Goal: Communication & Community: Answer question/provide support

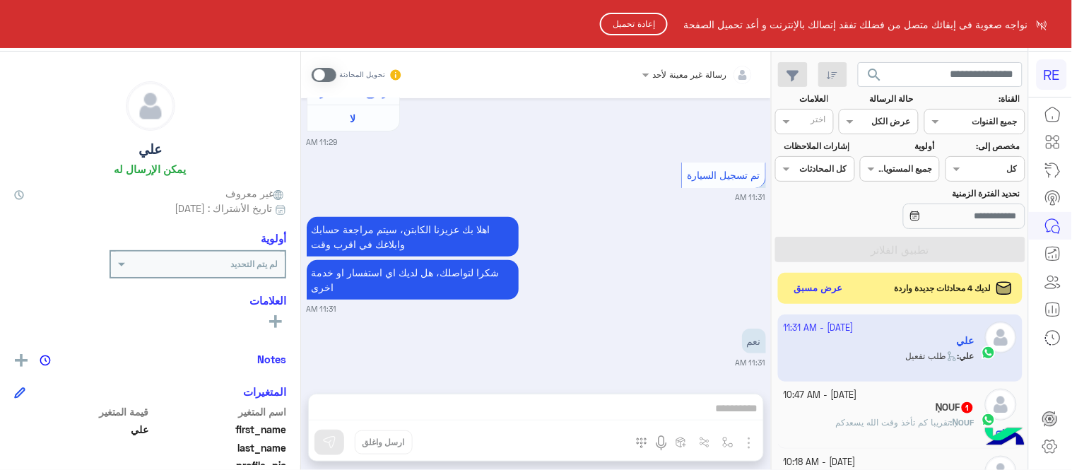
scroll to position [290, 0]
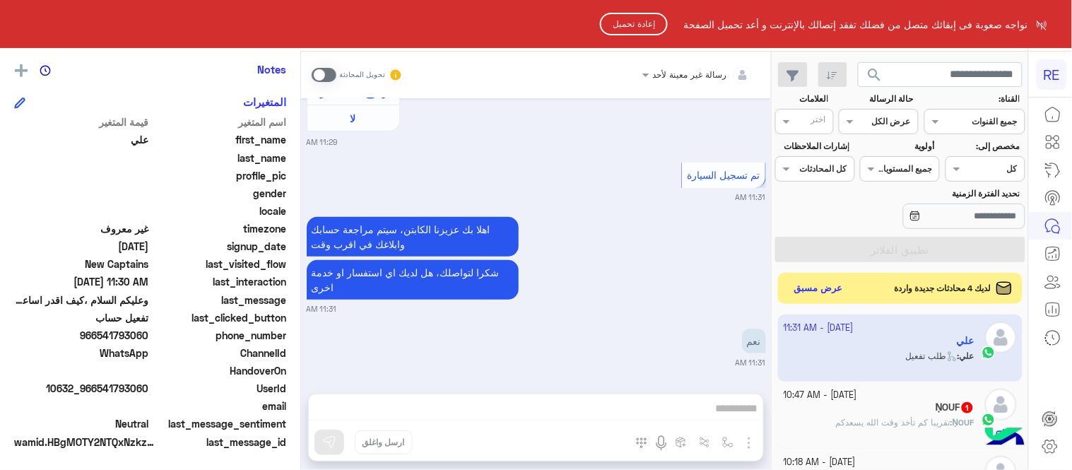
click at [652, 16] on button "إعادة تحميل" at bounding box center [634, 24] width 68 height 23
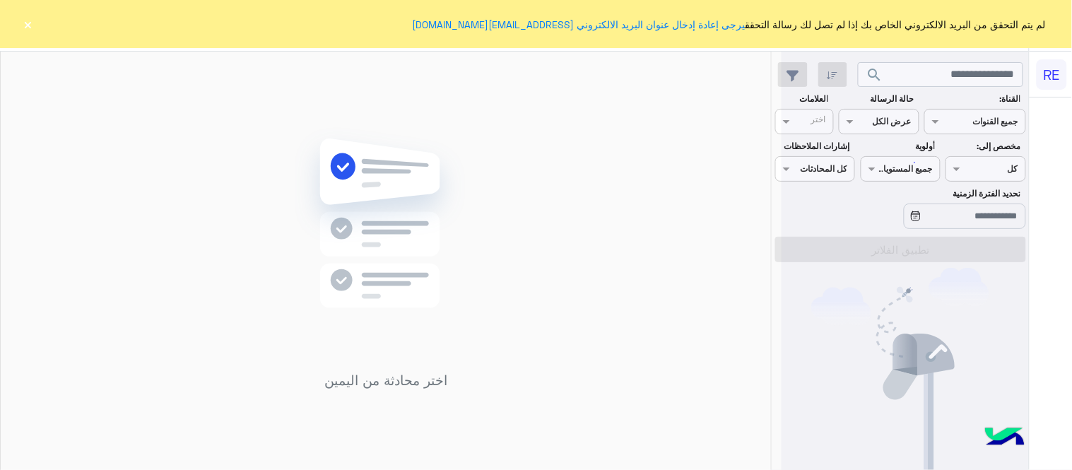
click at [22, 25] on button "×" at bounding box center [28, 24] width 14 height 14
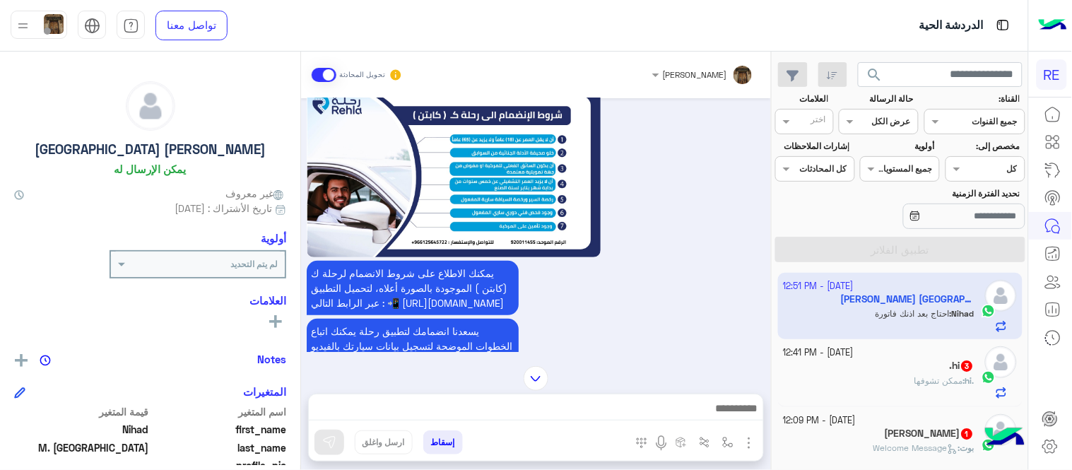
scroll to position [1471, 0]
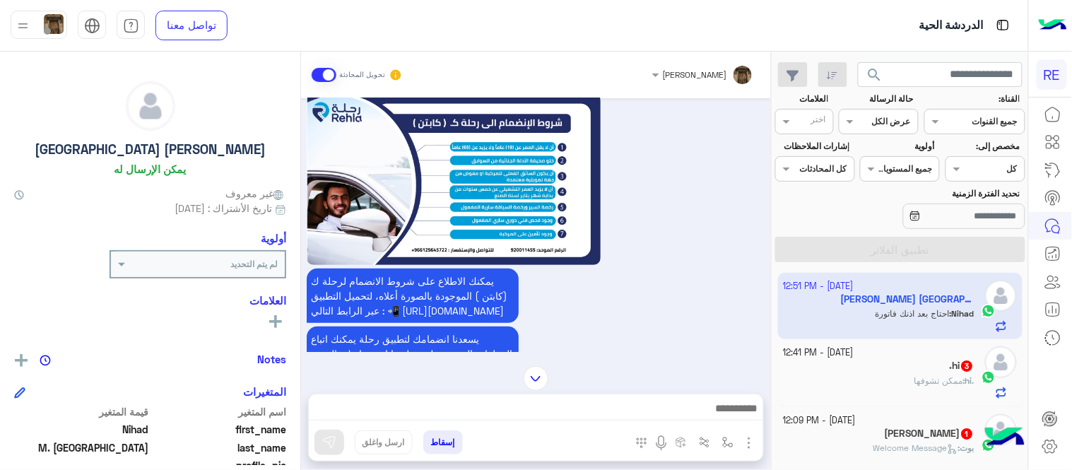
click at [907, 373] on div ".hi 3" at bounding box center [880, 367] width 192 height 15
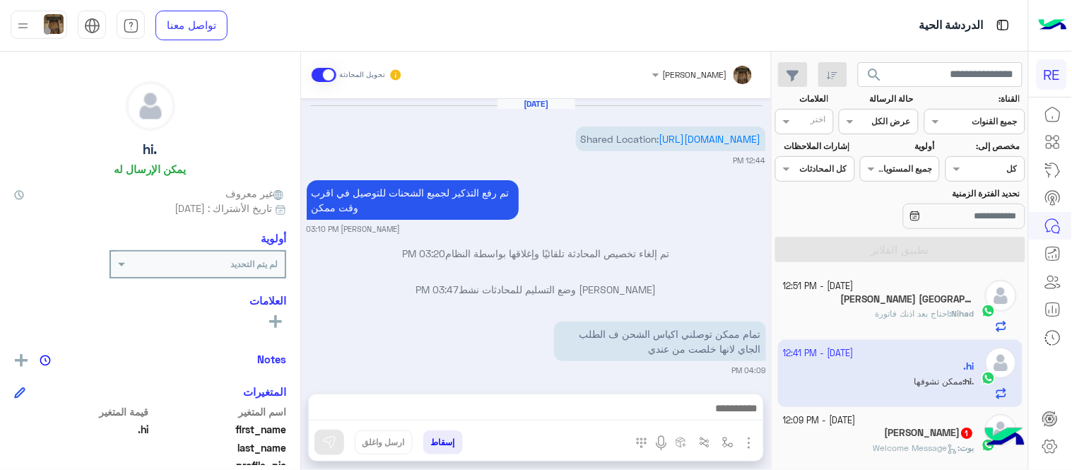
scroll to position [353, 0]
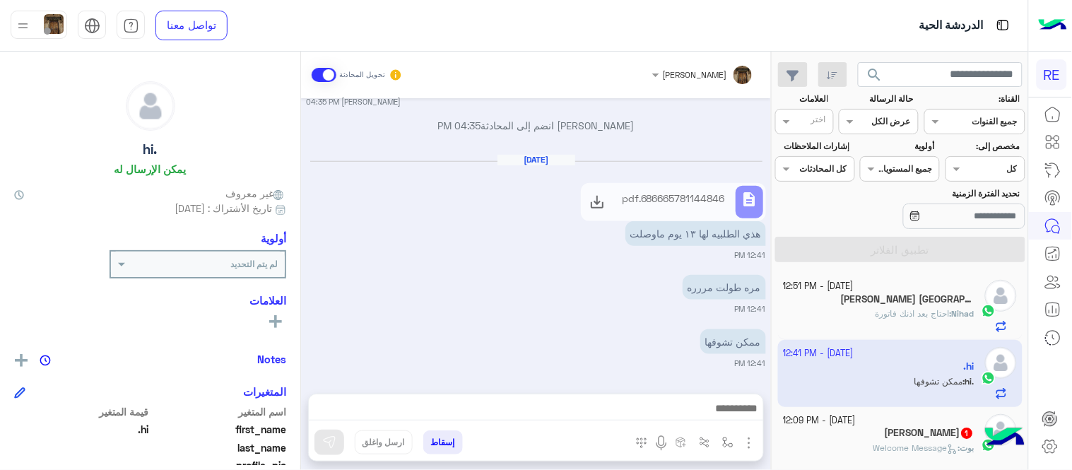
click at [681, 192] on p "686665781144846.pdf" at bounding box center [673, 198] width 103 height 15
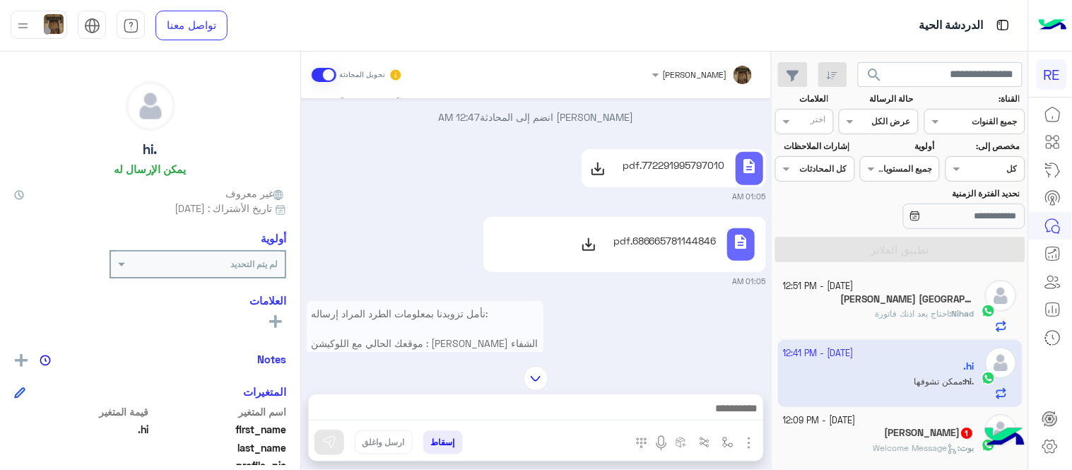
scroll to position [1, 0]
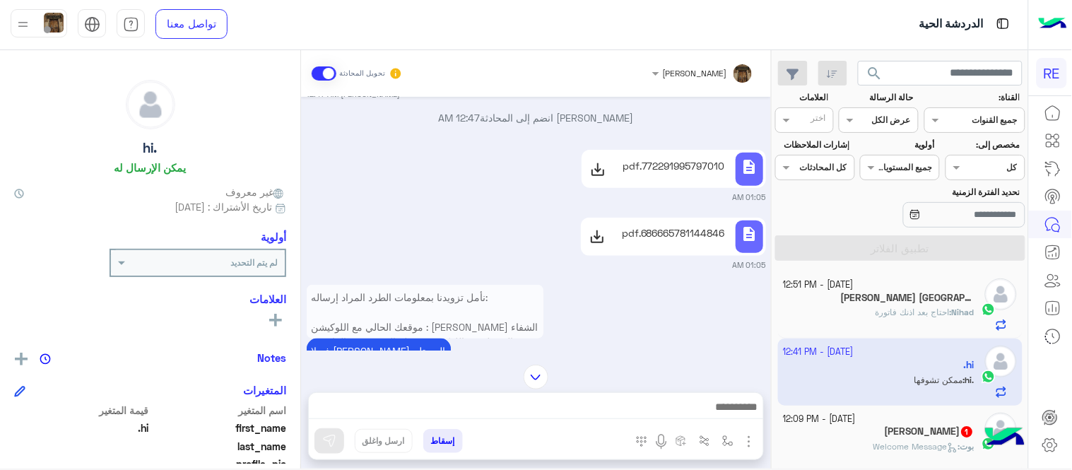
click at [534, 369] on img at bounding box center [536, 377] width 25 height 25
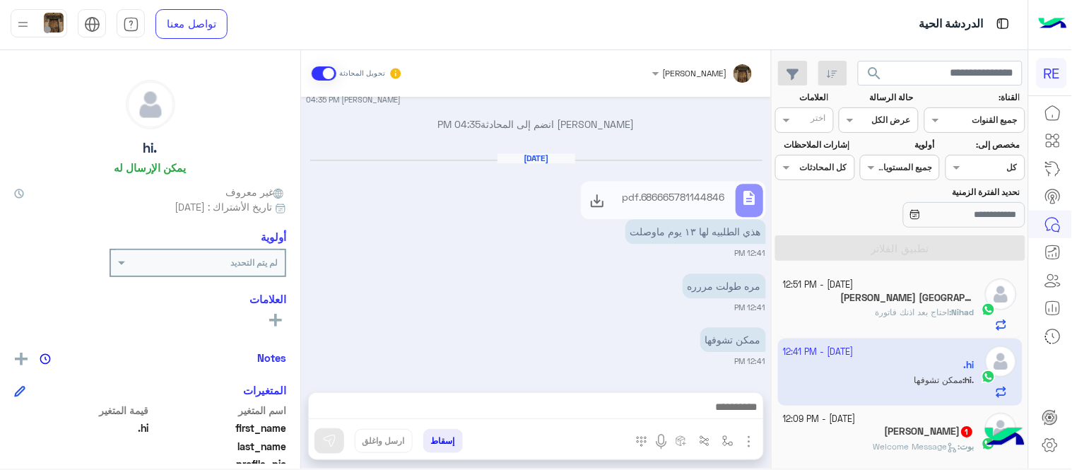
click at [679, 198] on p "686665781144846.pdf" at bounding box center [673, 196] width 103 height 15
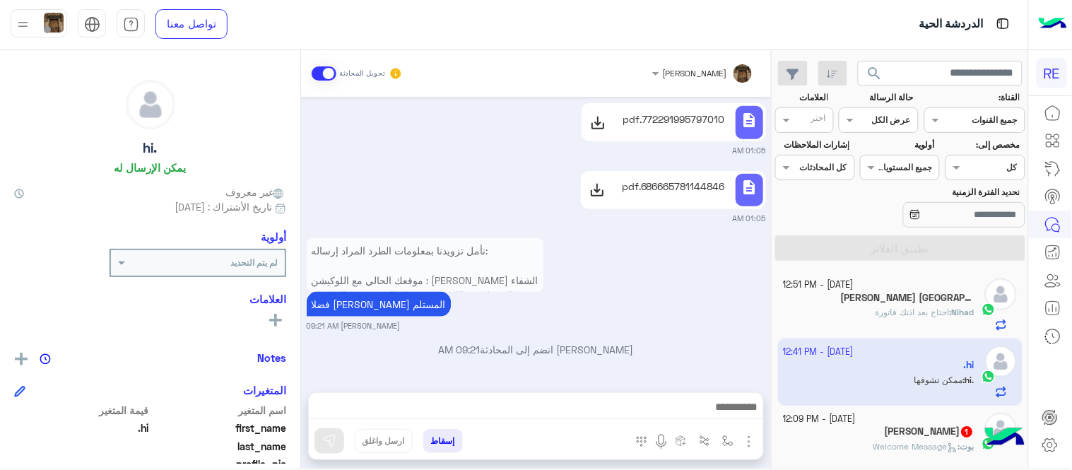
scroll to position [320, 0]
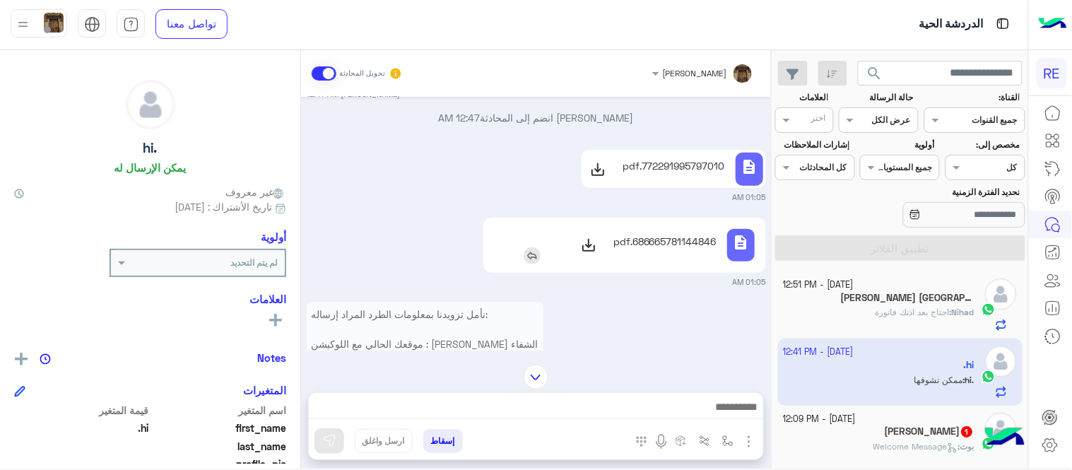
click at [677, 235] on p "686665781144846.pdf" at bounding box center [665, 241] width 103 height 15
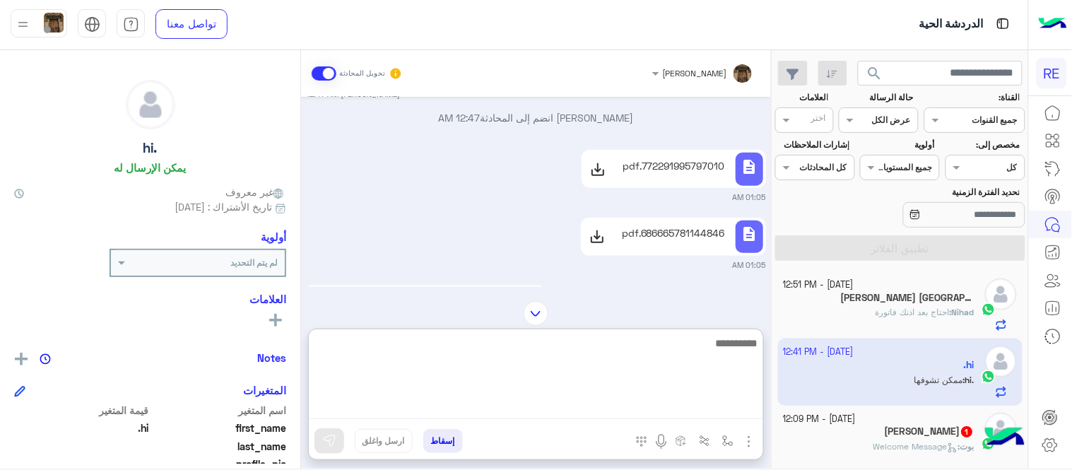
click at [629, 406] on textarea at bounding box center [536, 376] width 455 height 85
type textarea "*"
type textarea "*****"
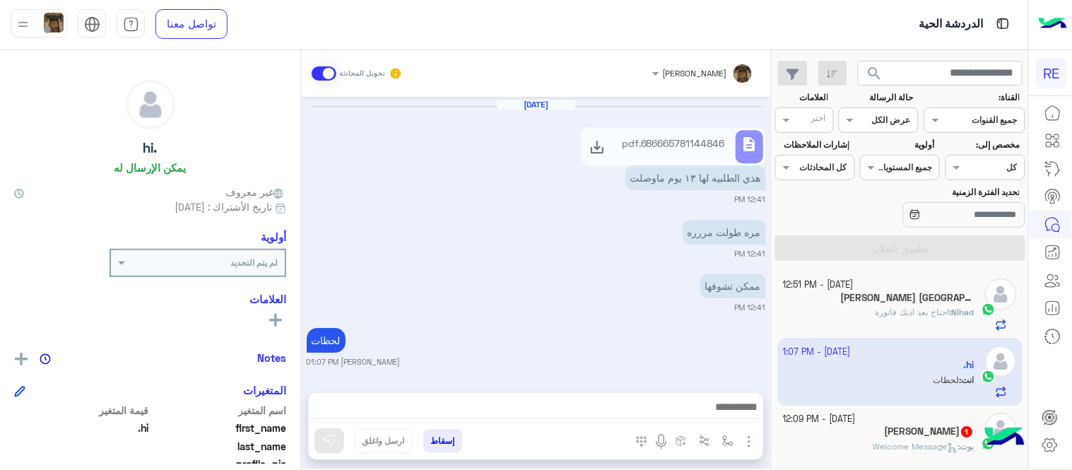
scroll to position [1055, 0]
click at [882, 298] on div "[PERSON_NAME] [GEOGRAPHIC_DATA]" at bounding box center [880, 299] width 192 height 15
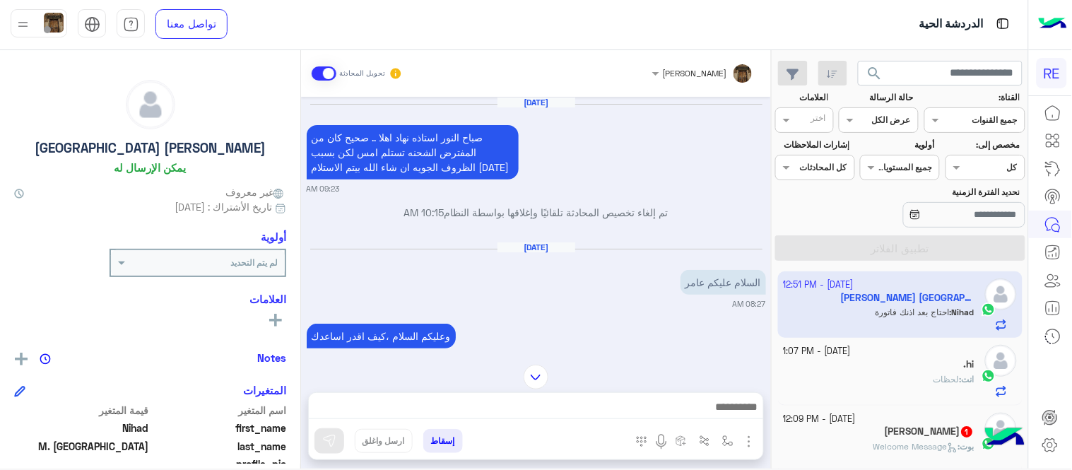
scroll to position [1084, 0]
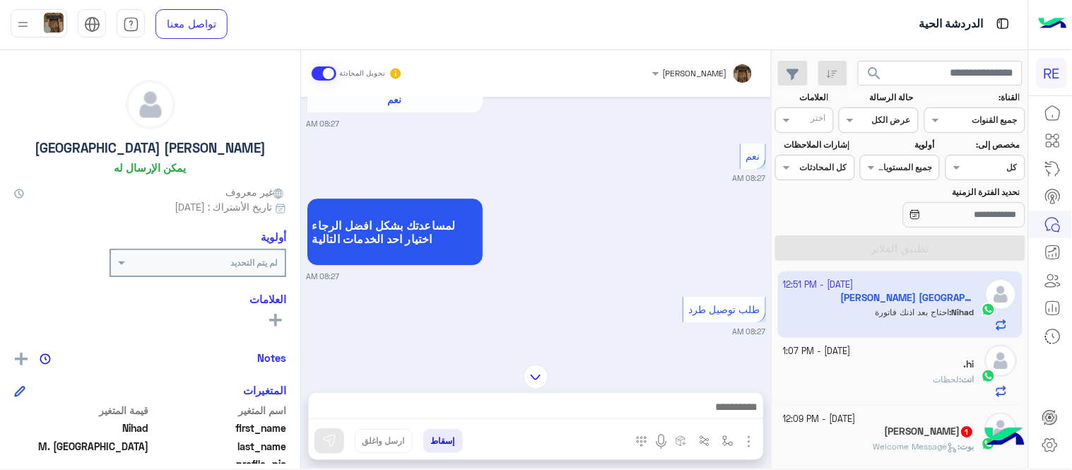
click at [304, 136] on mat-drawer-container "[PERSON_NAME] تحويل المحادثة [DATE] صباح النور استاذه نهاد اهلا .. صحيح كان من …" at bounding box center [385, 262] width 771 height 424
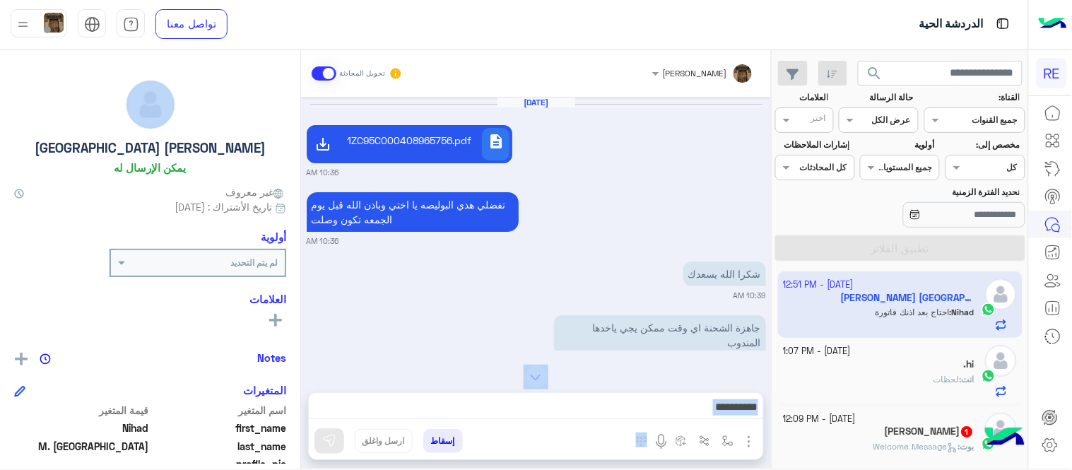
scroll to position [1, 0]
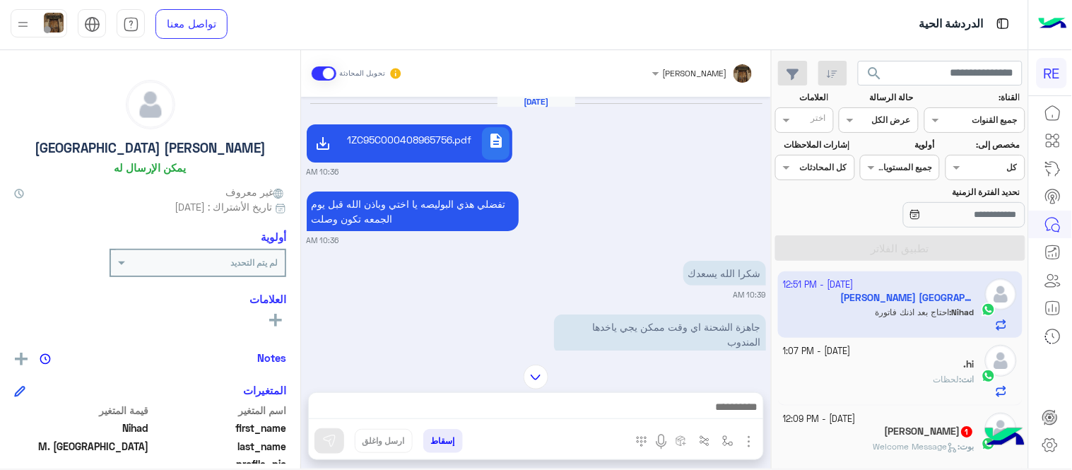
click at [625, 257] on div "شكرا الله يسعدك" at bounding box center [684, 273] width 163 height 32
click at [300, 105] on mat-drawer "[PERSON_NAME] Almakki يمكن الإرسال له غير معروف تاريخ الأشتراك : [DATE] أولوية …" at bounding box center [150, 262] width 301 height 424
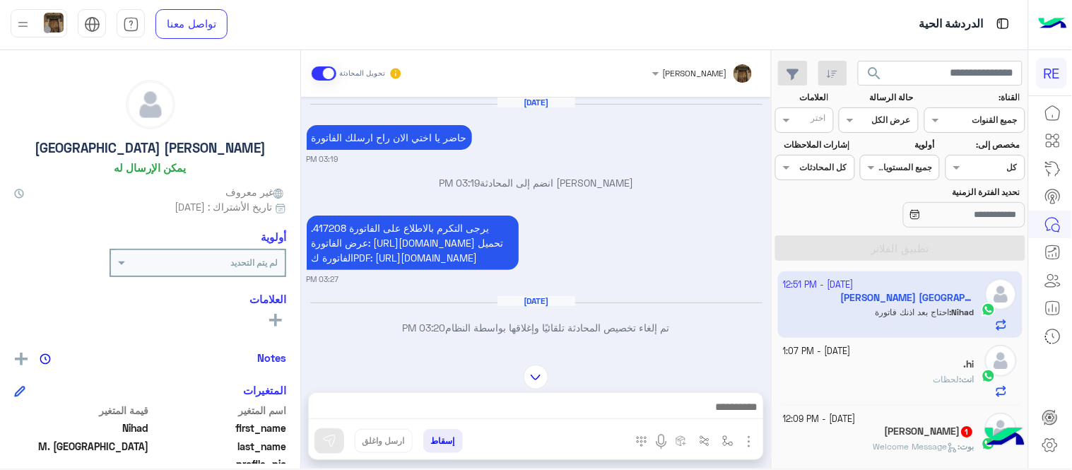
scroll to position [924, 0]
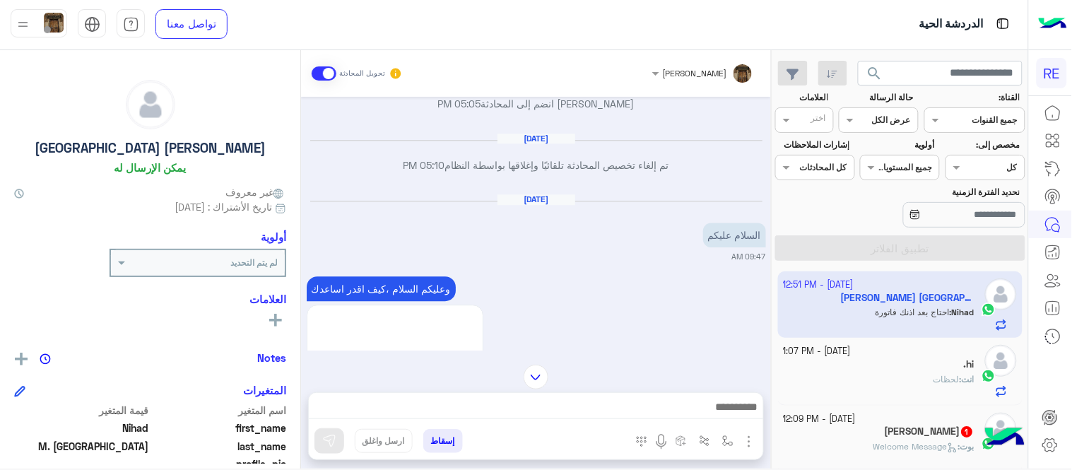
click at [305, 117] on div "[DATE] حاضر يا اختي الان راح ارسلك الفاتورة 03:19 PM [PERSON_NAME] انضم إلى الم…" at bounding box center [536, 224] width 470 height 254
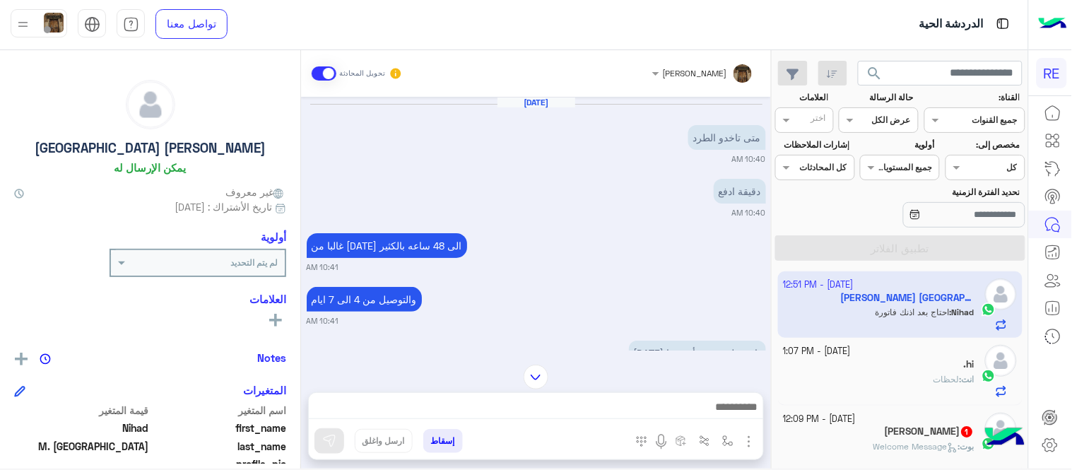
scroll to position [520, 0]
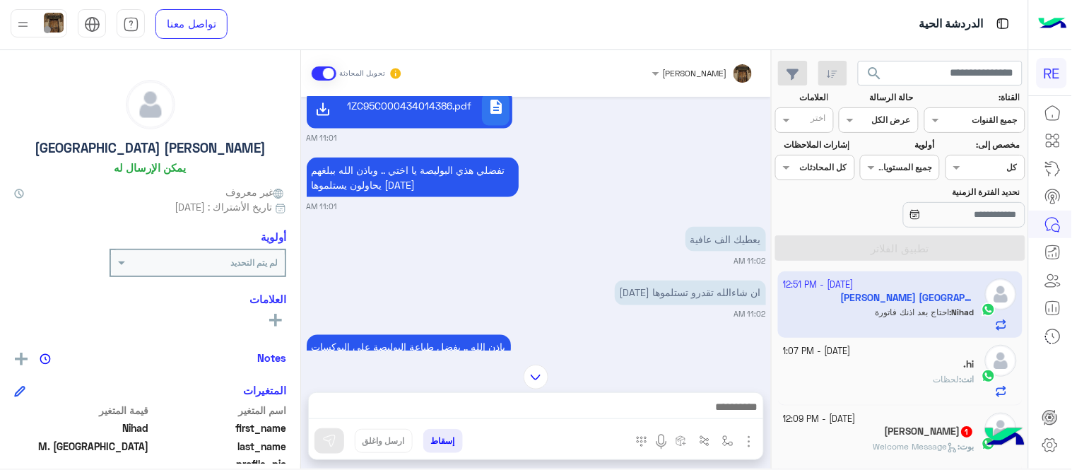
click at [305, 115] on mat-drawer-container "[PERSON_NAME] تحويل المحادثة [DATE] متى تاخدو الطرد 10:40 AM دقيقة ادفع 10:40 A…" at bounding box center [385, 262] width 771 height 424
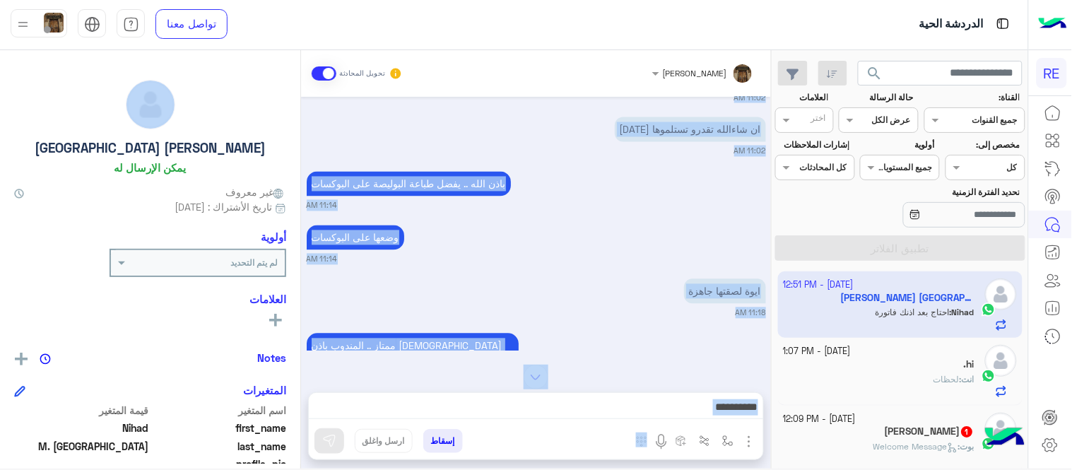
scroll to position [775, 0]
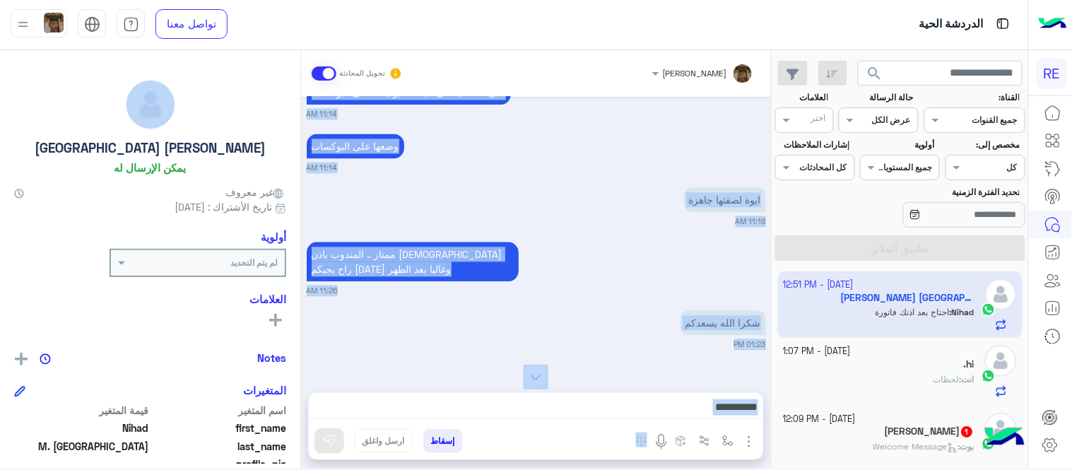
click at [411, 189] on div "ايوة لصقتها جاهزة 11:18 AM" at bounding box center [536, 206] width 459 height 43
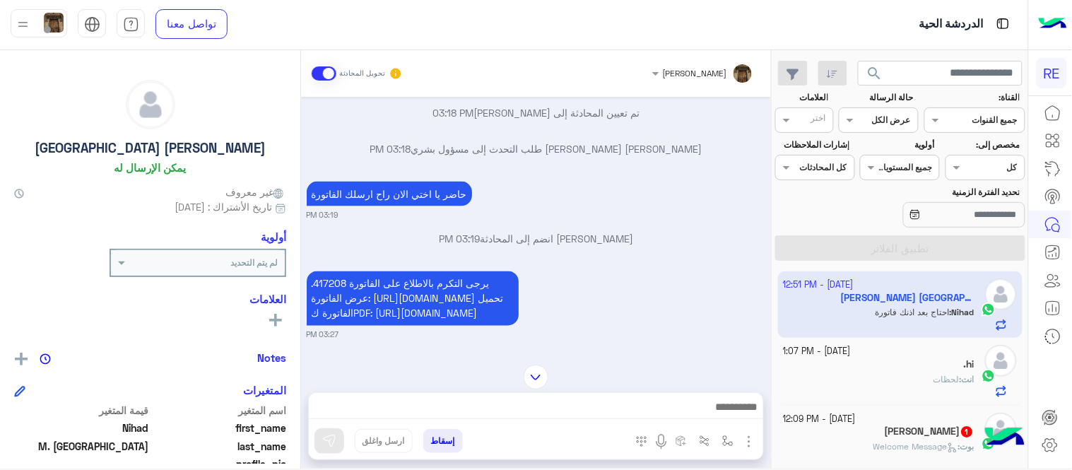
scroll to position [2052, 0]
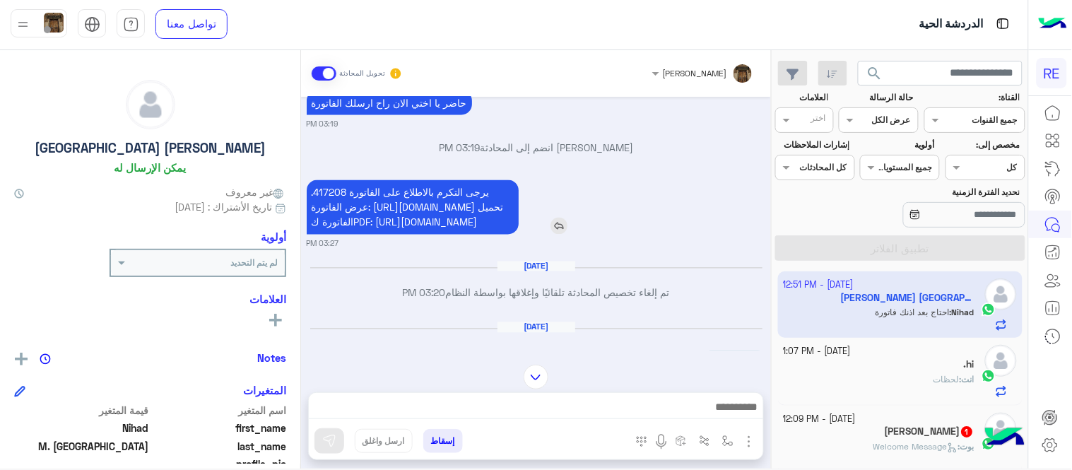
click at [408, 228] on span "يرجى التكرم بالاطلاع على الفاتورة 417208. عرض الفاتورة: [URL][DOMAIN_NAME] تحمي…" at bounding box center [408, 208] width 192 height 42
copy app-msgs-text
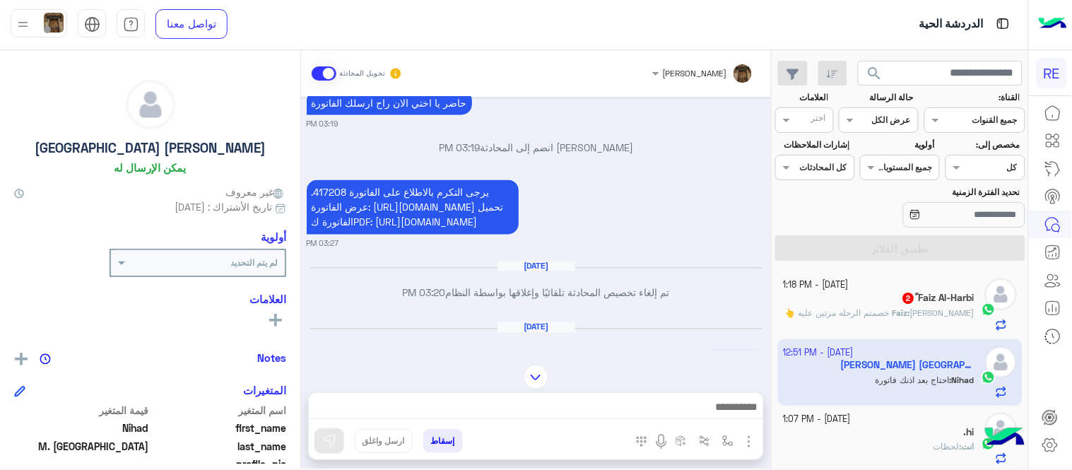
click at [881, 437] on div ".hi" at bounding box center [880, 433] width 192 height 15
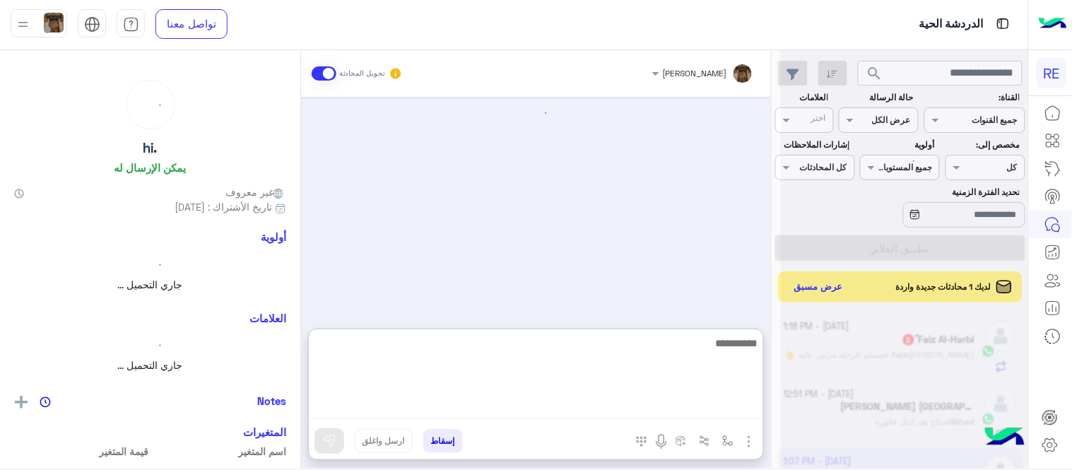
click at [677, 410] on textarea at bounding box center [536, 376] width 455 height 85
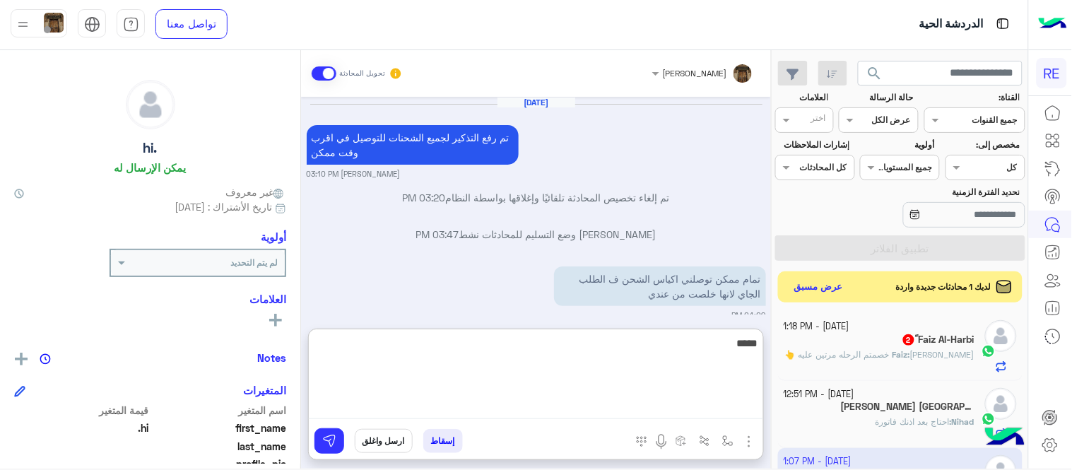
scroll to position [387, 0]
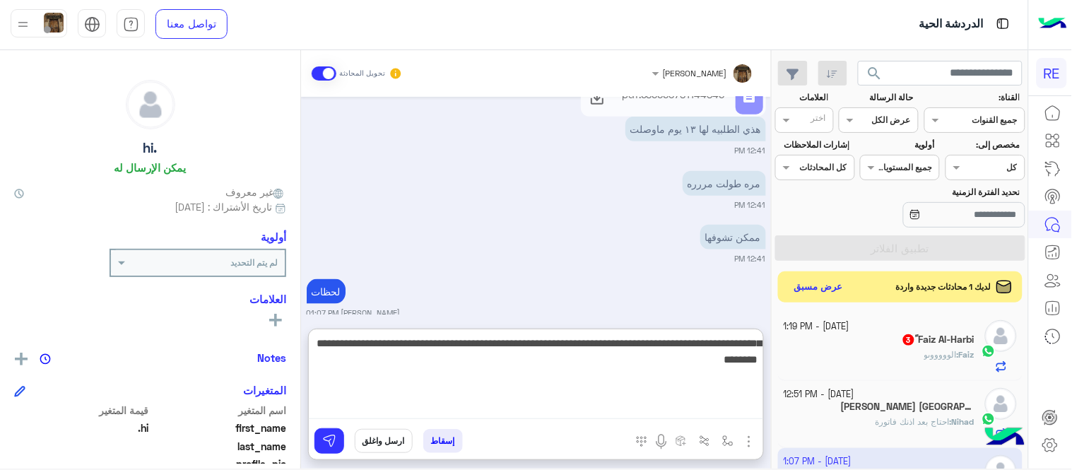
type textarea "**********"
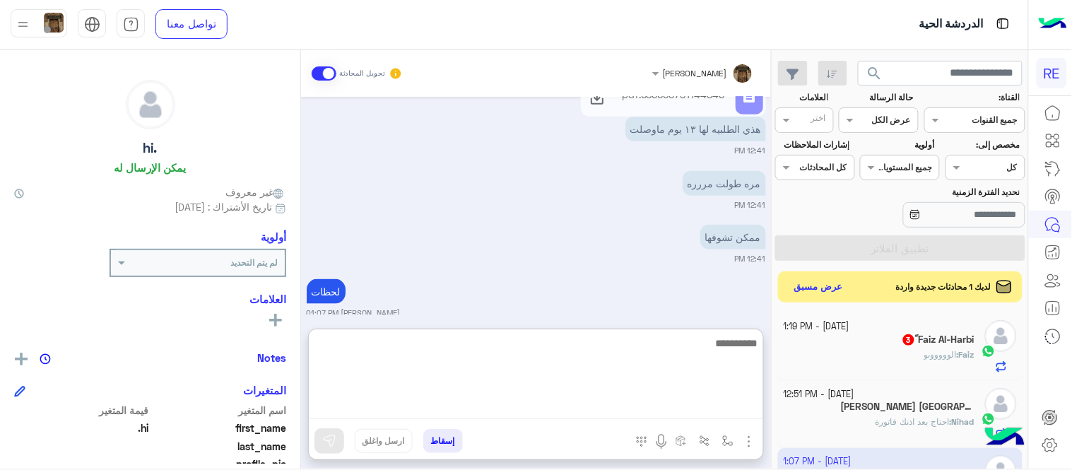
scroll to position [470, 0]
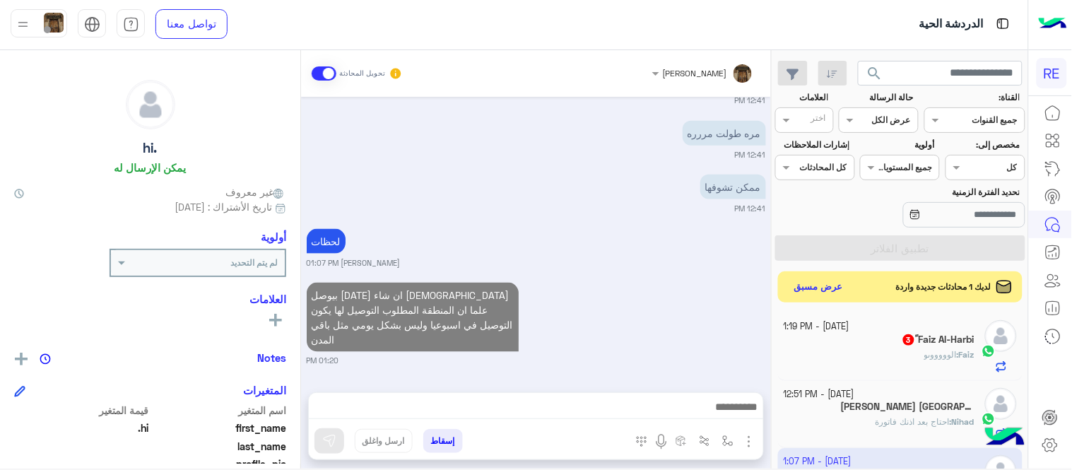
click at [697, 280] on div "بيوصل [DATE] ان شاء [DEMOGRAPHIC_DATA] علما ان المنطقة المطلوب التوصيل لها يكون…" at bounding box center [536, 323] width 459 height 88
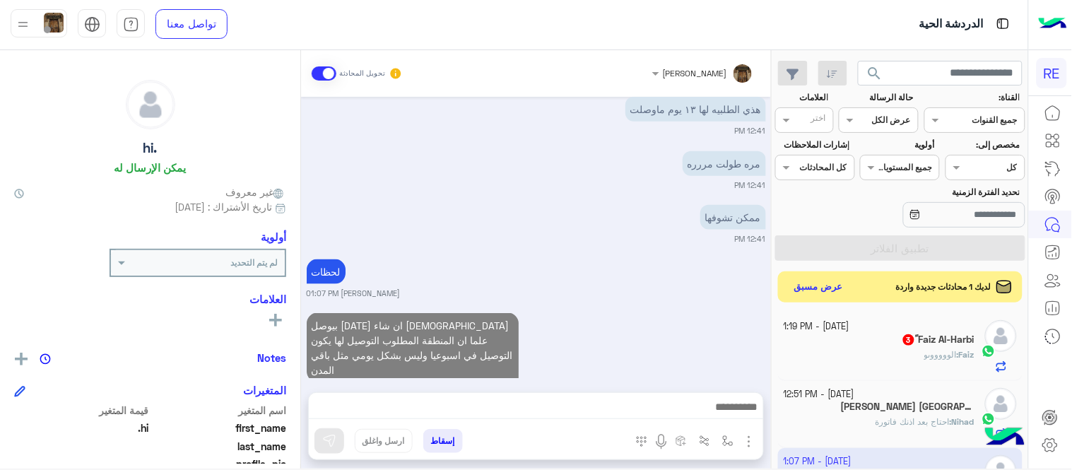
click at [894, 361] on div "‏Faiz : الوووووىو" at bounding box center [880, 361] width 192 height 25
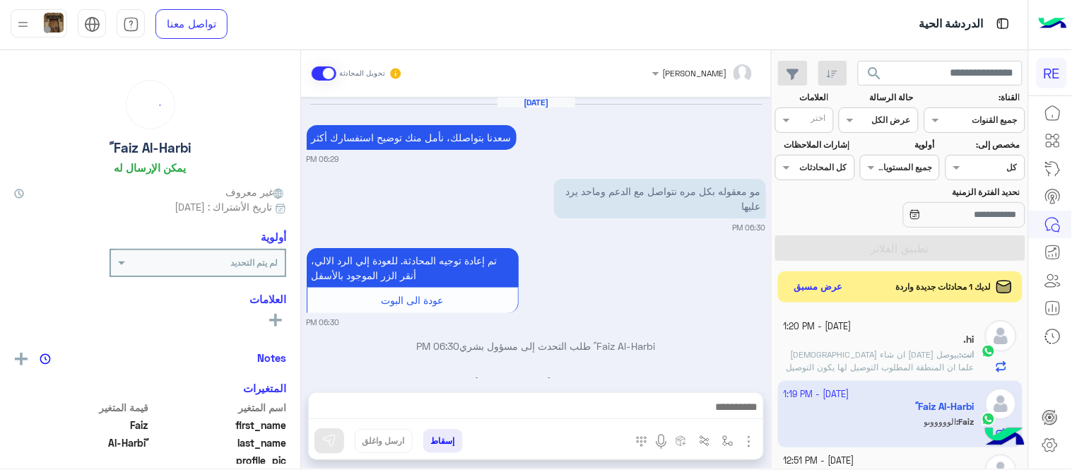
scroll to position [482, 0]
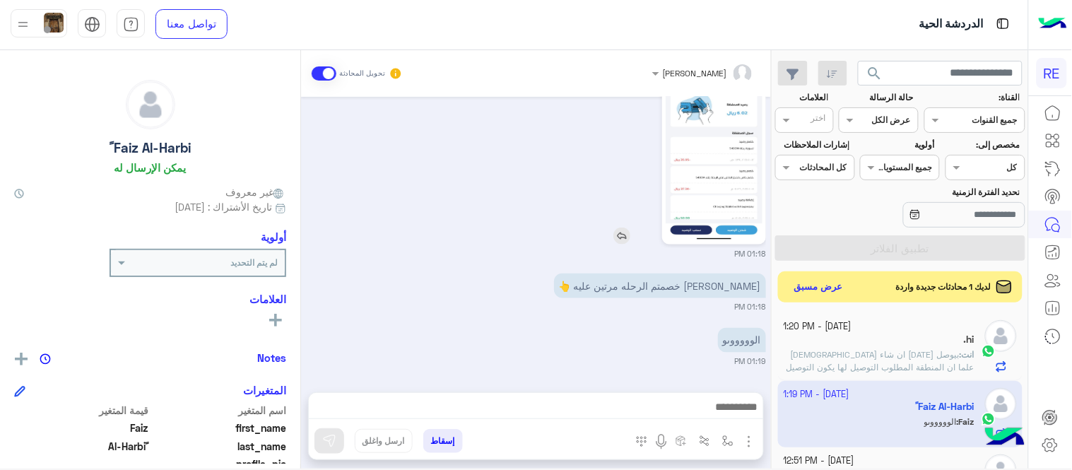
click at [732, 156] on img at bounding box center [714, 155] width 97 height 172
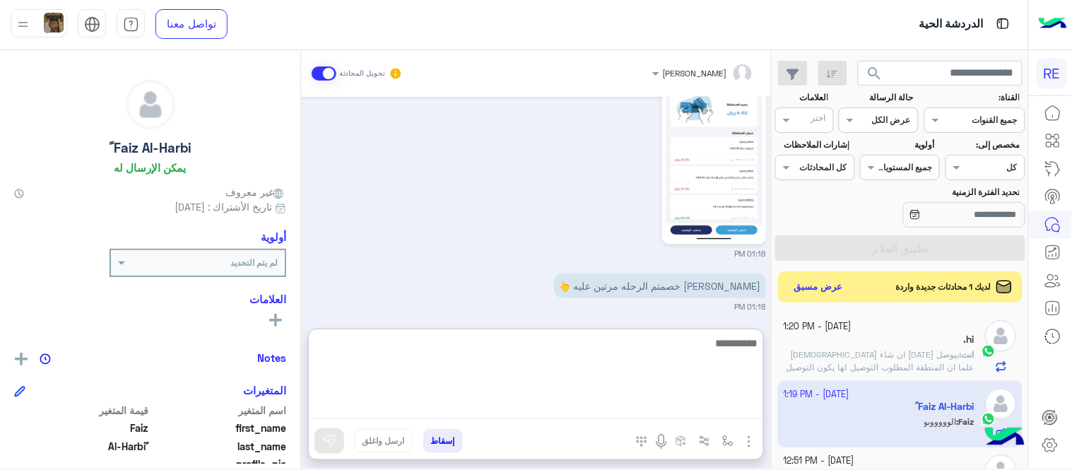
click at [538, 405] on textarea at bounding box center [536, 376] width 455 height 85
type textarea "**********"
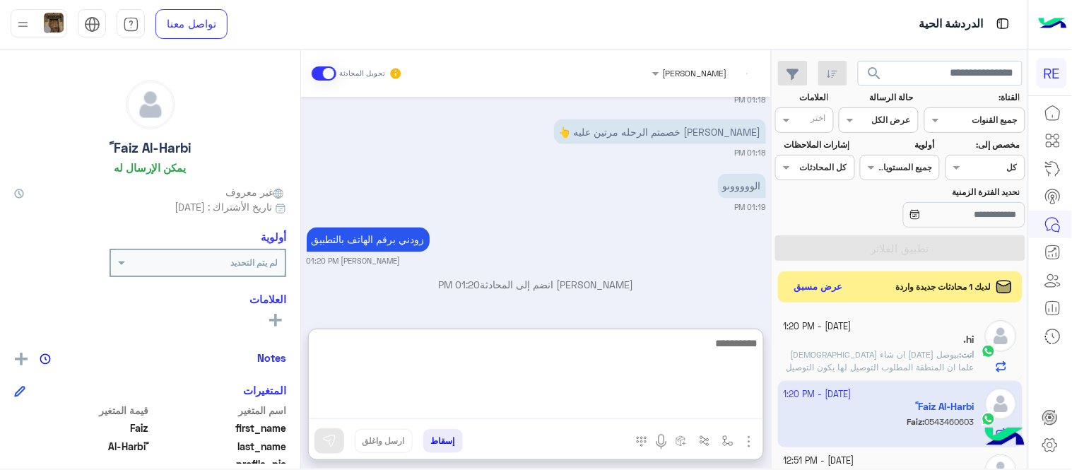
scroll to position [690, 0]
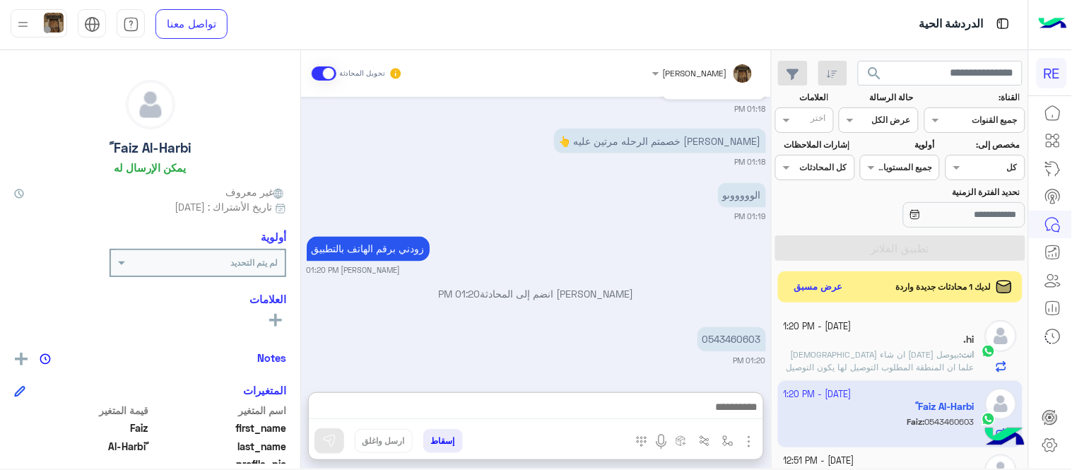
click at [568, 188] on div "[DATE] [PERSON_NAME] بتواصلك، نأمل منك توضيح استفسارك أكثر 06:29 PM مو معقوله ب…" at bounding box center [536, 237] width 470 height 281
click at [822, 352] on span "بيوصل [DATE] ان شاء [DEMOGRAPHIC_DATA] علما ان المنطقة المطلوب التوصيل لها يكون…" at bounding box center [881, 367] width 188 height 36
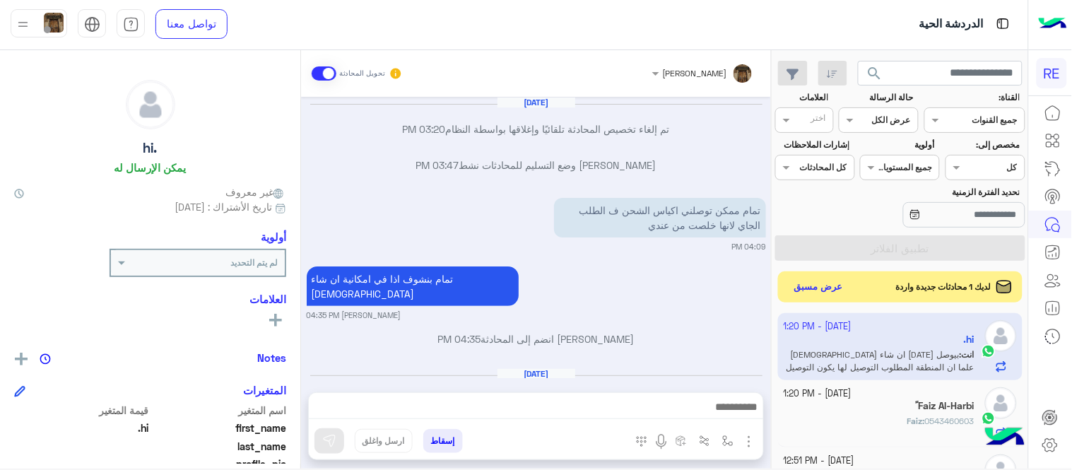
scroll to position [338, 0]
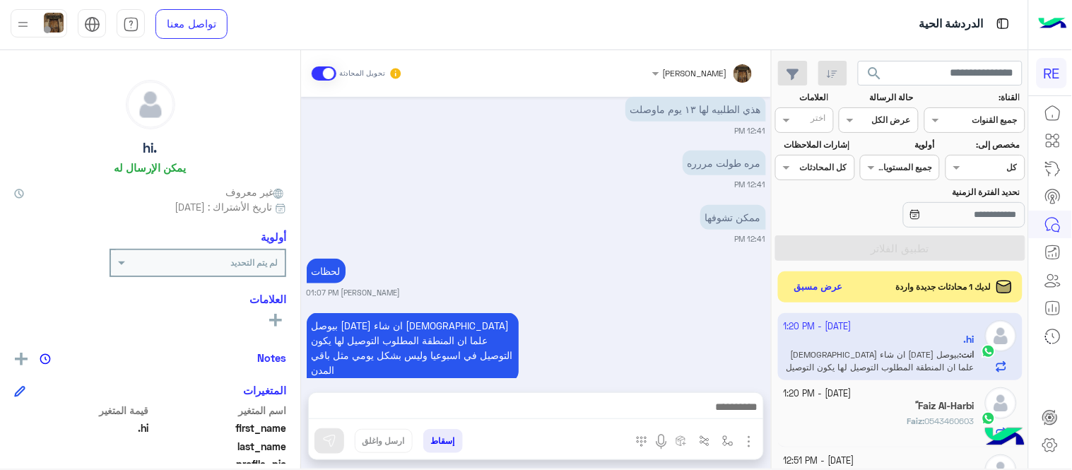
click at [899, 427] on div "‏Faiz : 0543460603" at bounding box center [880, 427] width 192 height 25
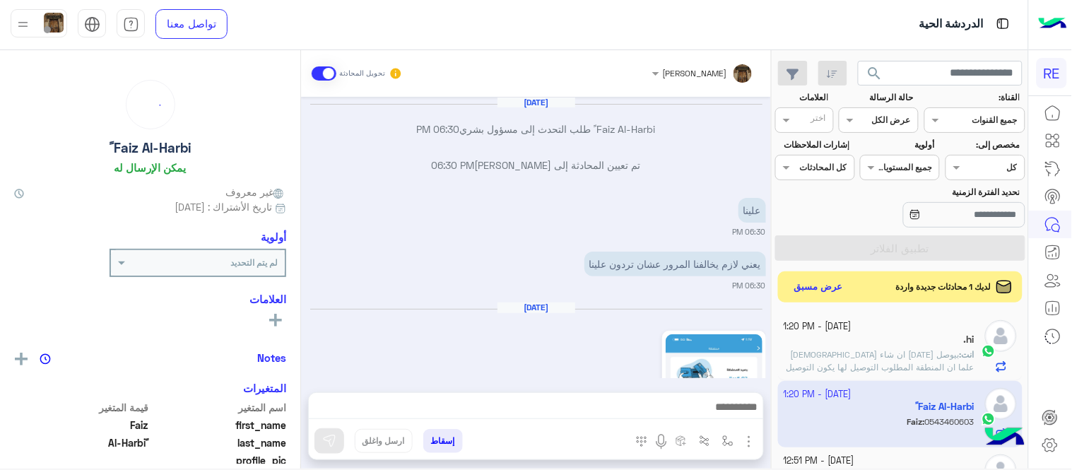
scroll to position [410, 0]
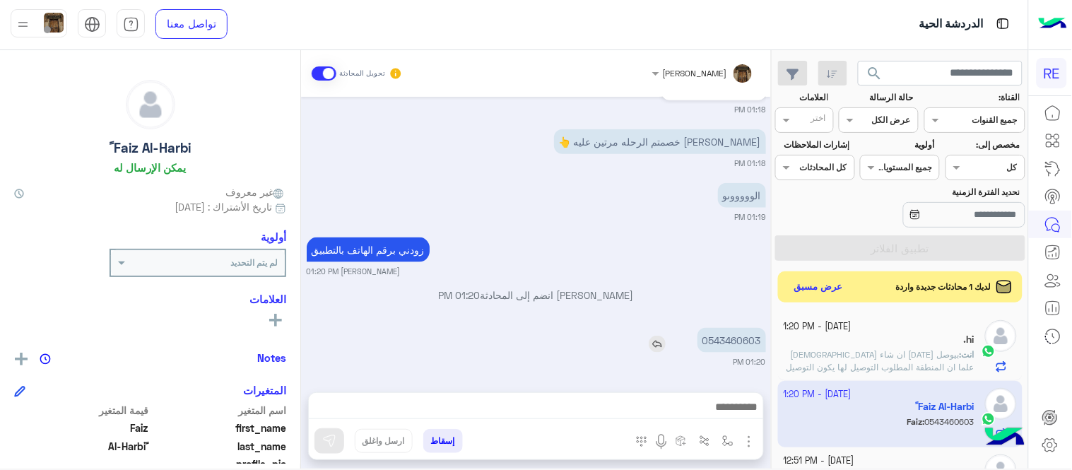
click at [733, 339] on p "0543460603" at bounding box center [732, 340] width 69 height 25
copy app-msgs-text
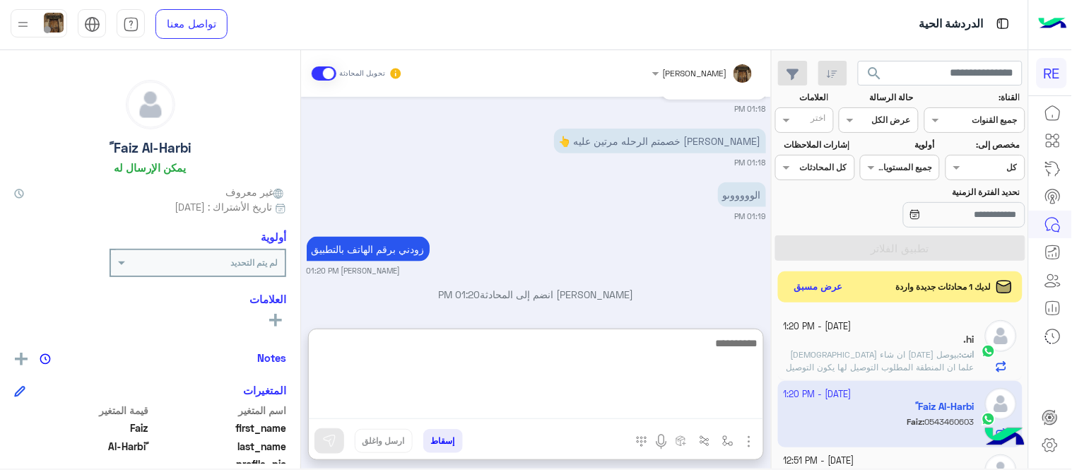
click at [724, 400] on textarea at bounding box center [536, 376] width 455 height 85
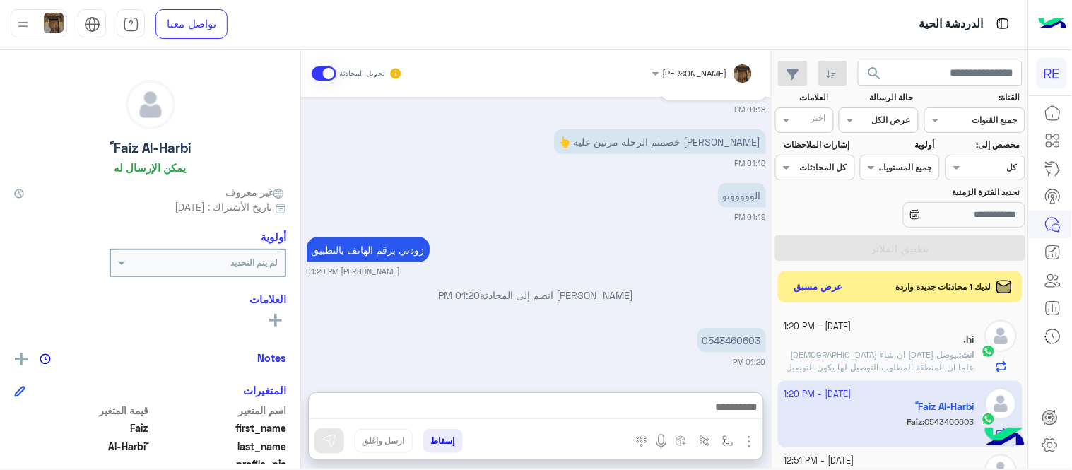
click at [645, 252] on div "زودني برقم الهاتف بالتطبيق [PERSON_NAME] 01:20 PM" at bounding box center [536, 255] width 459 height 43
click at [741, 345] on p "0543460603" at bounding box center [732, 340] width 69 height 25
copy app-msgs-text
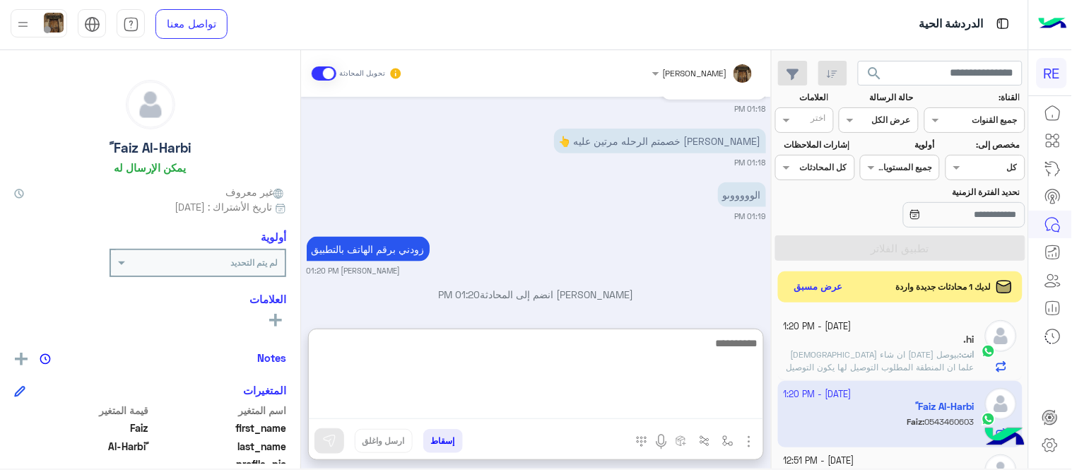
click at [705, 399] on textarea at bounding box center [536, 376] width 455 height 85
type textarea "**********"
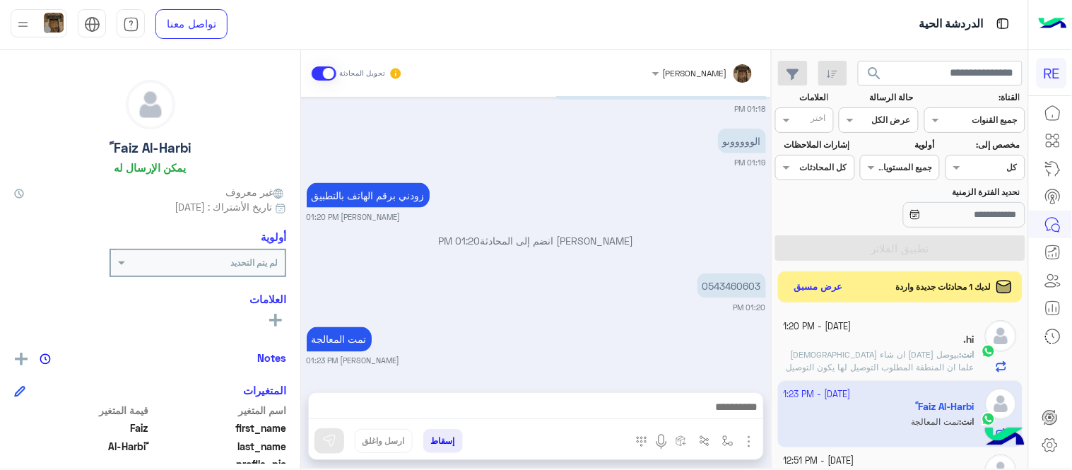
click at [680, 276] on div "[DATE] تم تعيين المحادثة إلى [PERSON_NAME] 06:30 PM ‏Faiz Al-Harbi ً طلب التحدث…" at bounding box center [536, 237] width 470 height 281
click at [701, 358] on small "[PERSON_NAME] 01:23 PM" at bounding box center [536, 361] width 459 height 11
click at [857, 349] on div ".hi 1" at bounding box center [880, 341] width 192 height 15
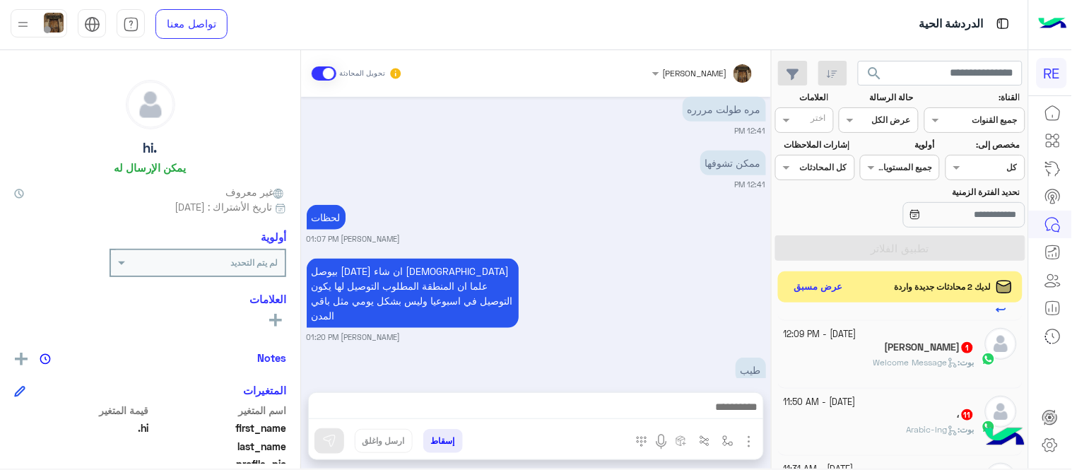
scroll to position [200, 0]
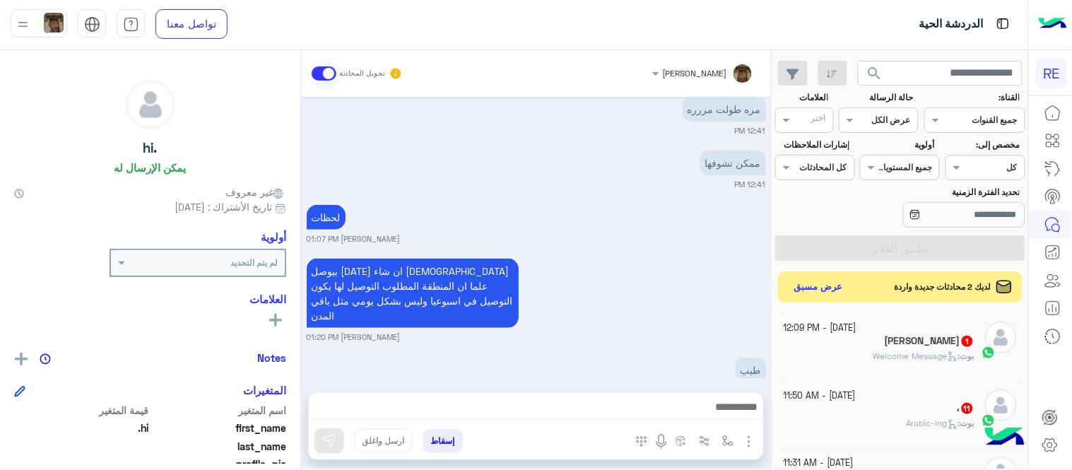
click at [881, 353] on span "Welcome Message" at bounding box center [916, 356] width 85 height 11
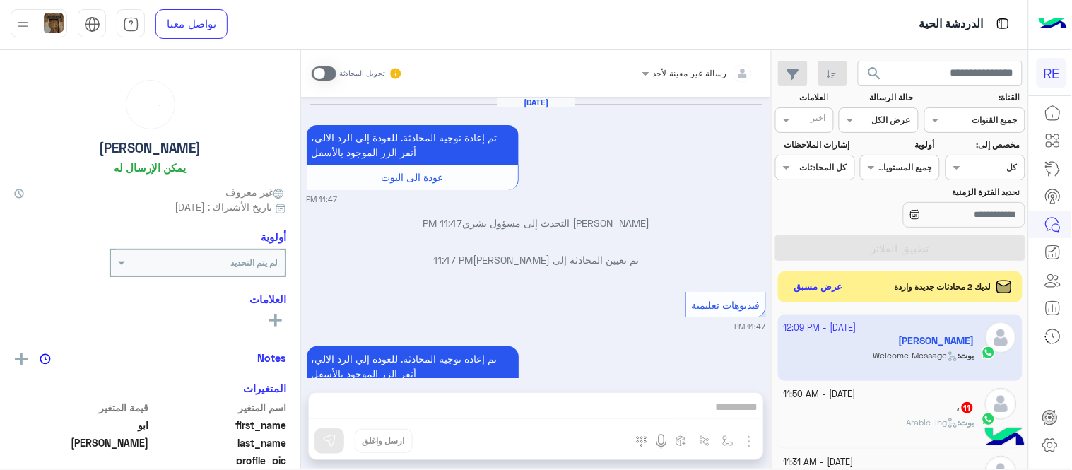
scroll to position [764, 0]
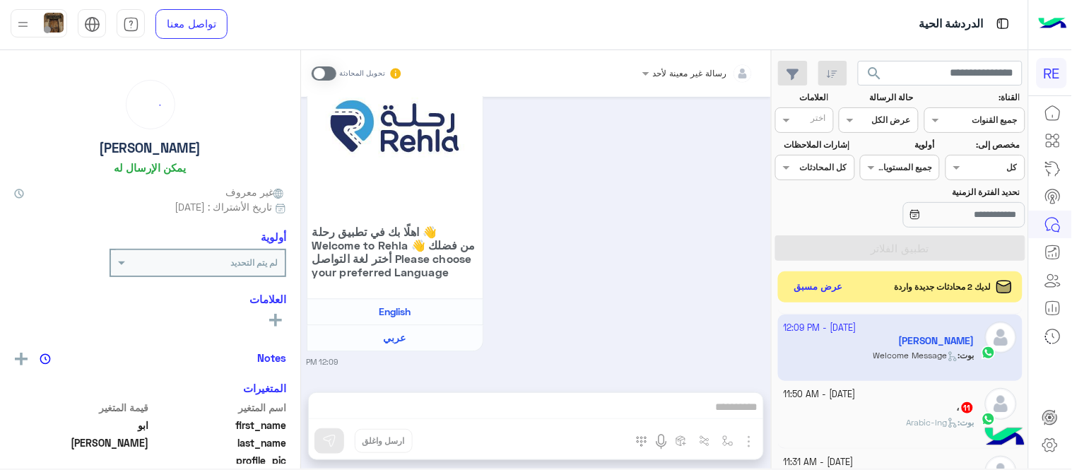
click at [336, 74] on label at bounding box center [324, 73] width 25 height 14
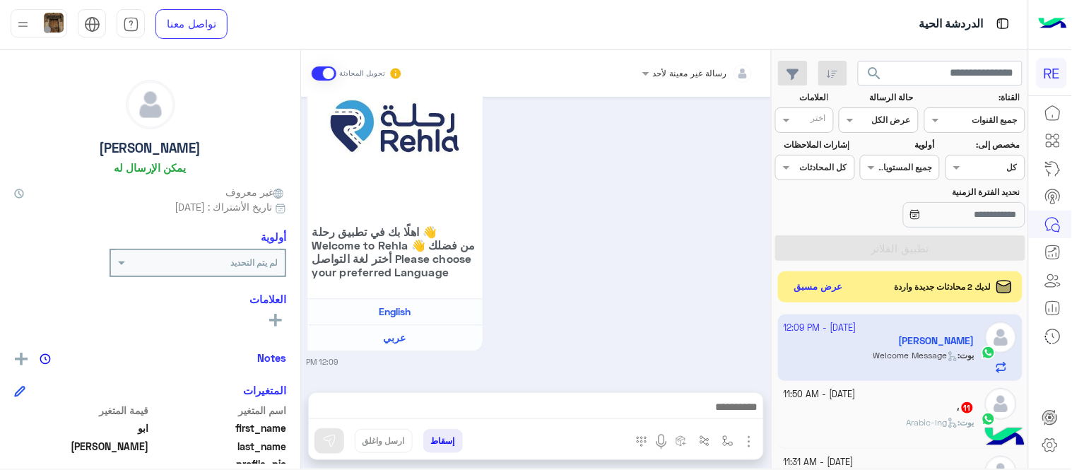
scroll to position [800, 0]
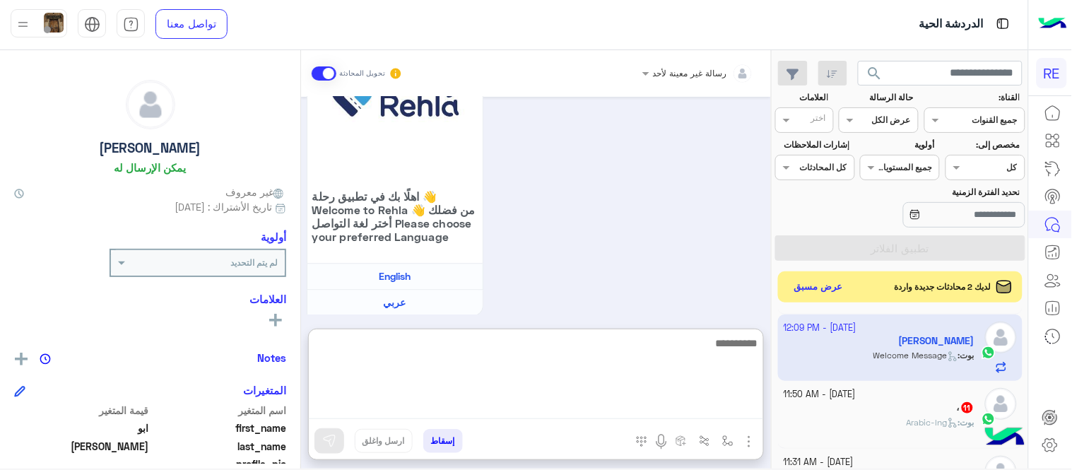
click at [582, 407] on textarea at bounding box center [536, 376] width 455 height 85
type textarea "**********"
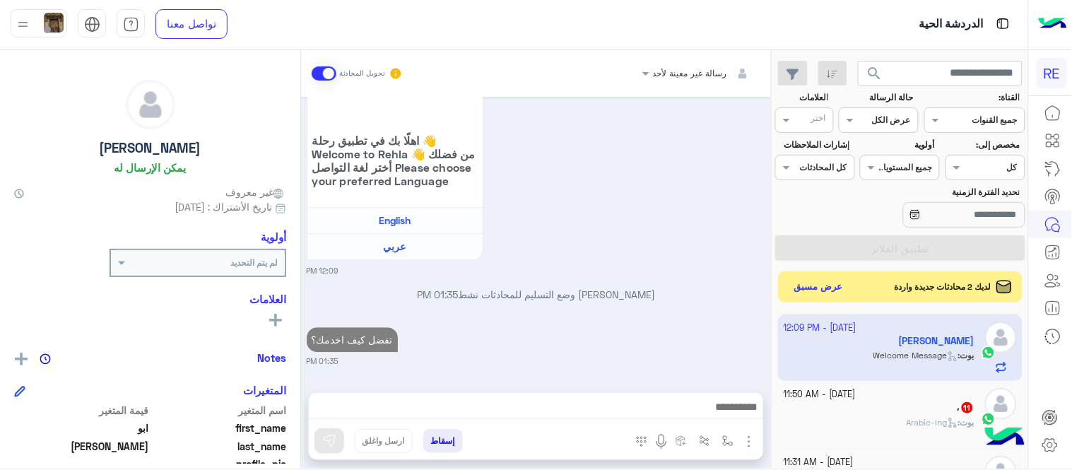
scroll to position [879, 0]
click at [933, 411] on div "، 11" at bounding box center [880, 409] width 192 height 15
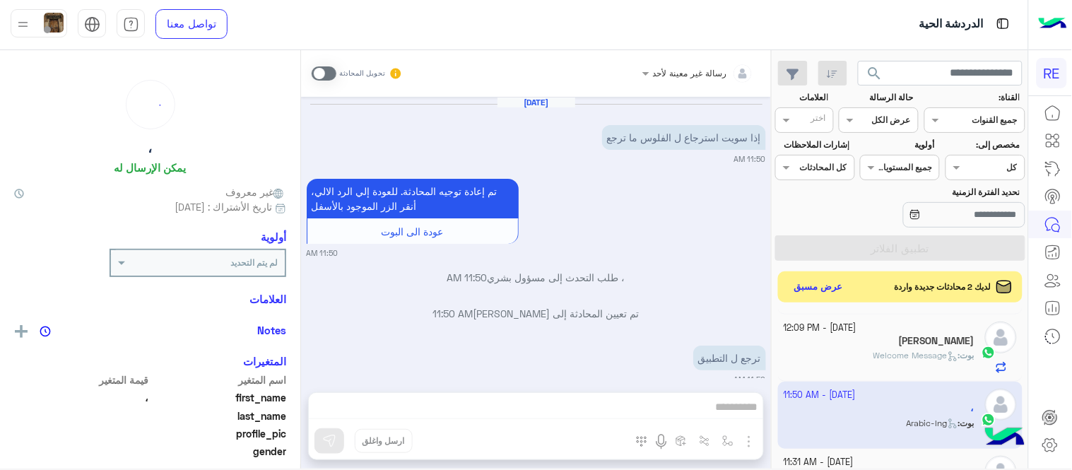
scroll to position [684, 0]
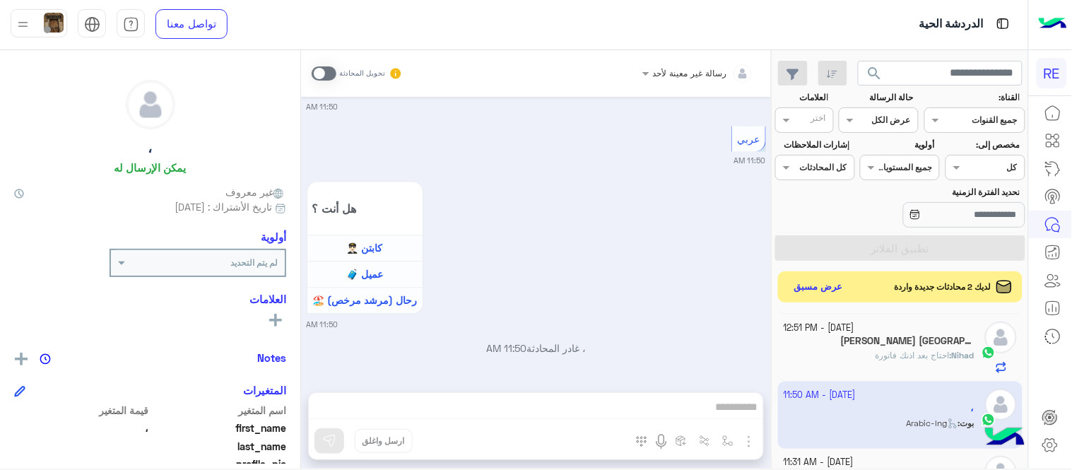
click at [329, 67] on span at bounding box center [324, 73] width 25 height 14
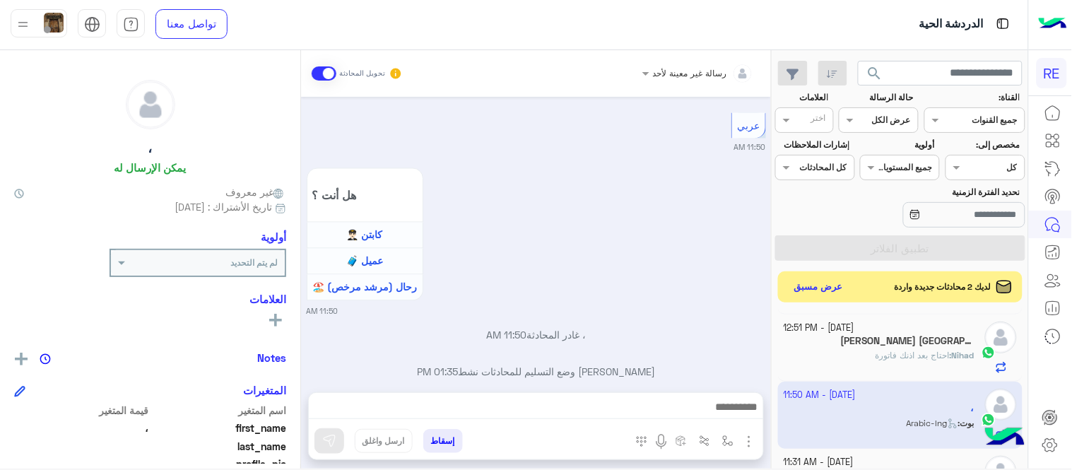
scroll to position [721, 0]
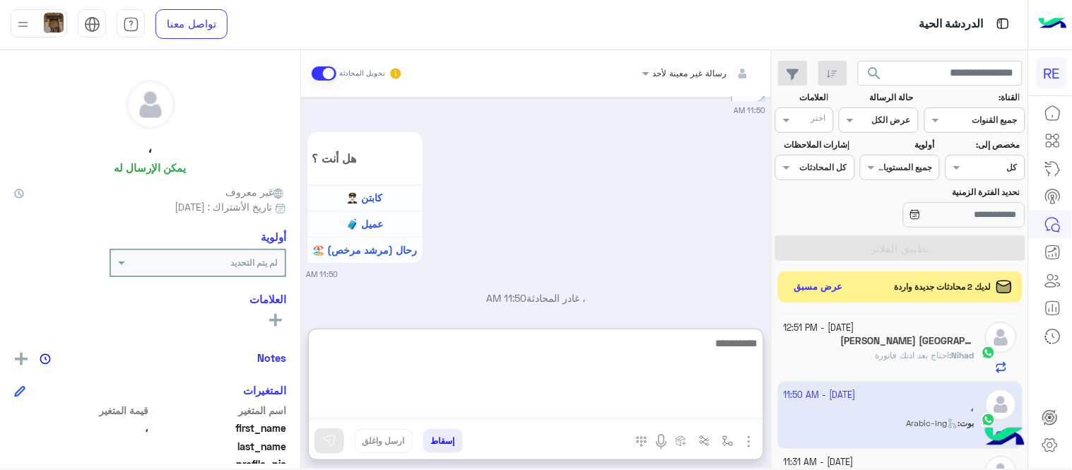
click at [544, 407] on textarea at bounding box center [536, 376] width 455 height 85
type textarea "**********"
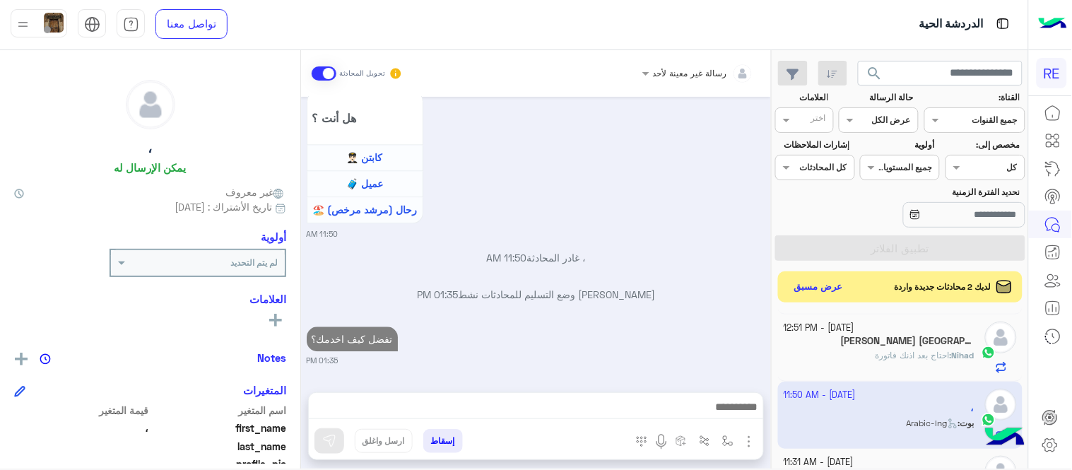
click at [700, 301] on div "[DATE] إذا سويت استرجاع ل الفلوس ما ترجع 11:50 AM تم إعادة توجيه المحادثة. للعو…" at bounding box center [536, 237] width 470 height 281
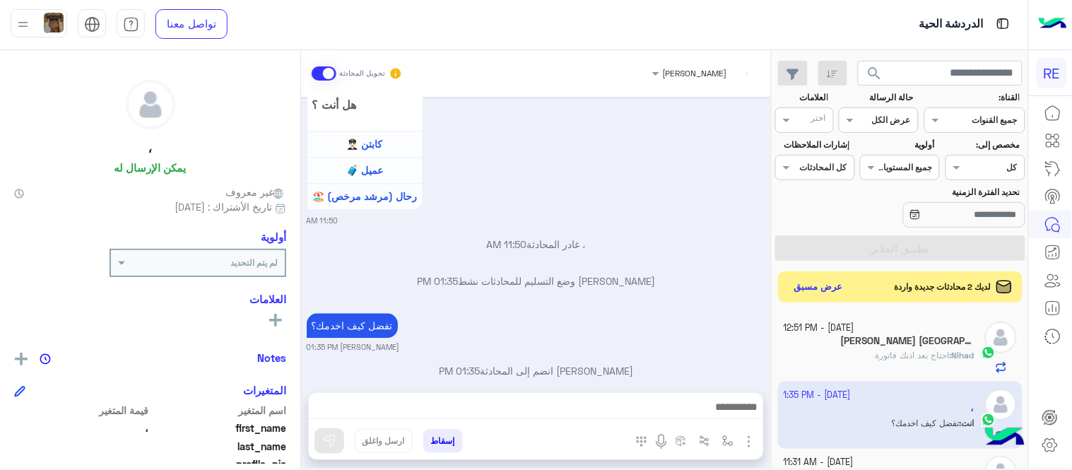
scroll to position [811, 0]
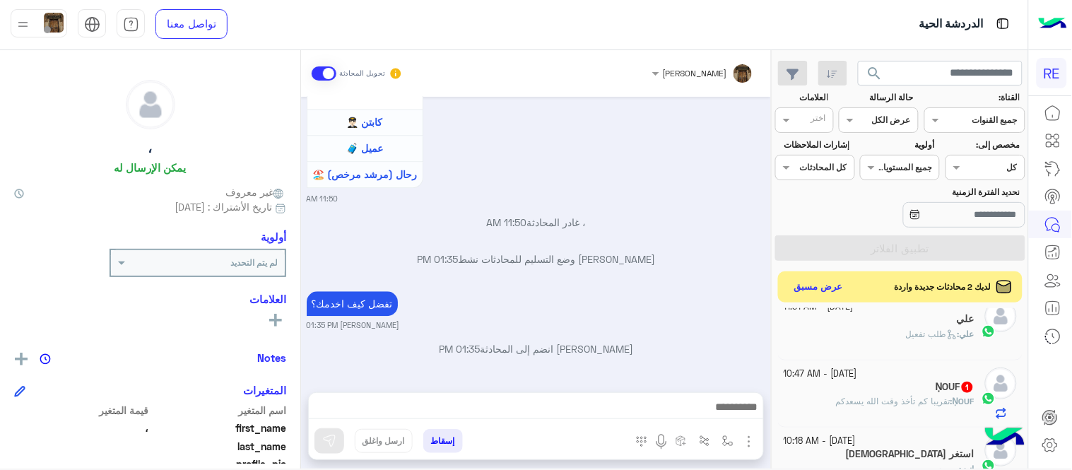
click at [828, 347] on div "علي : طلب تفعيل" at bounding box center [880, 340] width 192 height 25
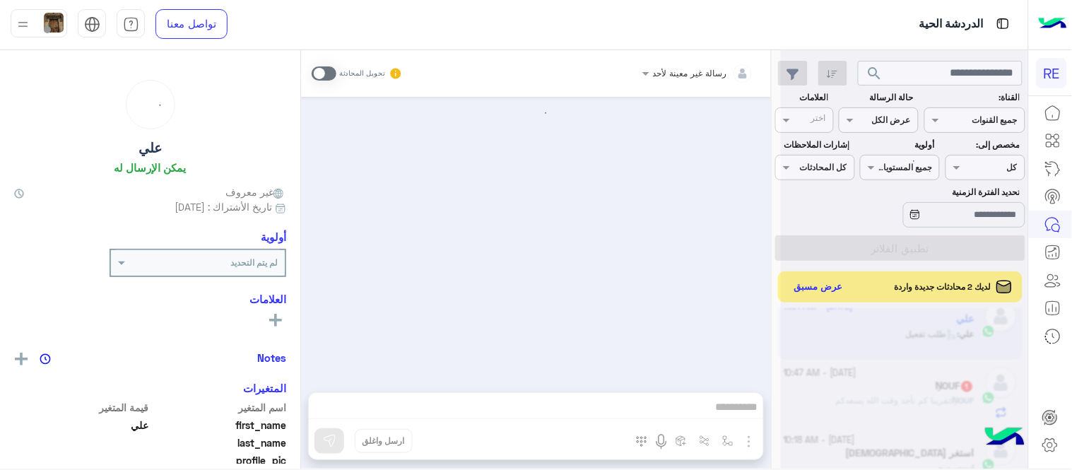
scroll to position [1395, 0]
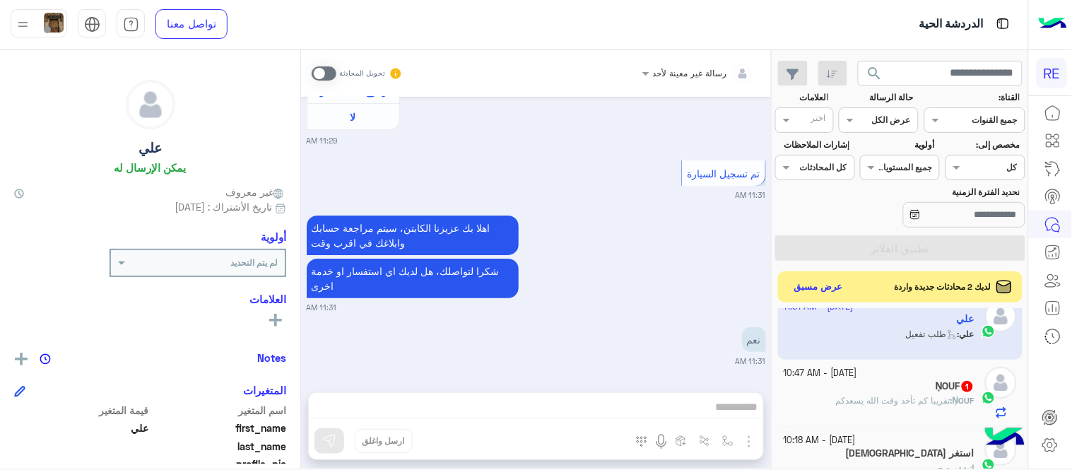
click at [329, 72] on span at bounding box center [324, 73] width 25 height 14
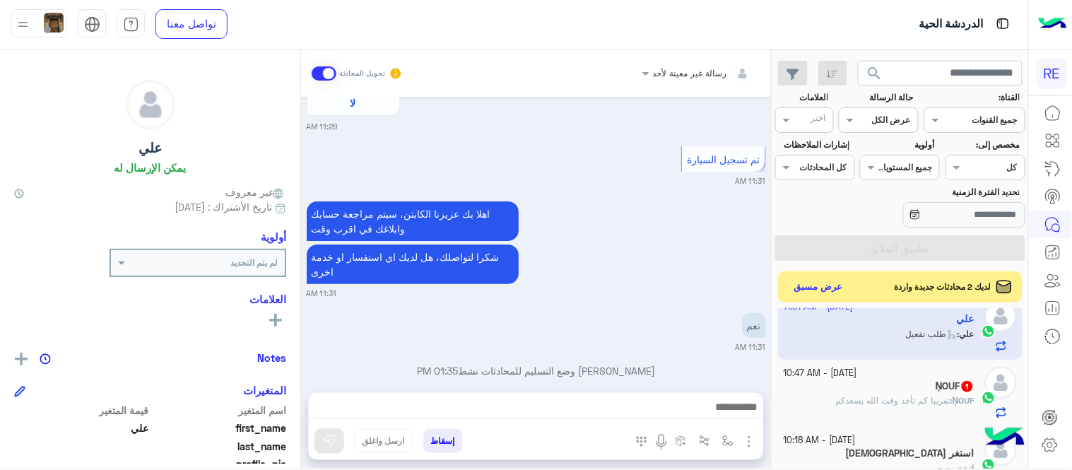
scroll to position [1431, 0]
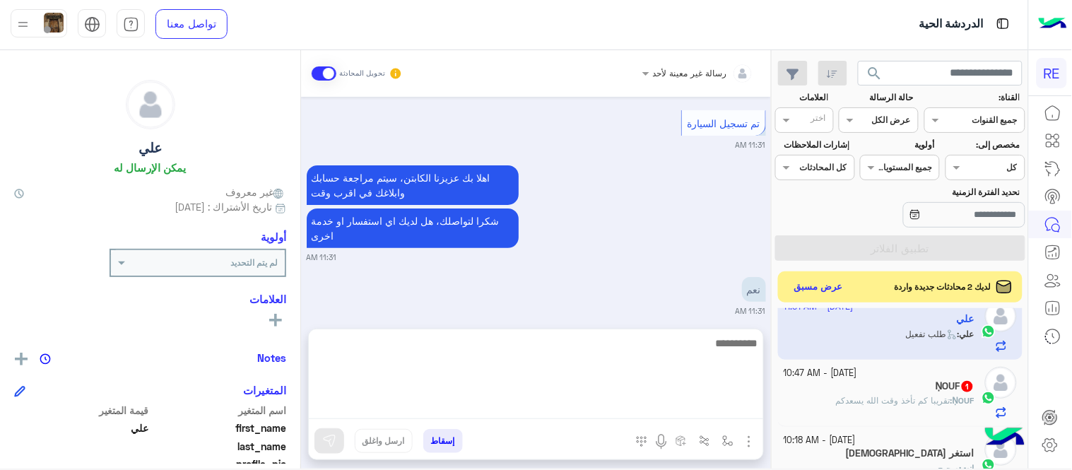
click at [576, 400] on textarea at bounding box center [536, 376] width 455 height 85
type textarea "**********"
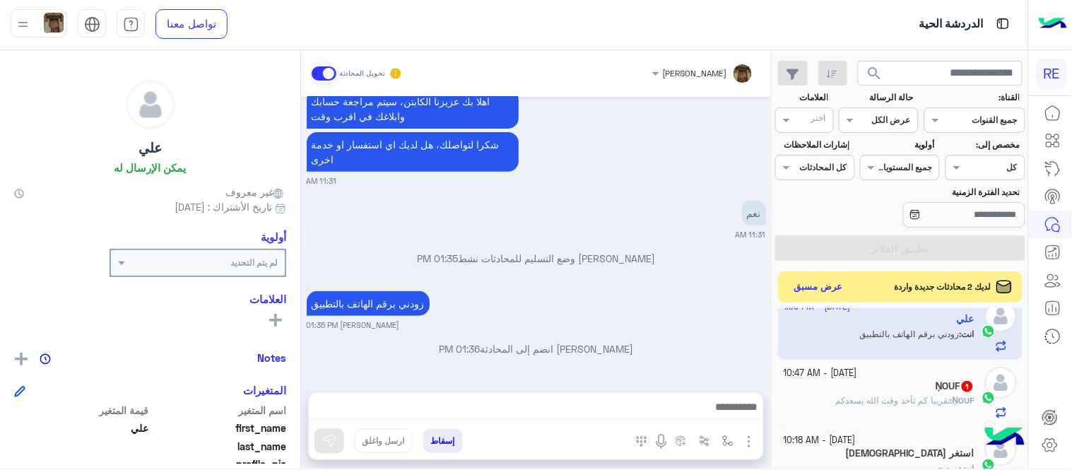
scroll to position [1521, 0]
click at [597, 306] on div "[DATE] وعليكم السلام ،كيف اقدر اساعدك اهلًا بك في تطبيق رحلة 👋 Welcome to Rehla…" at bounding box center [536, 237] width 470 height 281
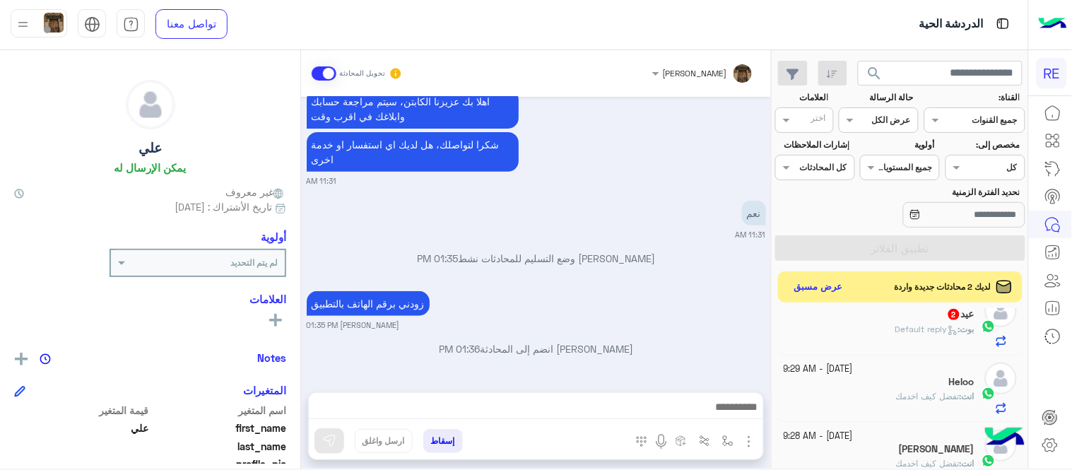
scroll to position [544, 0]
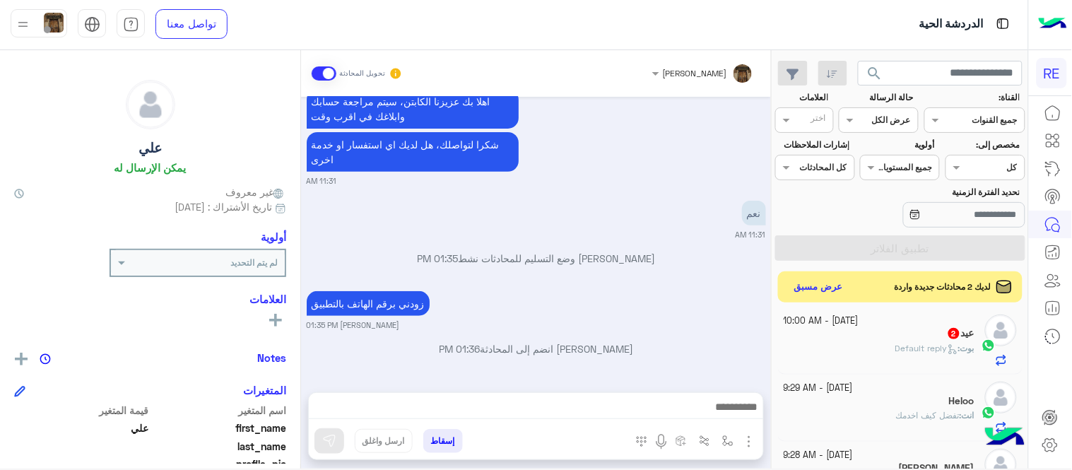
click at [873, 337] on div "عيد 2" at bounding box center [880, 334] width 192 height 15
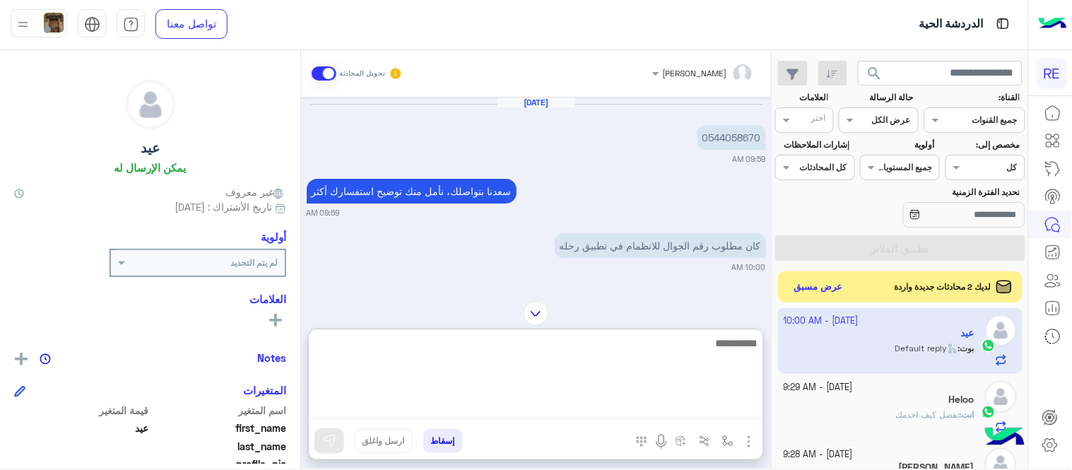
click at [559, 399] on textarea at bounding box center [536, 376] width 455 height 85
type textarea "**********"
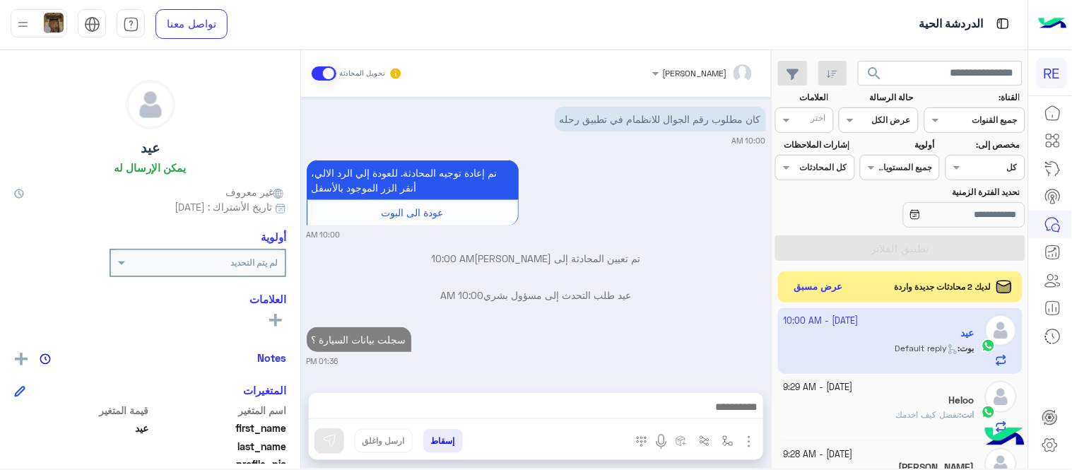
scroll to position [126, 0]
click at [622, 228] on div "[DATE] 0544058670 09:59 AM [PERSON_NAME] بتواصلك، نأمل منك توضيح استفسارك أكثر …" at bounding box center [536, 237] width 470 height 281
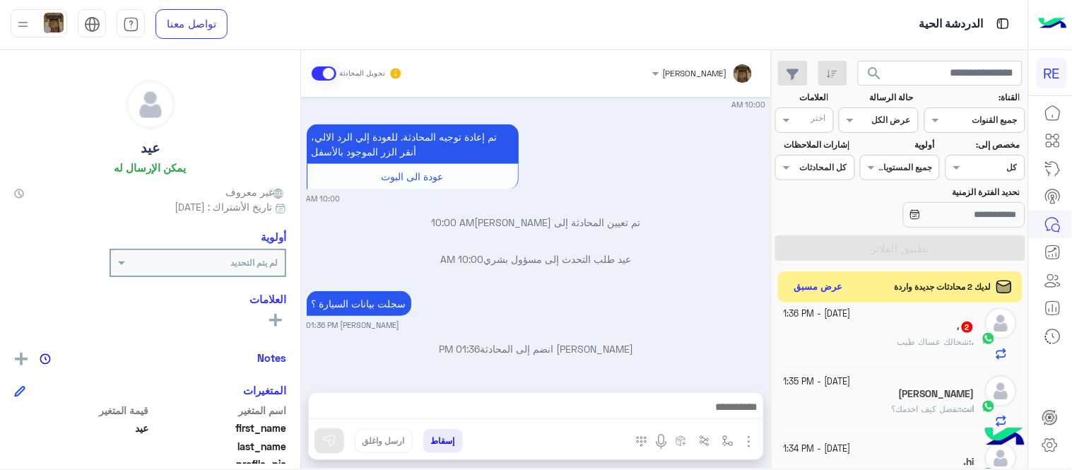
scroll to position [0, 0]
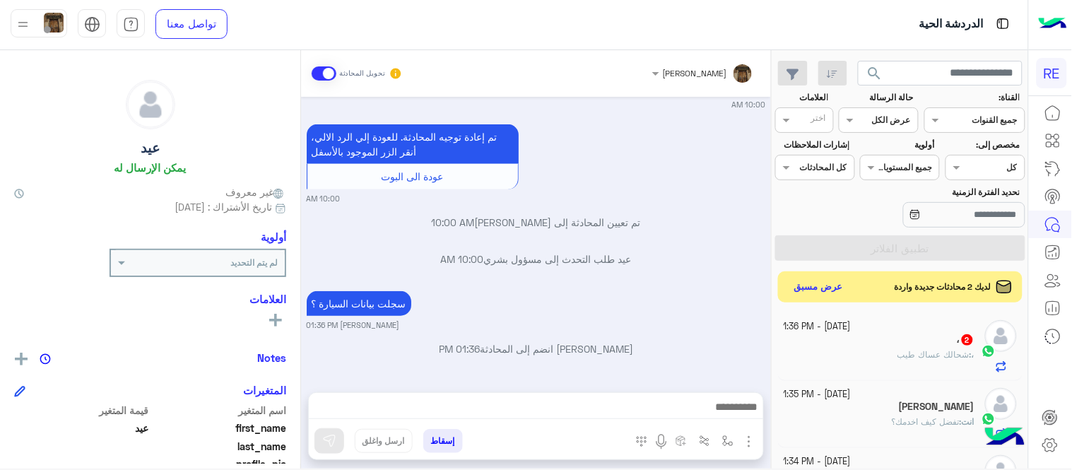
click at [887, 346] on div "، 2" at bounding box center [880, 341] width 192 height 15
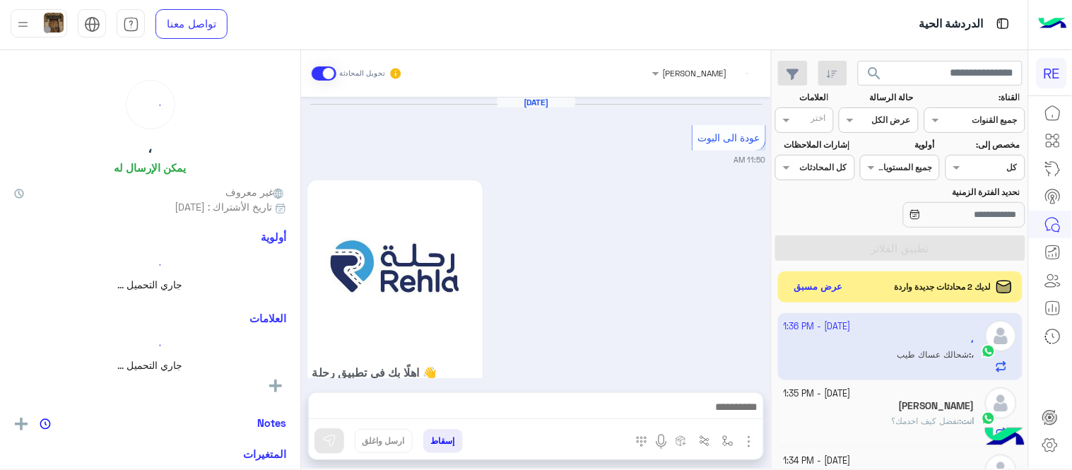
scroll to position [645, 0]
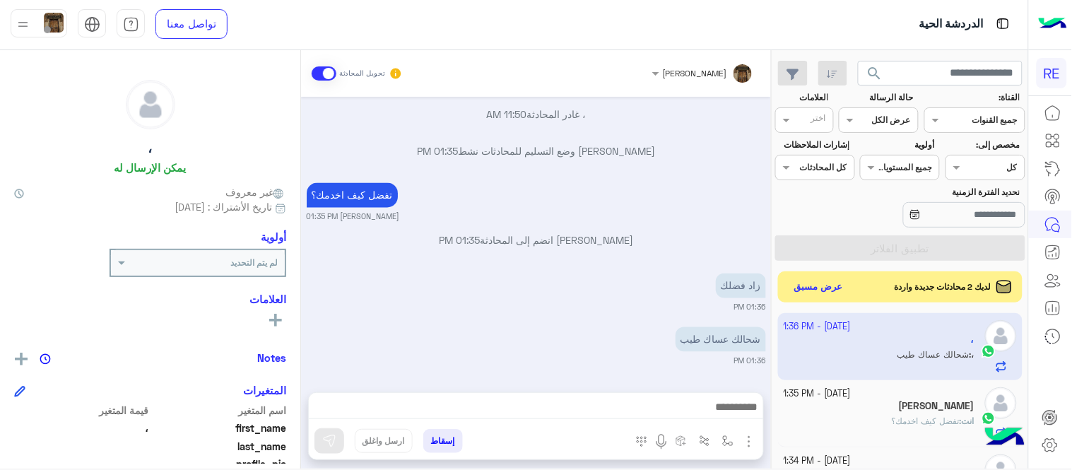
click at [140, 320] on div "رؤية الكل" at bounding box center [150, 319] width 272 height 17
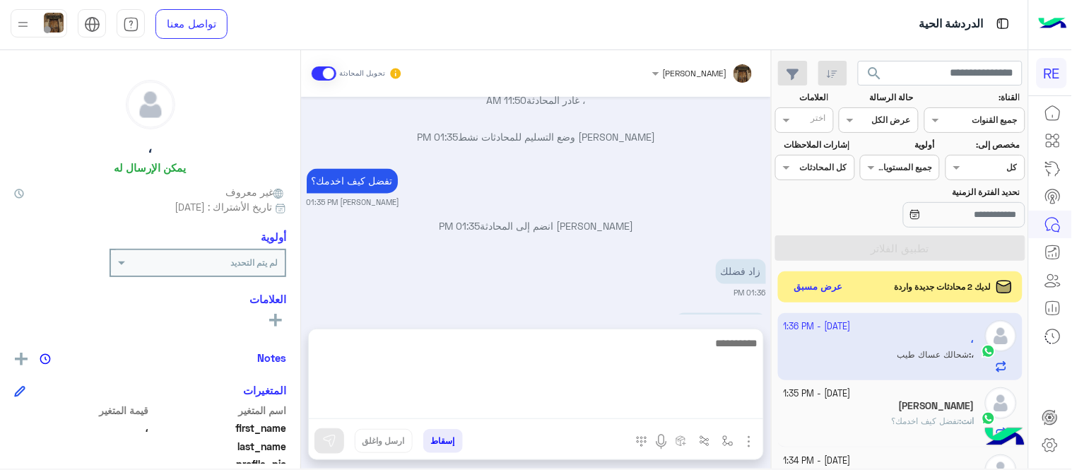
scroll to position [657, 0]
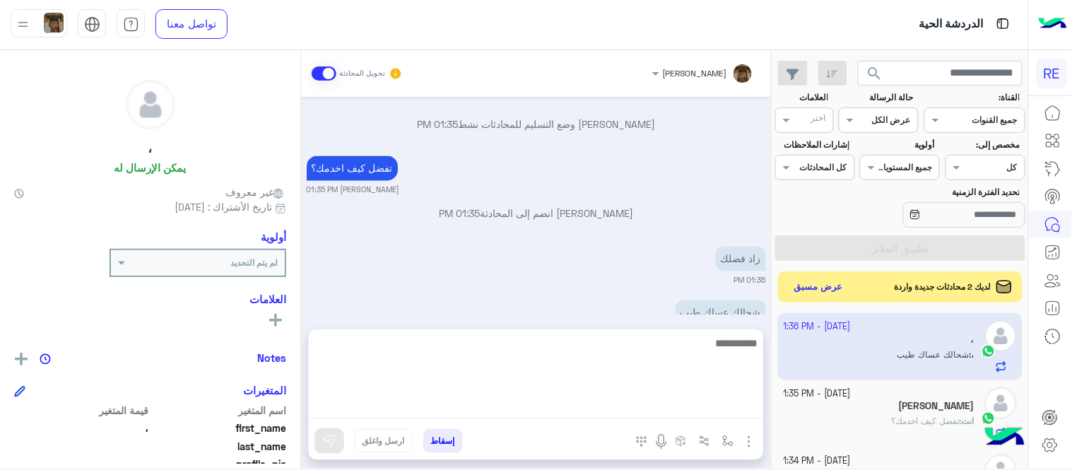
click at [570, 414] on textarea at bounding box center [536, 376] width 455 height 85
type textarea "**********"
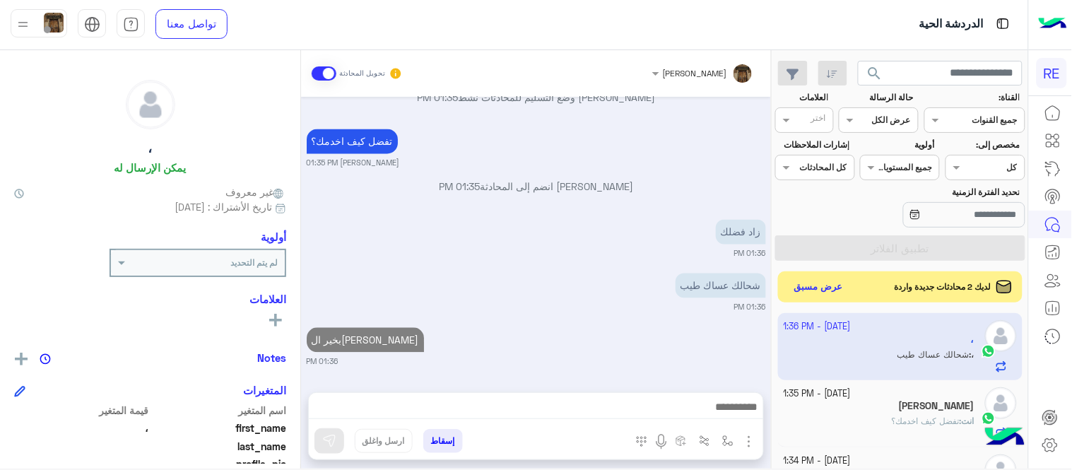
click at [710, 269] on div "[DATE] عودة الى البوت 11:50 AM اهلًا بك في تطبيق رحلة 👋 Welcome to [GEOGRAPHIC_…" at bounding box center [536, 237] width 470 height 281
click at [775, 324] on mat-drawer-container "search القناة: القناه جميع القنوات حالة الرسالة القناه عرض الكل العلامات اختر م…" at bounding box center [514, 262] width 1029 height 424
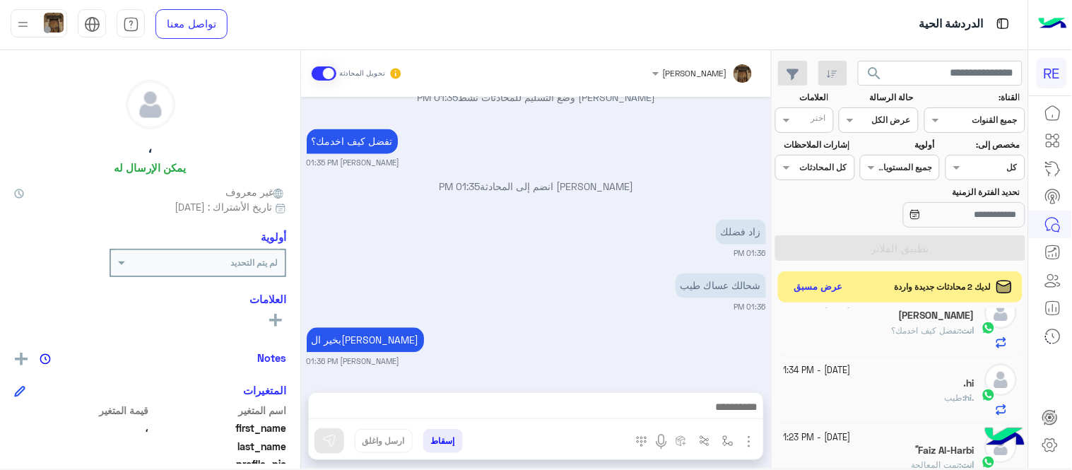
scroll to position [97, 0]
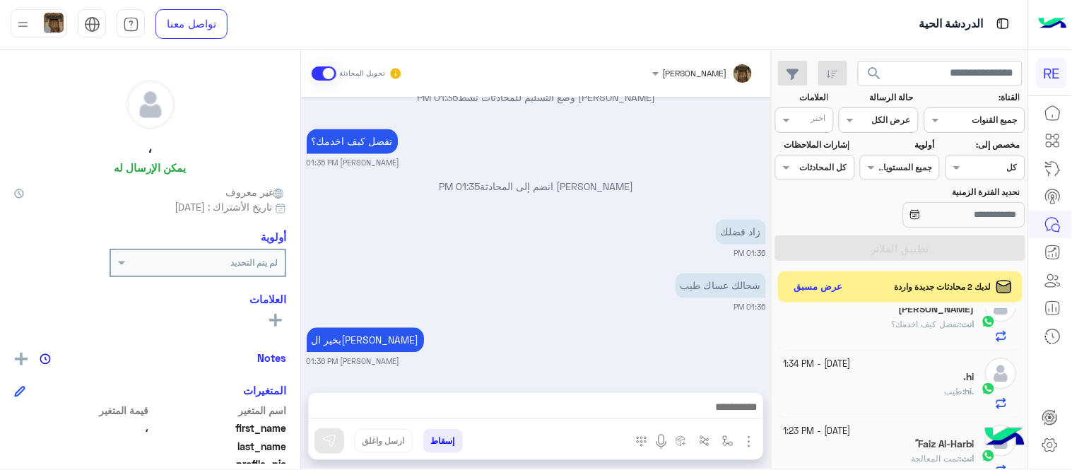
click at [717, 330] on div "بخير ال[PERSON_NAME] 01:36 PM" at bounding box center [536, 345] width 459 height 43
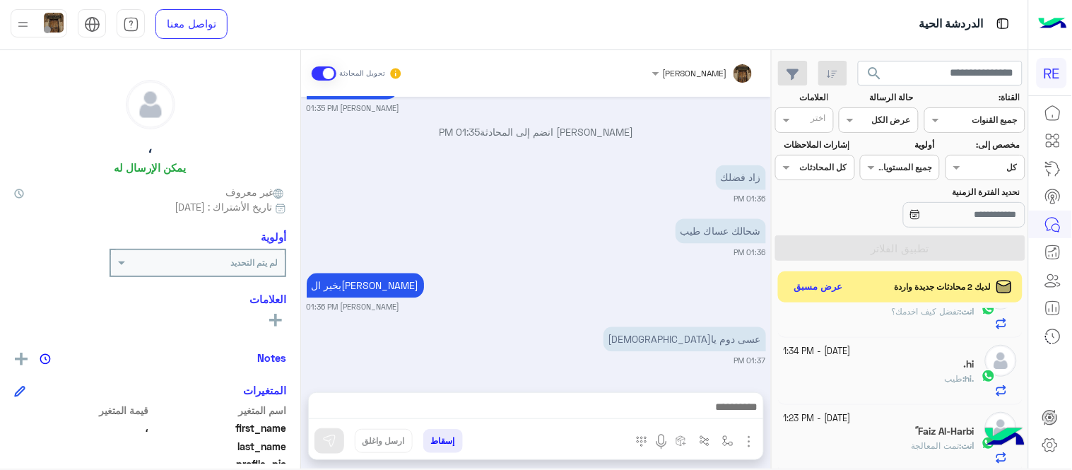
scroll to position [0, 0]
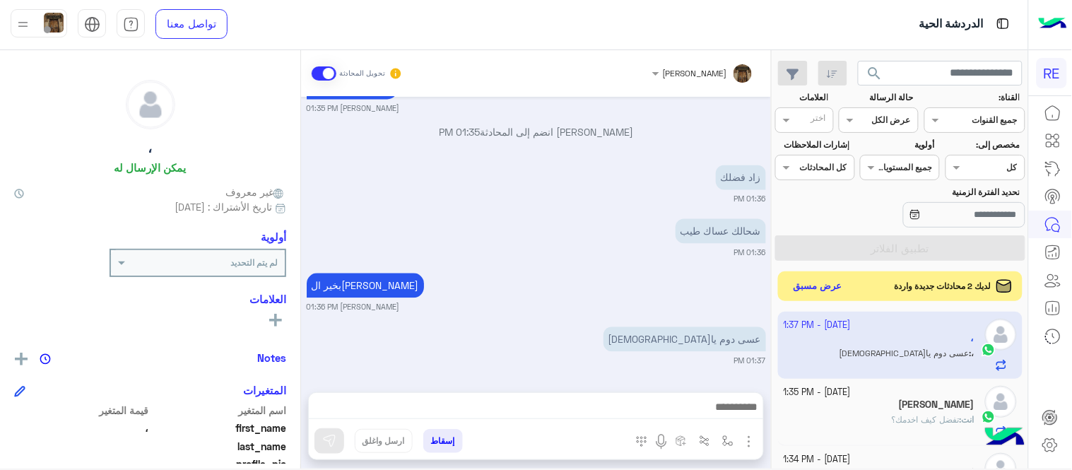
click at [808, 286] on button "عرض مسبق" at bounding box center [818, 286] width 59 height 19
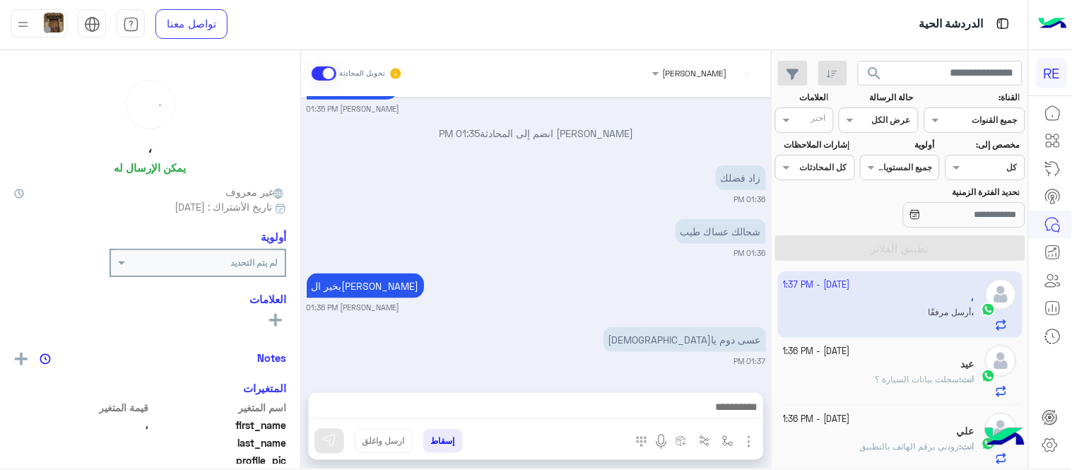
scroll to position [549, 0]
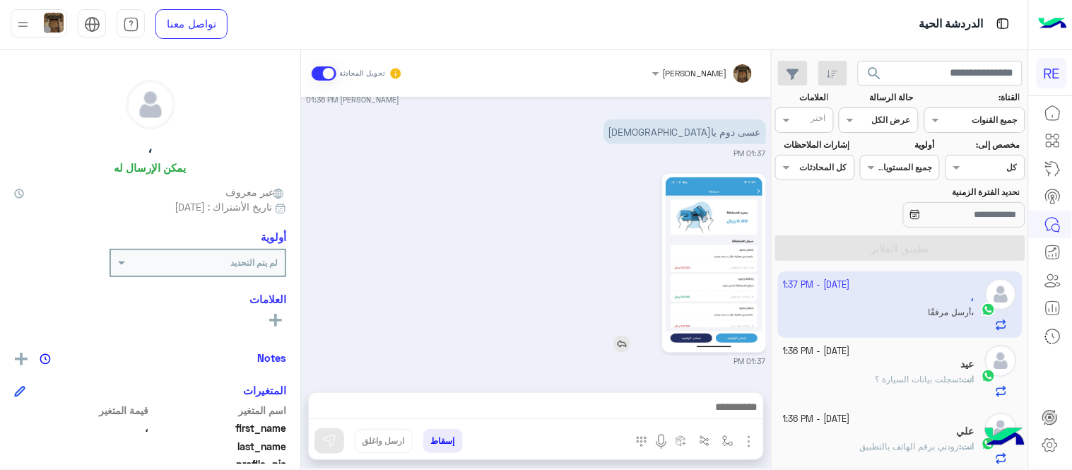
click at [736, 258] on img at bounding box center [714, 263] width 97 height 172
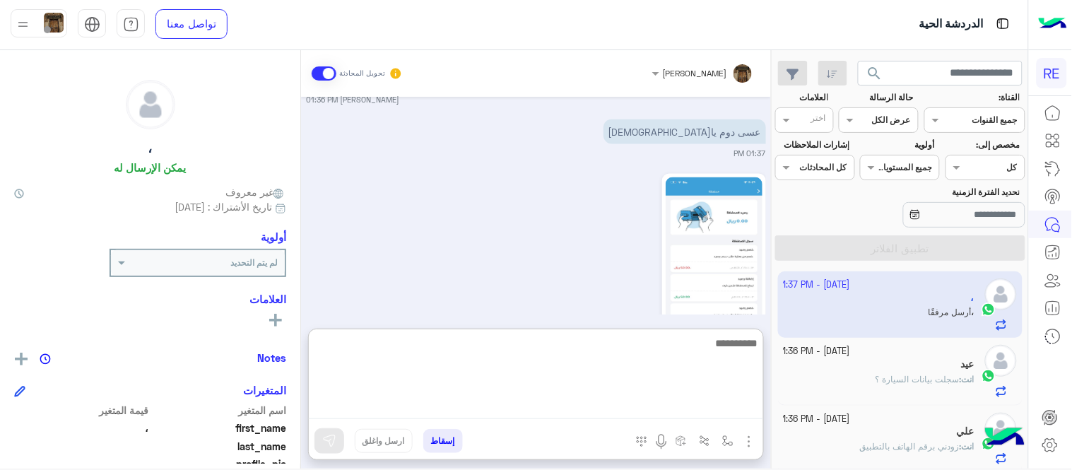
click at [541, 407] on textarea at bounding box center [536, 376] width 455 height 85
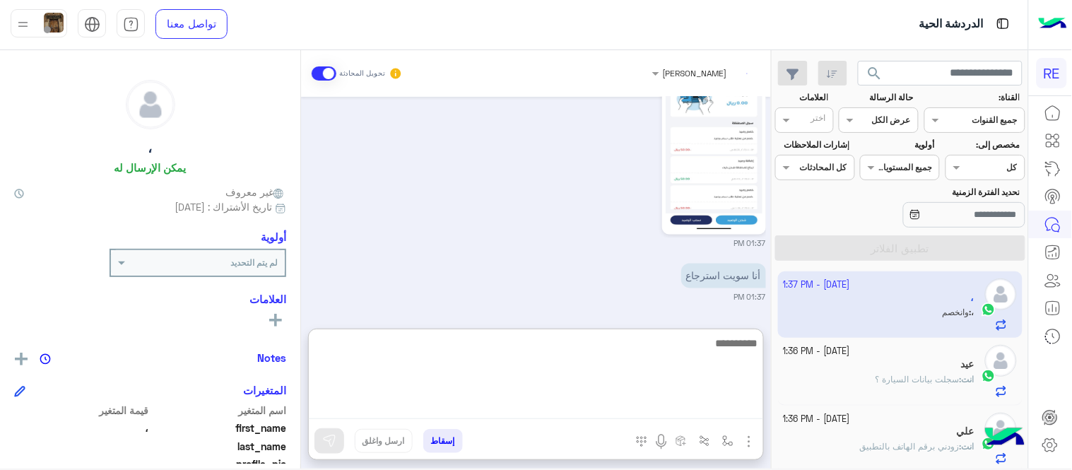
scroll to position [721, 0]
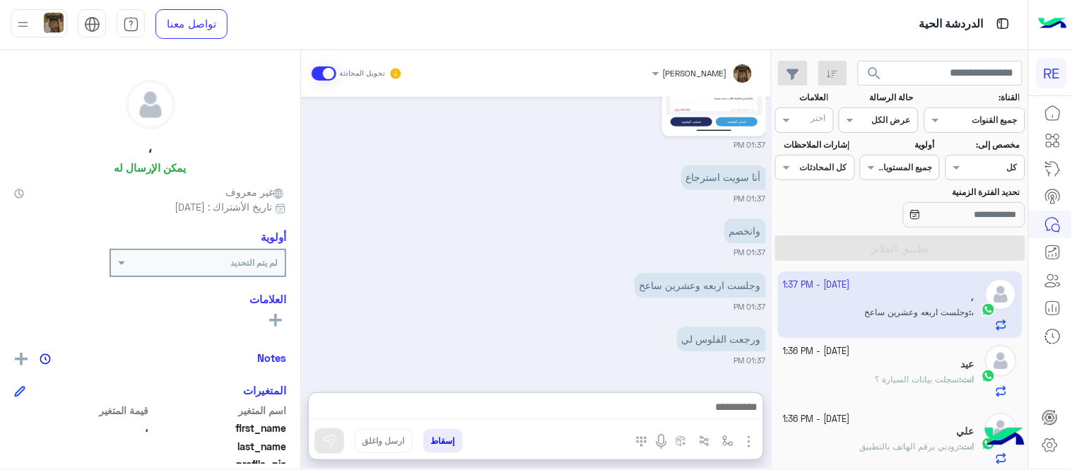
click at [531, 276] on div "[DATE] عربي 11:50 AM هل أنت ؟ كابتن 👨🏻‍✈️ عميل 🧳 رحال (مرشد مرخص) 🏖️ 11:50 AM ،…" at bounding box center [536, 237] width 470 height 281
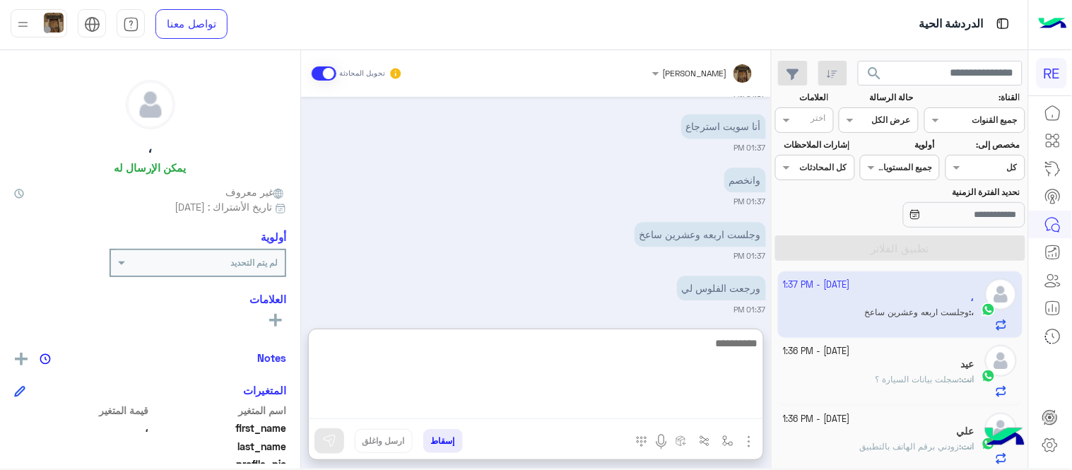
click at [582, 417] on textarea at bounding box center [536, 376] width 455 height 85
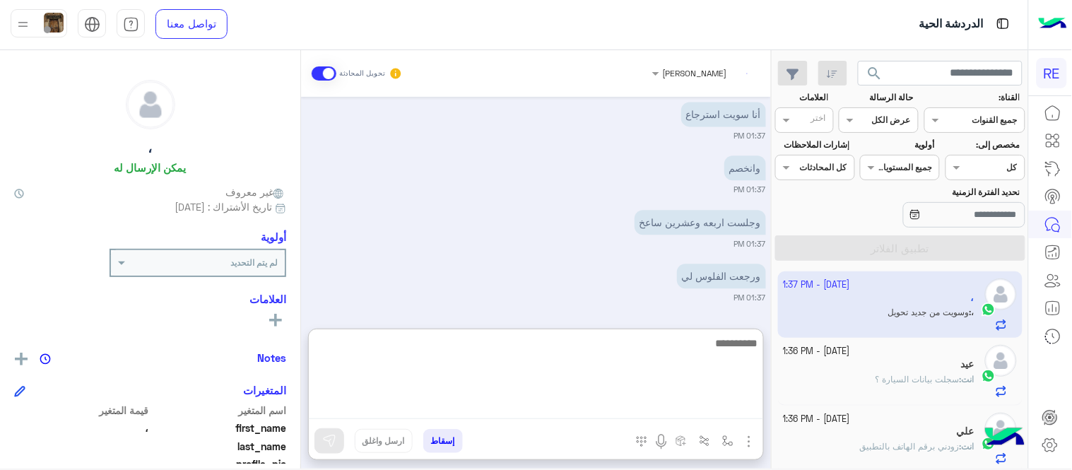
scroll to position [882, 0]
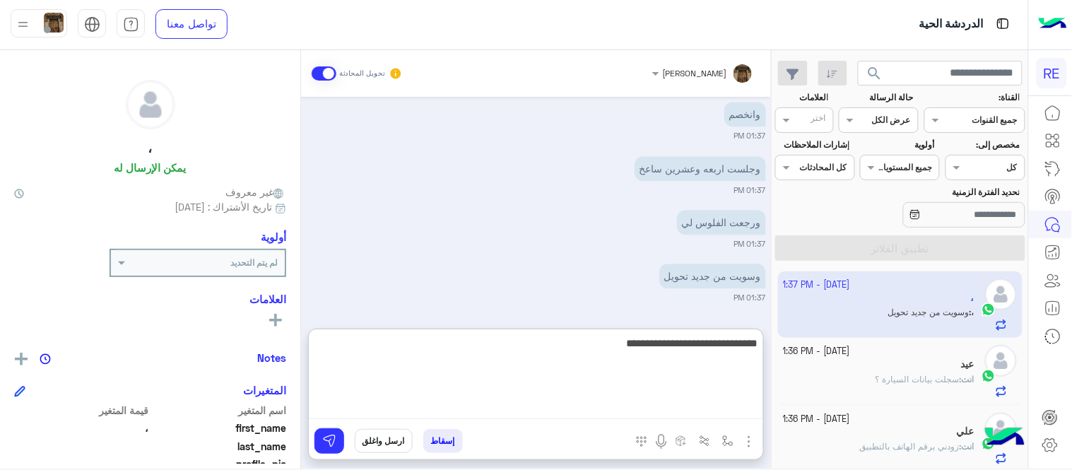
type textarea "**********"
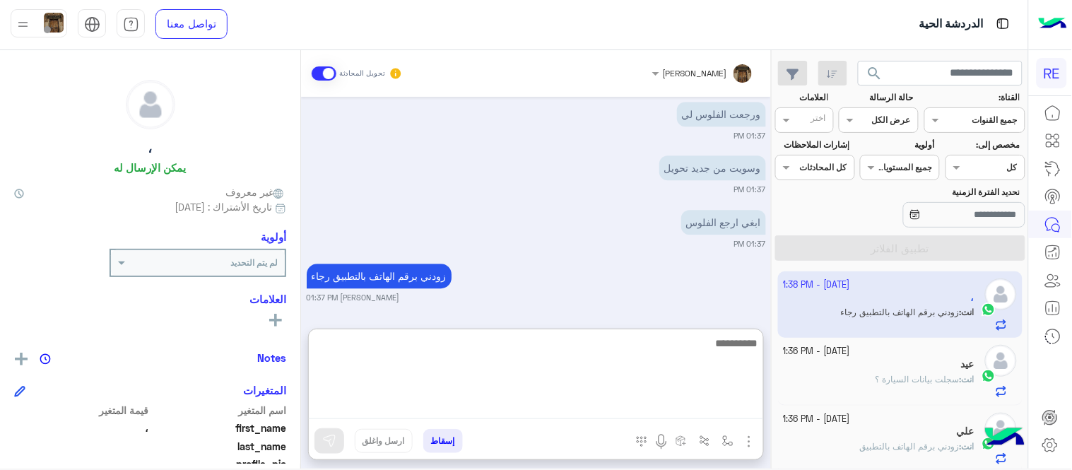
scroll to position [1044, 0]
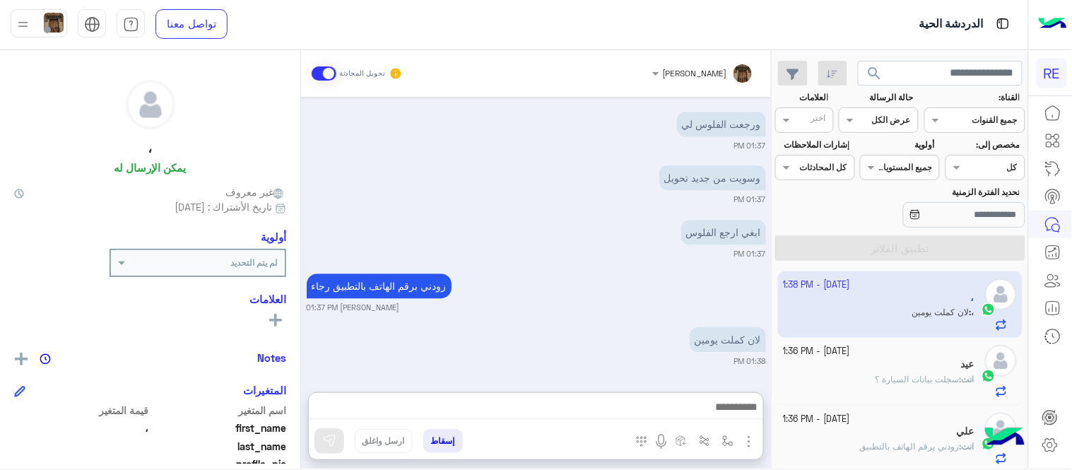
click at [645, 208] on div "[DATE] عربي 11:50 AM هل أنت ؟ كابتن 👨🏻‍✈️ عميل 🧳 رحال (مرشد مرخص) 🏖️ 11:50 AM ،…" at bounding box center [536, 237] width 470 height 281
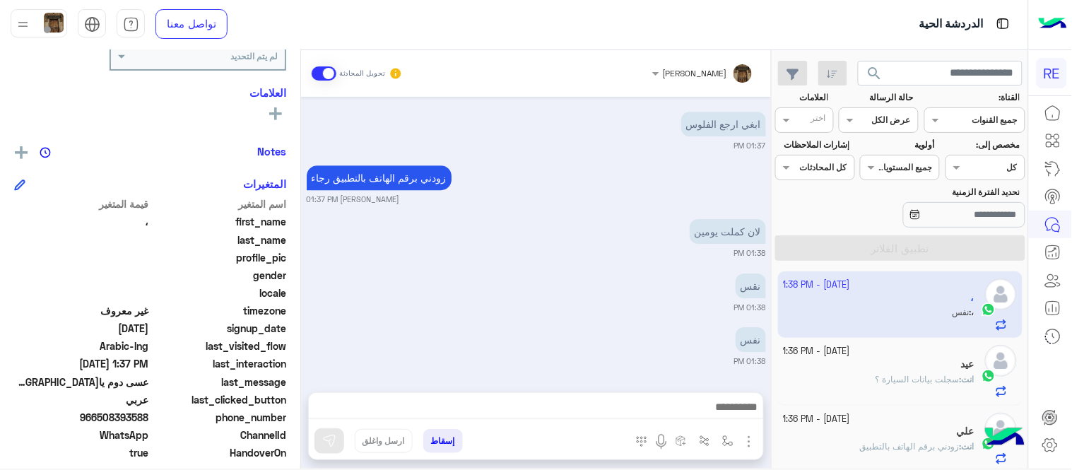
scroll to position [1142, 0]
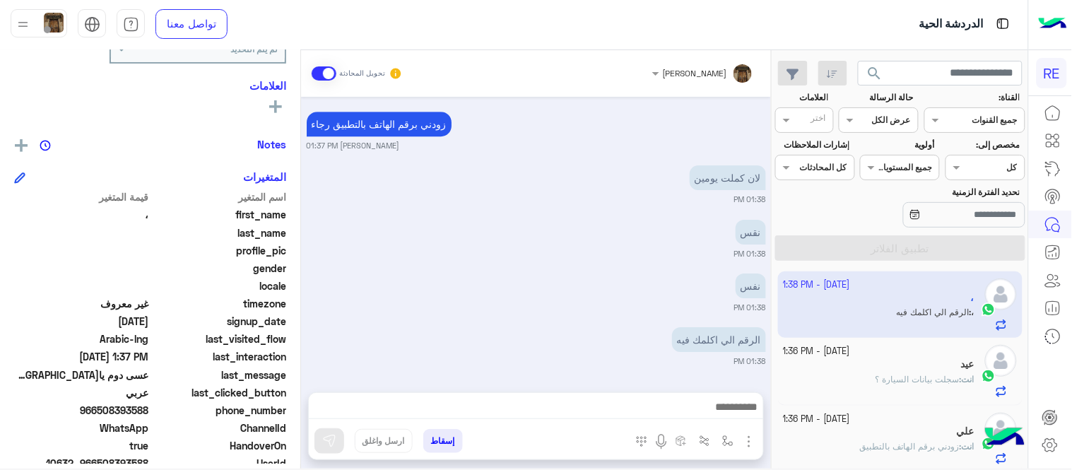
drag, startPoint x: 98, startPoint y: 410, endPoint x: 149, endPoint y: 412, distance: 51.6
click at [149, 412] on span "966508393588" at bounding box center [81, 410] width 135 height 15
copy span "508393588"
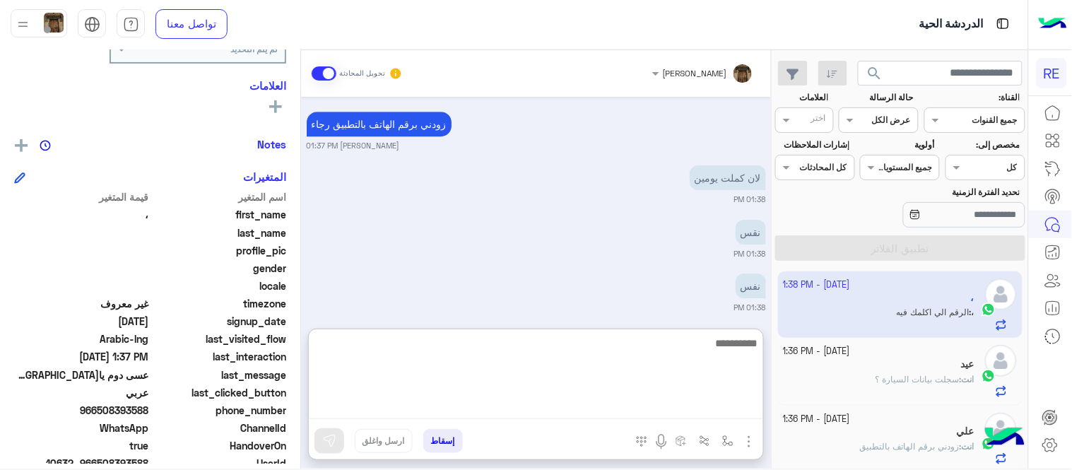
click at [681, 413] on textarea at bounding box center [536, 376] width 455 height 85
type textarea "**********"
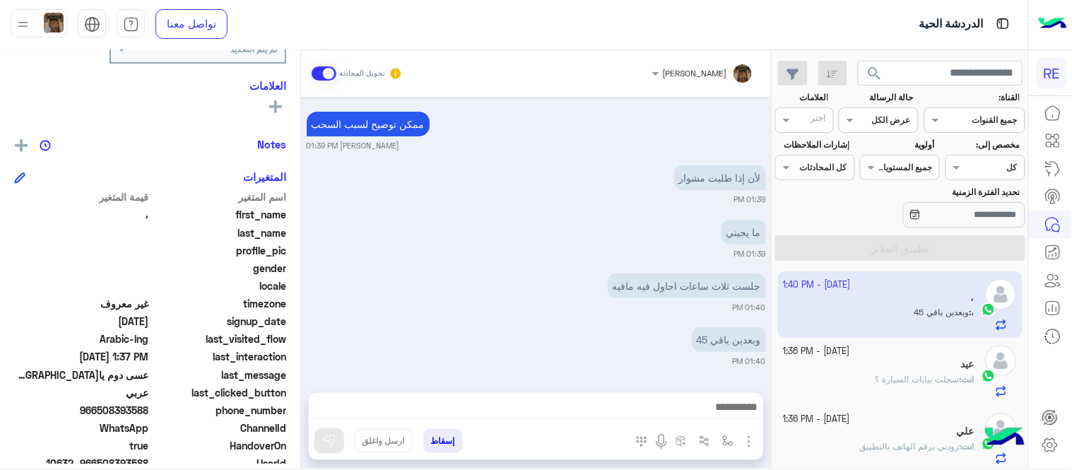
scroll to position [1412, 0]
click at [604, 295] on div "[DATE] عربي 11:50 AM هل أنت ؟ كابتن 👨🏻‍✈️ عميل 🧳 رحال (مرشد مرخص) 🏖️ 11:50 AM ،…" at bounding box center [536, 237] width 470 height 281
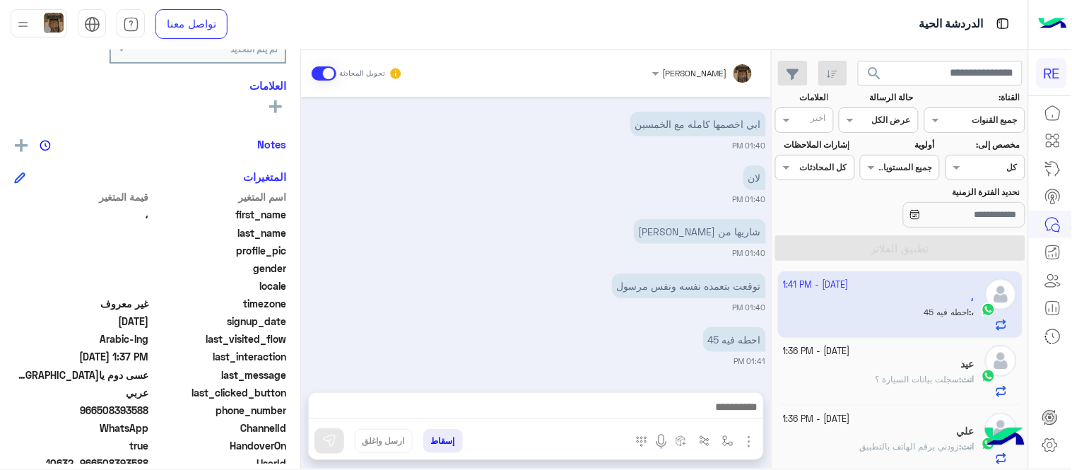
scroll to position [1736, 0]
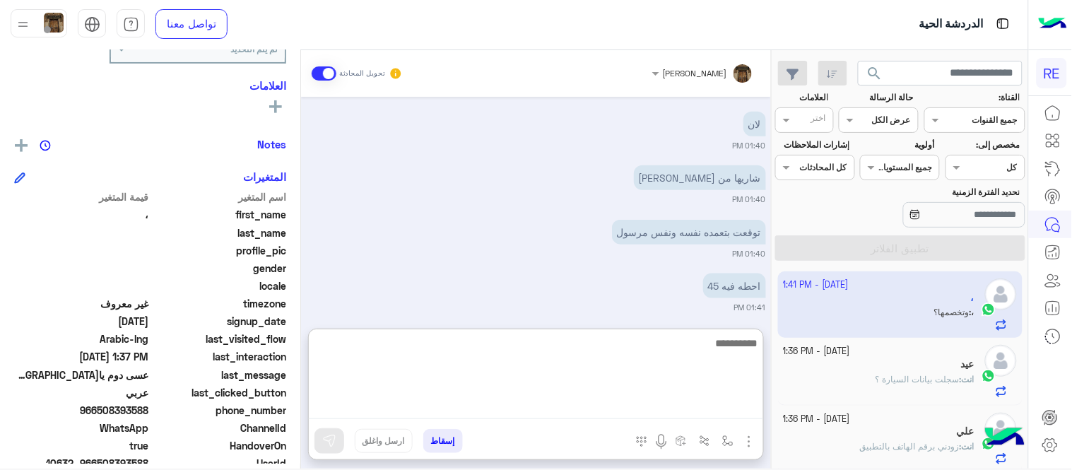
click at [695, 411] on textarea at bounding box center [536, 376] width 455 height 85
type textarea "**********"
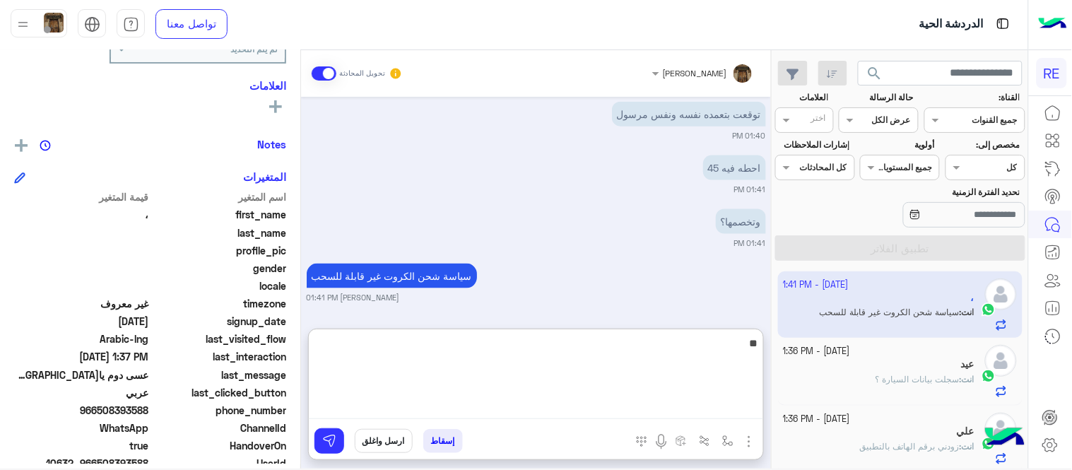
type textarea "*"
click at [638, 345] on textarea at bounding box center [536, 376] width 455 height 85
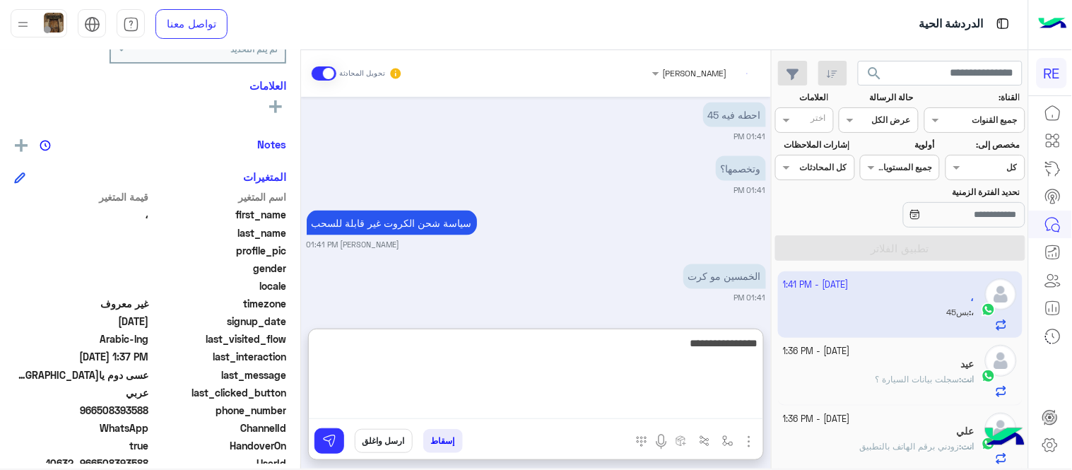
scroll to position [1962, 0]
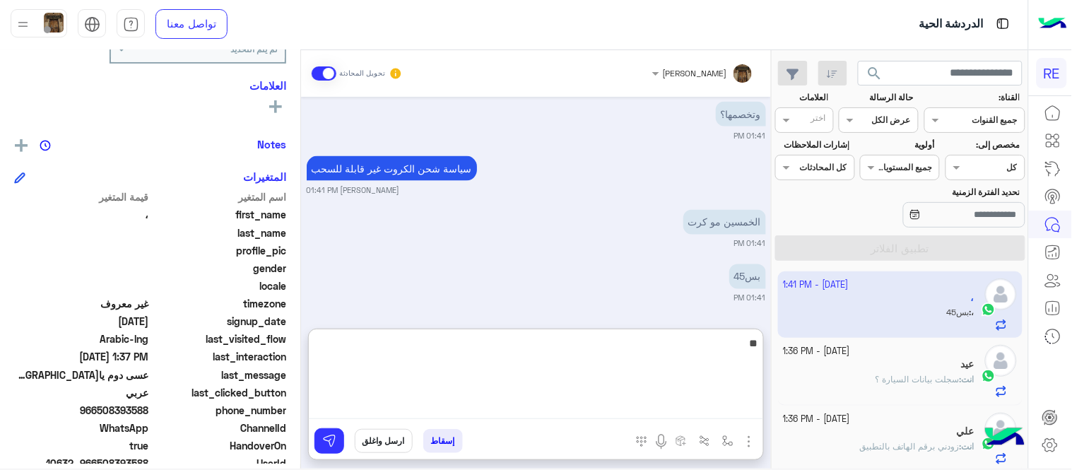
type textarea "*"
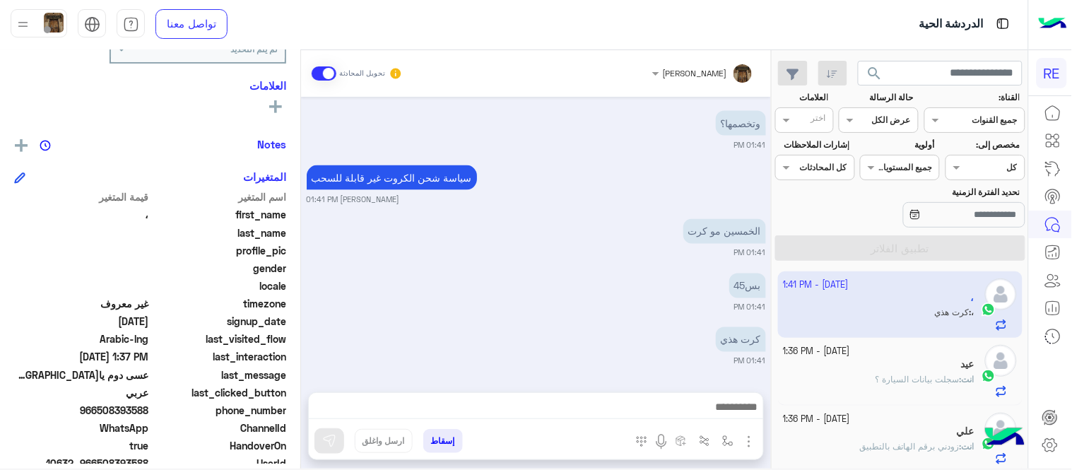
click at [567, 259] on div "[DATE] عربي 11:50 AM هل أنت ؟ كابتن 👨🏻‍✈️ عميل 🧳 رحال (مرشد مرخص) 🏖️ 11:50 AM ،…" at bounding box center [536, 237] width 470 height 281
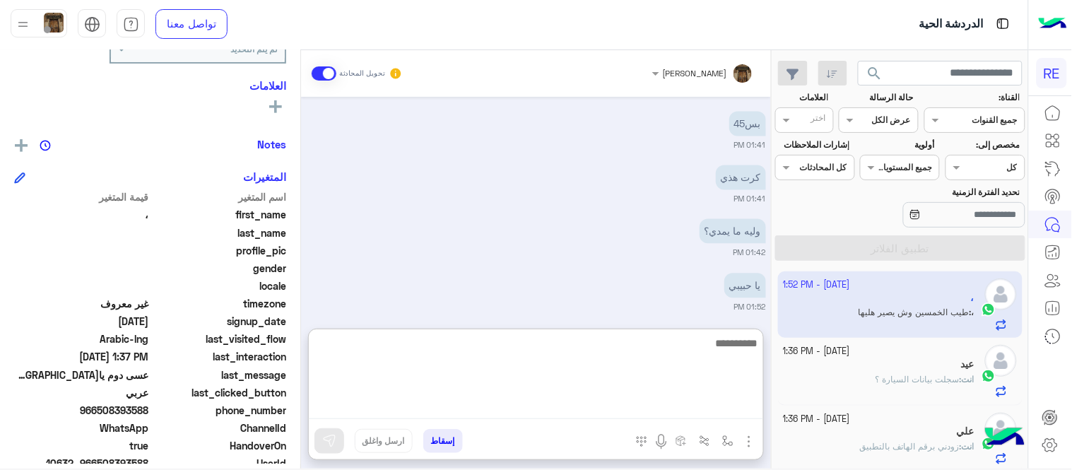
scroll to position [2135, 0]
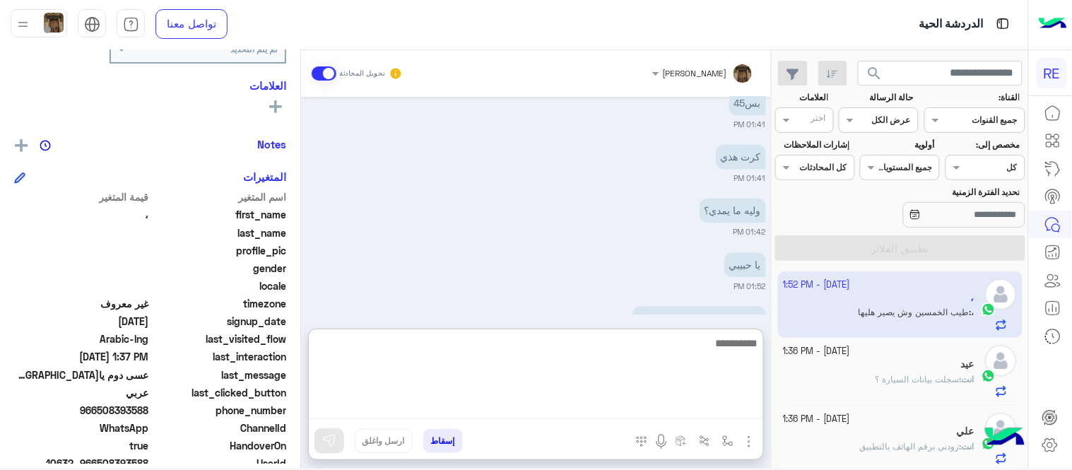
click at [492, 402] on textarea at bounding box center [536, 376] width 455 height 85
click at [523, 349] on textarea "**********" at bounding box center [536, 376] width 455 height 85
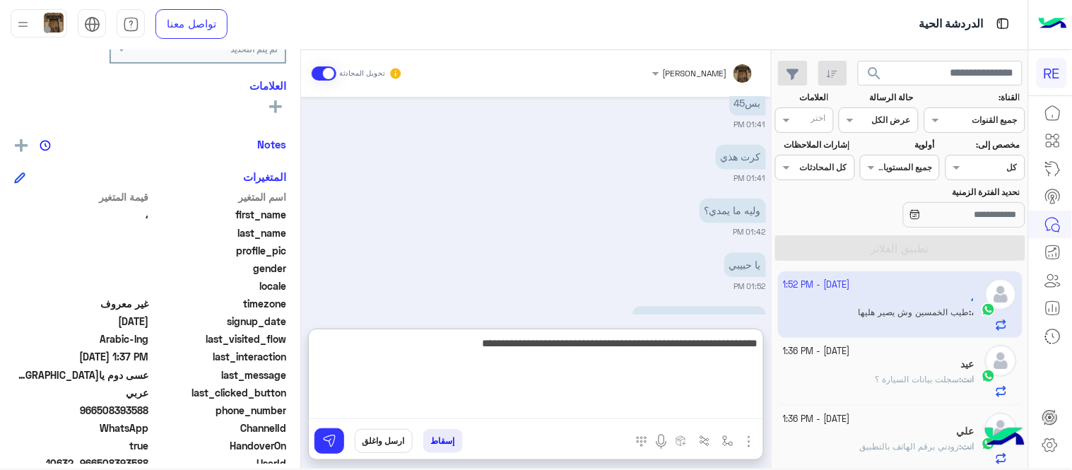
click at [401, 338] on textarea "**********" at bounding box center [536, 376] width 455 height 85
click at [370, 339] on textarea "**********" at bounding box center [536, 376] width 455 height 85
drag, startPoint x: 488, startPoint y: 348, endPoint x: 329, endPoint y: 347, distance: 158.3
click at [329, 347] on textarea "**********" at bounding box center [536, 376] width 455 height 85
type textarea "**********"
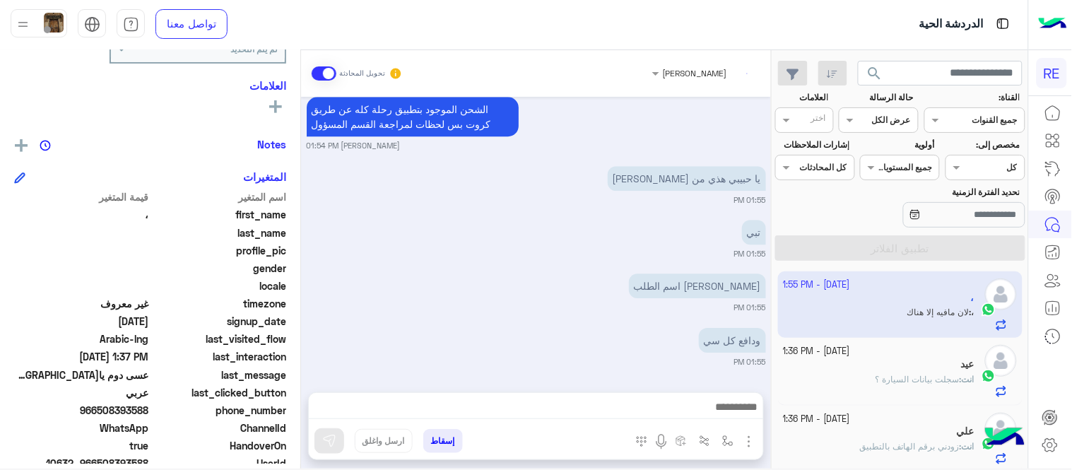
scroll to position [2453, 0]
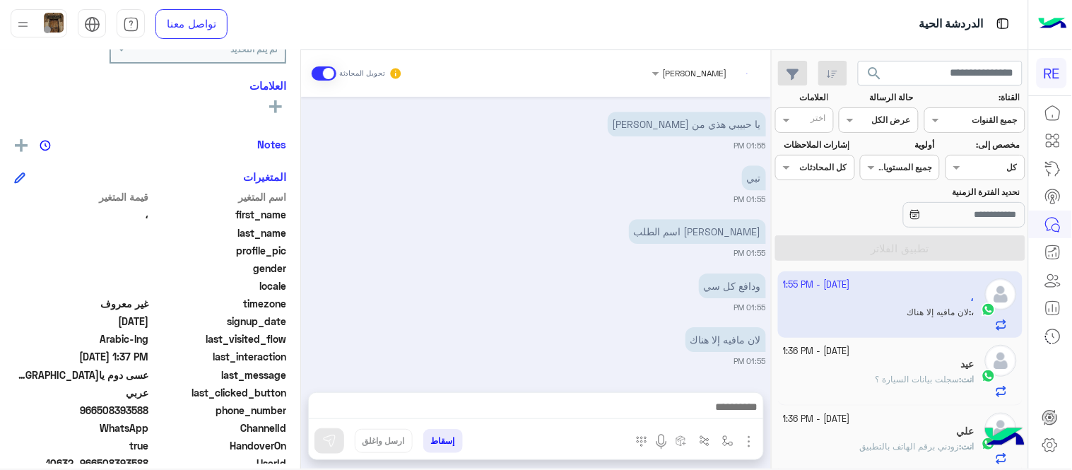
click at [563, 236] on div "[DATE] عربي 11:50 AM هل أنت ؟ كابتن 👨🏻‍✈️ عميل 🧳 رحال (مرشد مرخص) 🏖️ 11:50 AM ،…" at bounding box center [536, 237] width 470 height 281
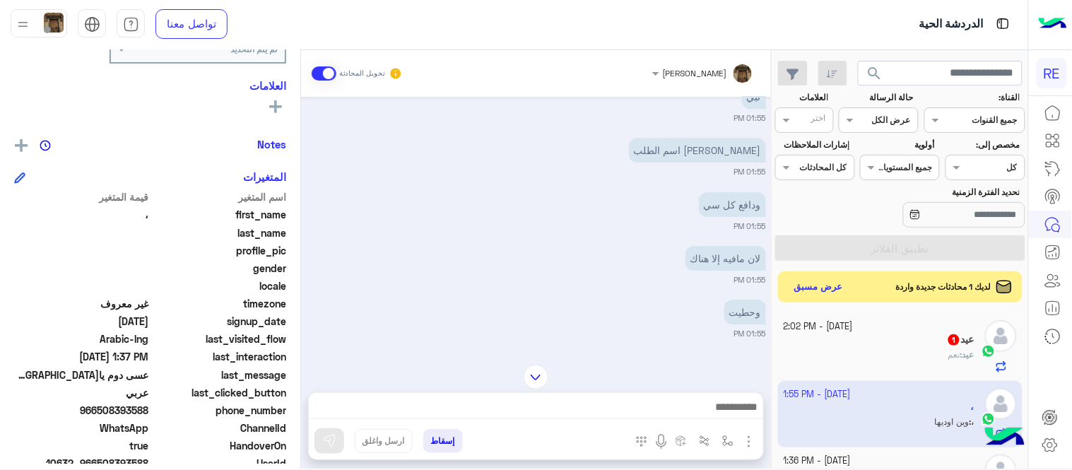
scroll to position [2614, 0]
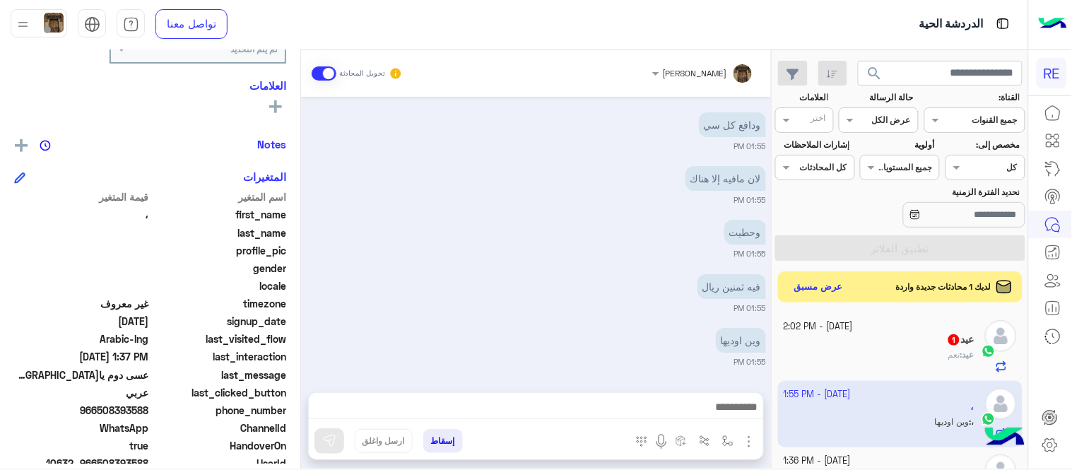
click at [306, 358] on mat-drawer-container "[PERSON_NAME] تحويل المحادثة [DATE] عربي 11:50 AM هل أنت ؟ كابتن 👨🏻‍✈️ عميل 🧳 ر…" at bounding box center [385, 262] width 771 height 424
click at [329, 349] on div "وين اوديها 01:55 PM" at bounding box center [536, 345] width 459 height 43
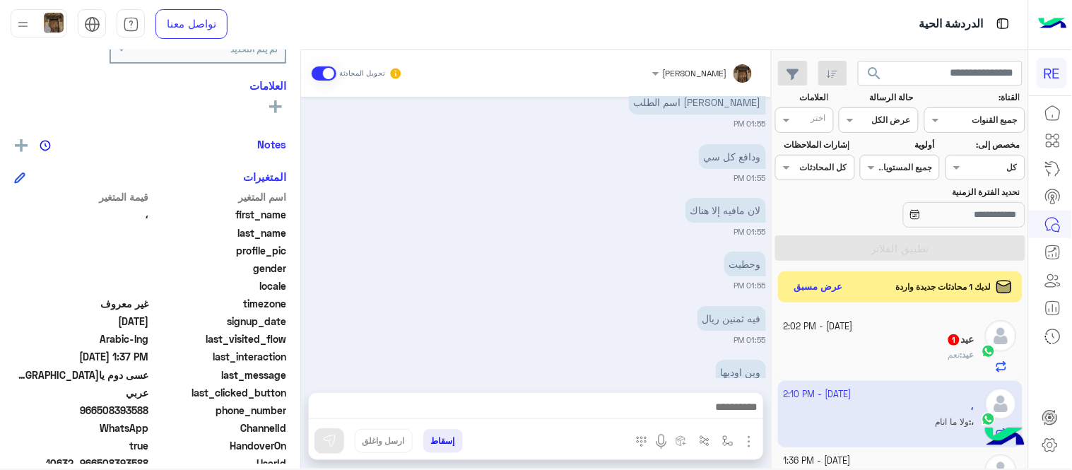
scroll to position [2722, 0]
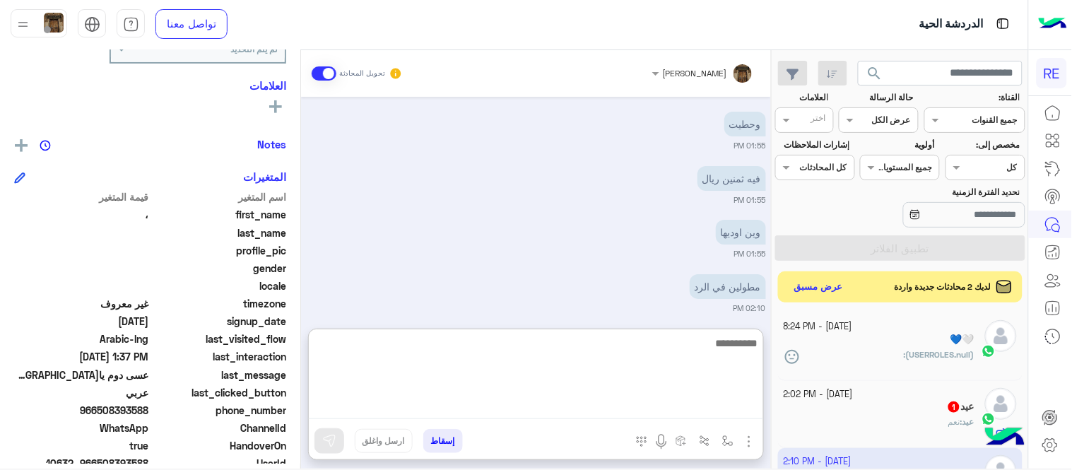
click at [657, 399] on textarea at bounding box center [536, 376] width 455 height 85
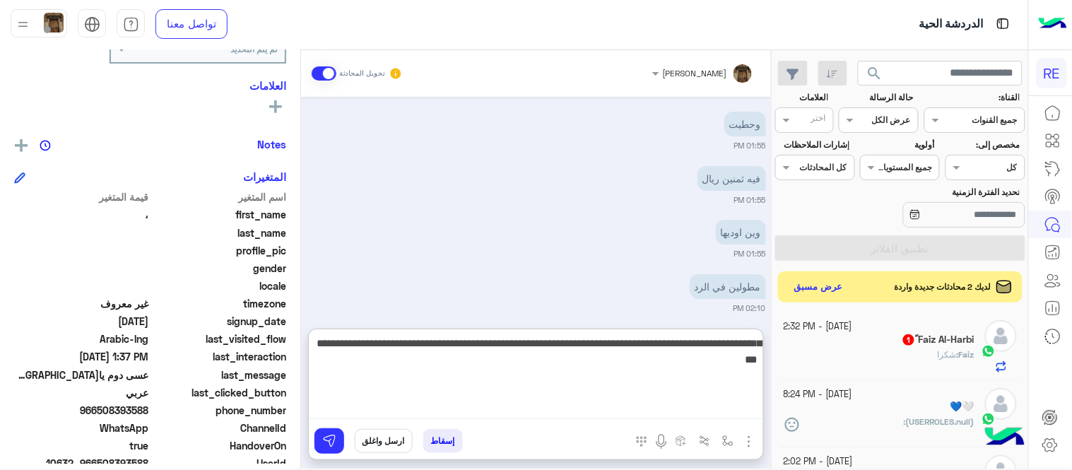
type textarea "**********"
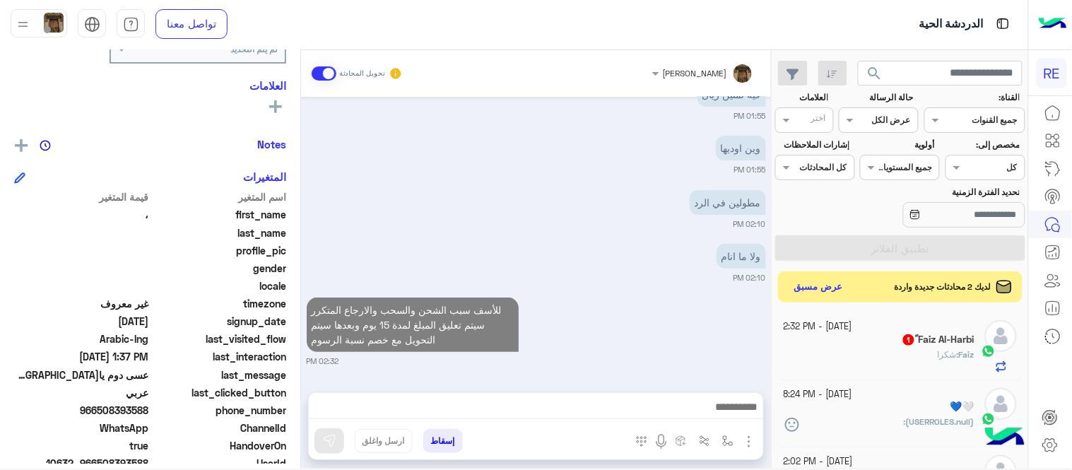
scroll to position [2823, 0]
click at [947, 358] on span "شكرا" at bounding box center [947, 354] width 19 height 11
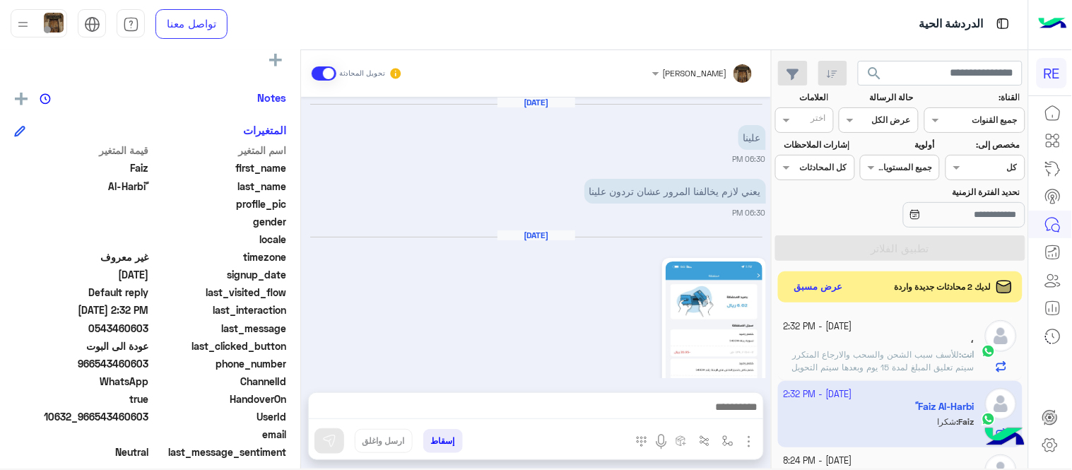
scroll to position [445, 0]
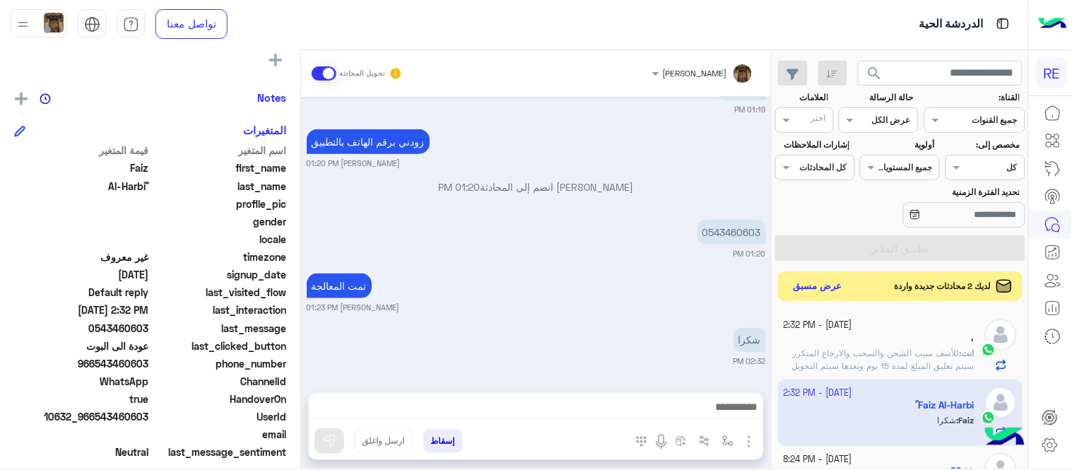
click at [835, 286] on button "عرض مسبق" at bounding box center [818, 286] width 59 height 19
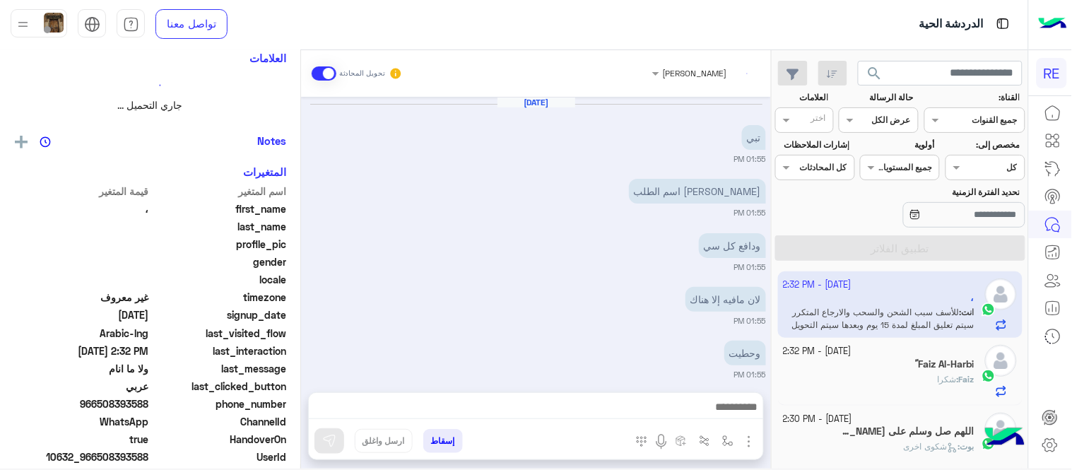
scroll to position [313, 0]
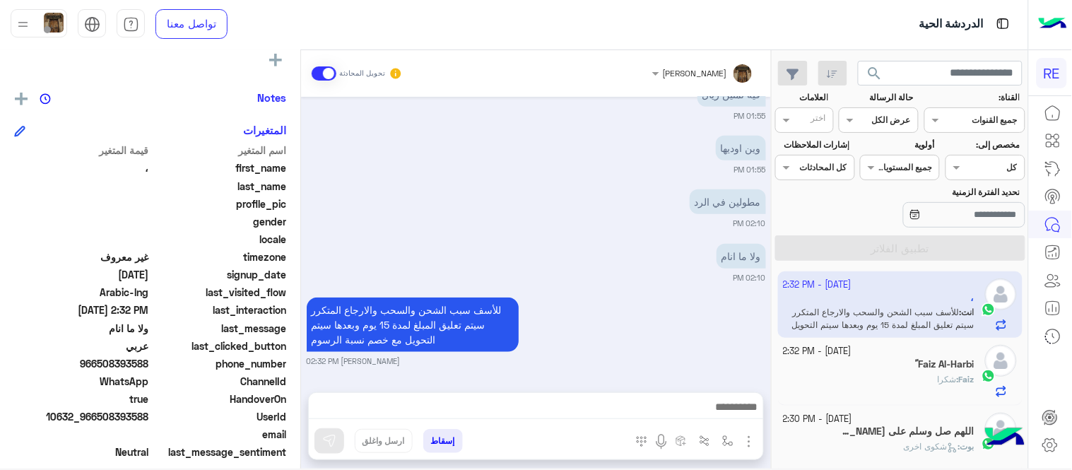
click at [850, 437] on h5 "اللهم صل وسلم على محمد 24" at bounding box center [908, 432] width 134 height 12
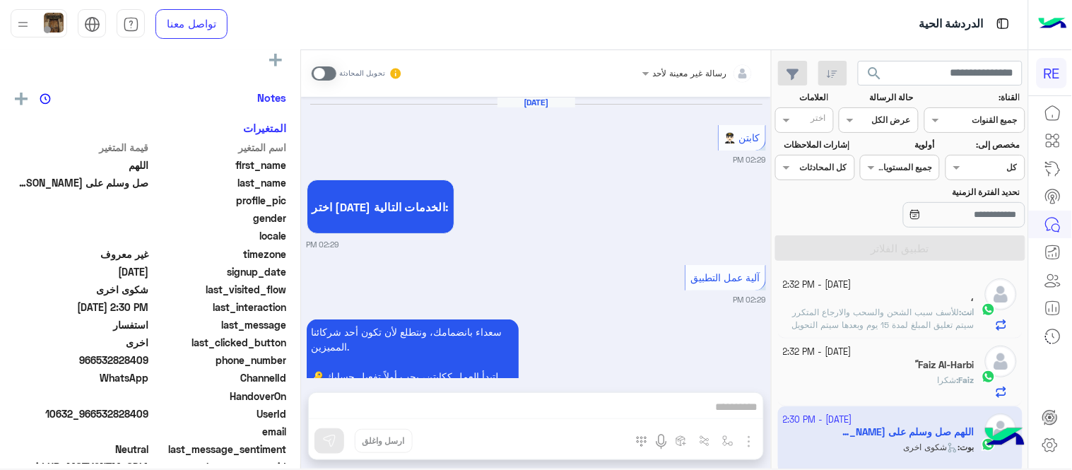
scroll to position [1127, 0]
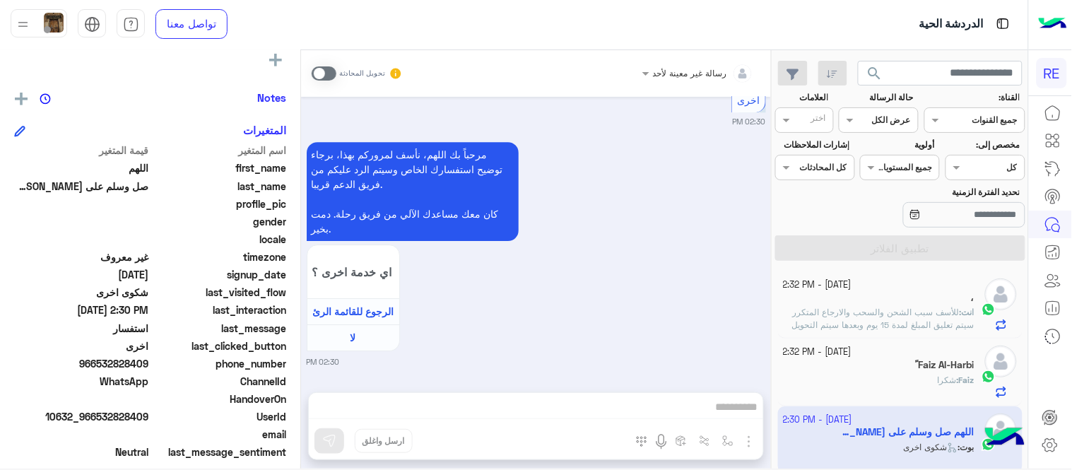
click at [329, 74] on span at bounding box center [324, 73] width 25 height 14
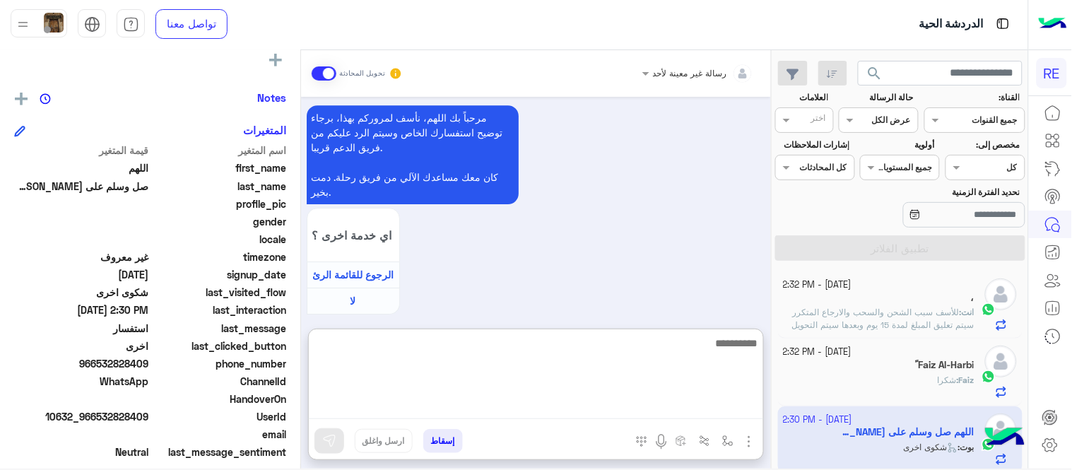
click at [502, 415] on textarea at bounding box center [536, 376] width 455 height 85
type textarea "**********"
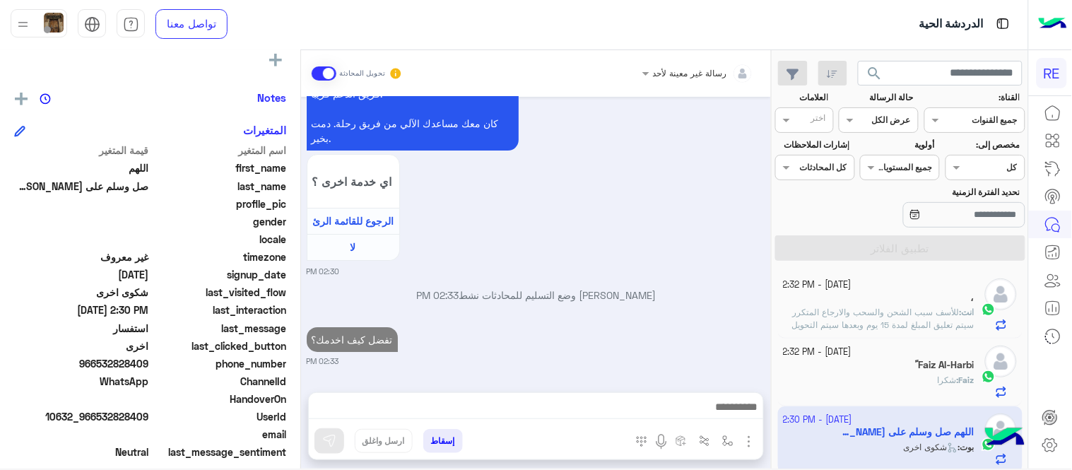
click at [665, 240] on div "[DATE] كابتن 👨🏻‍✈️ 02:29 PM اختر [DATE] الخدمات التالية: 02:29 PM آلية عمل التط…" at bounding box center [536, 237] width 470 height 281
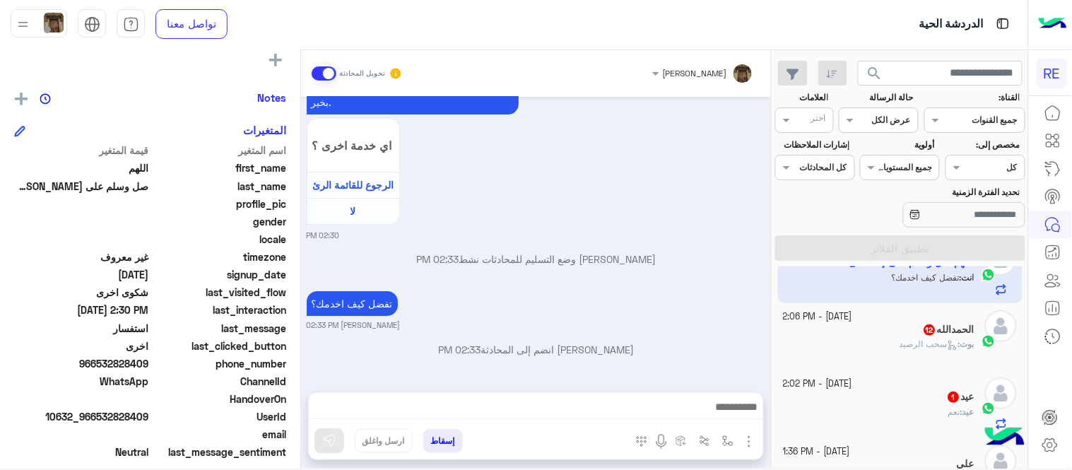
scroll to position [180, 0]
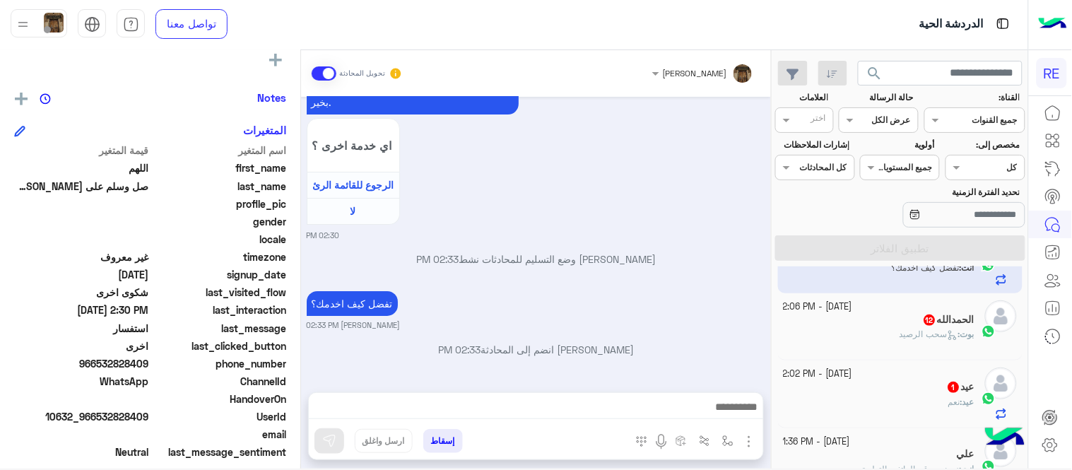
click at [848, 322] on div "الحمدالله 12" at bounding box center [880, 321] width 192 height 15
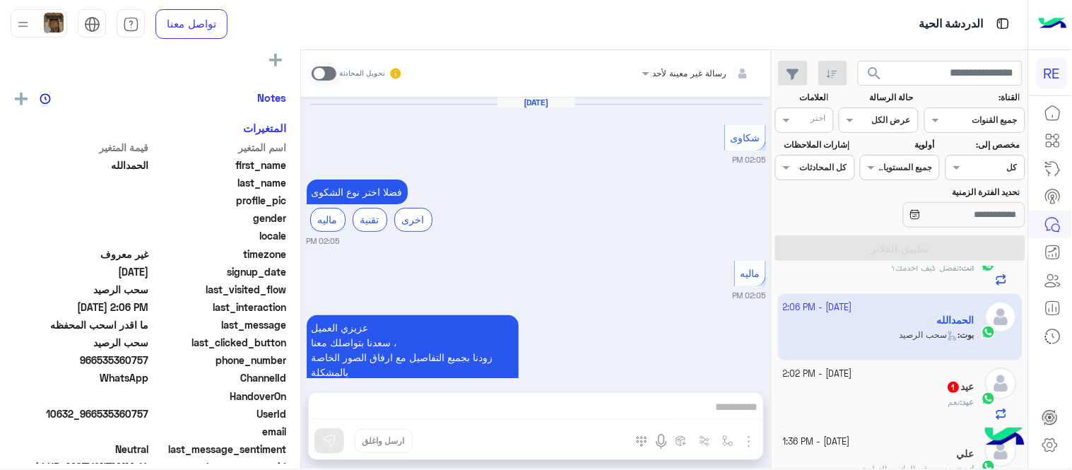
scroll to position [850, 0]
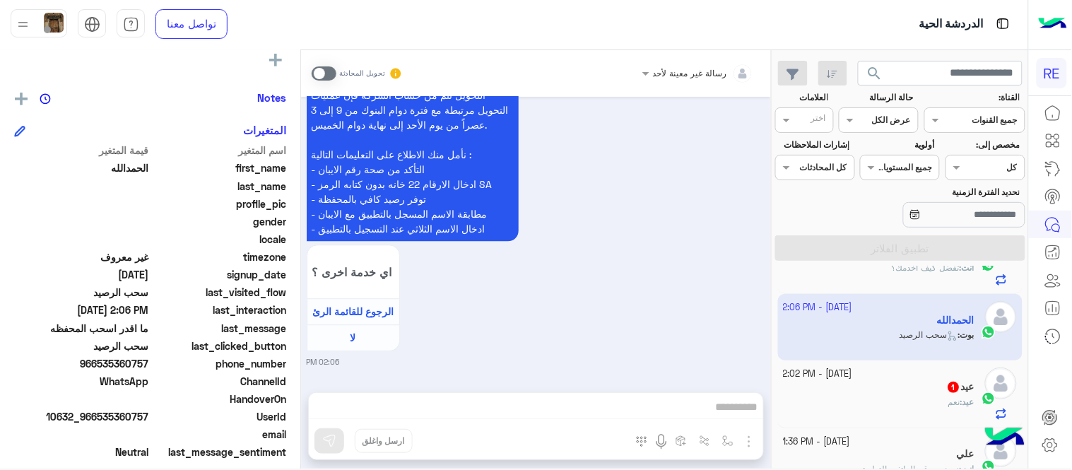
click at [327, 66] on span at bounding box center [324, 73] width 25 height 14
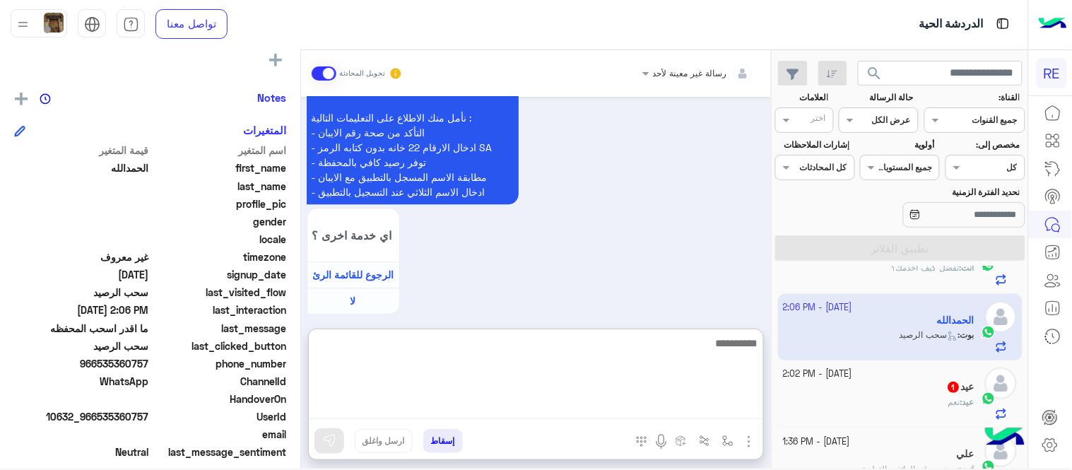
click at [497, 404] on textarea at bounding box center [536, 376] width 455 height 85
type textarea "**********"
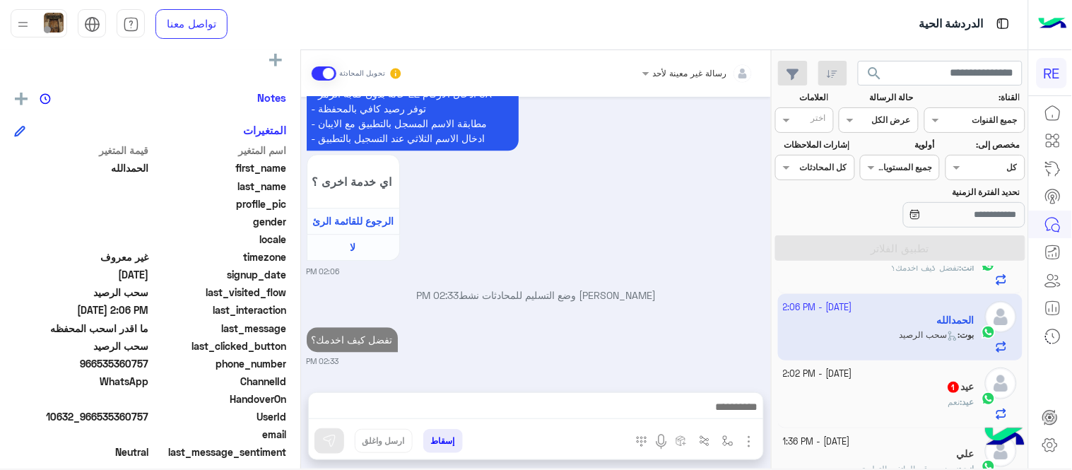
scroll to position [958, 0]
click at [908, 394] on div "عيد 1" at bounding box center [880, 388] width 192 height 15
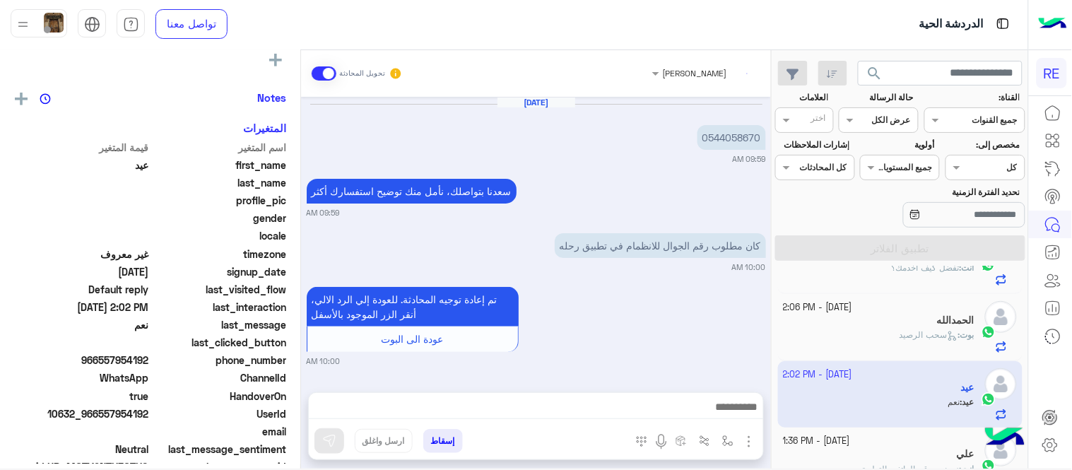
scroll to position [260, 0]
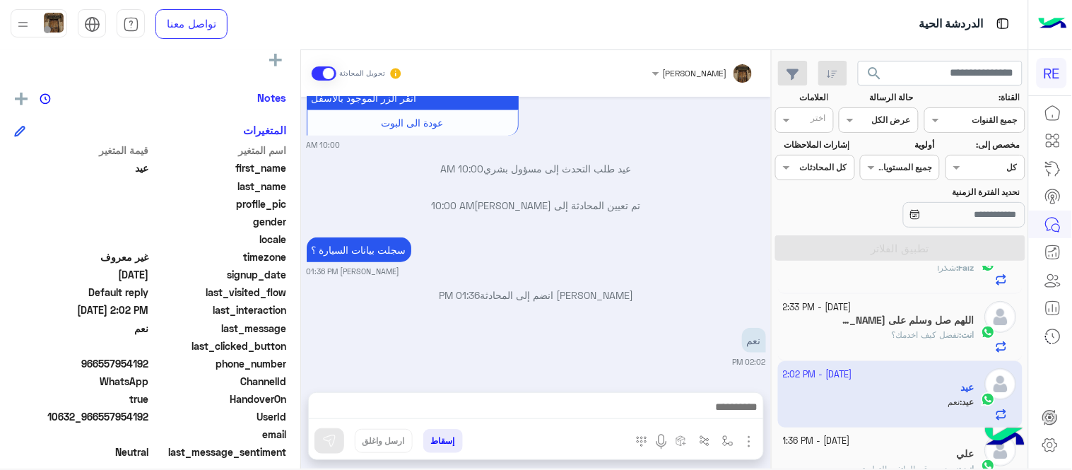
click at [305, 329] on div "[DATE] 0544058670 09:59 AM [PERSON_NAME] بتواصلك، نأمل منك توضيح استفسارك أكثر …" at bounding box center [536, 237] width 470 height 281
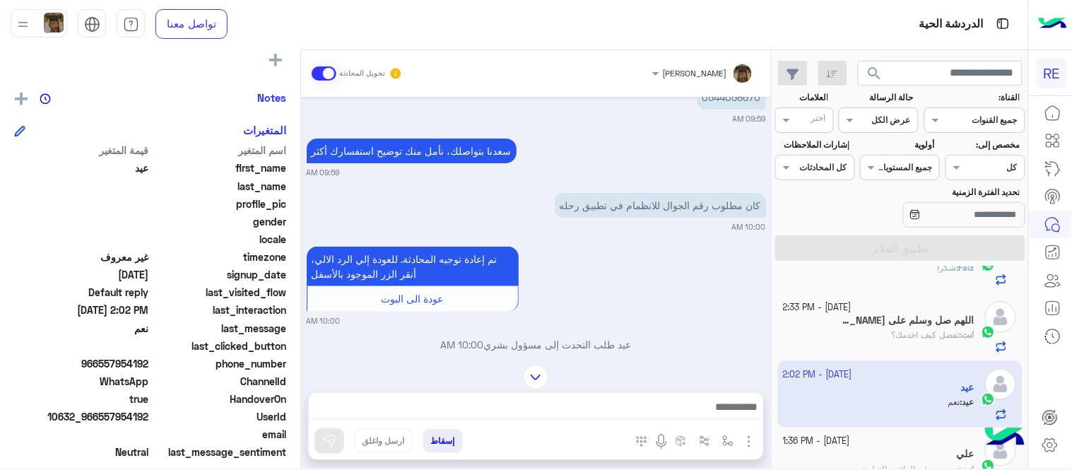
scroll to position [0, 0]
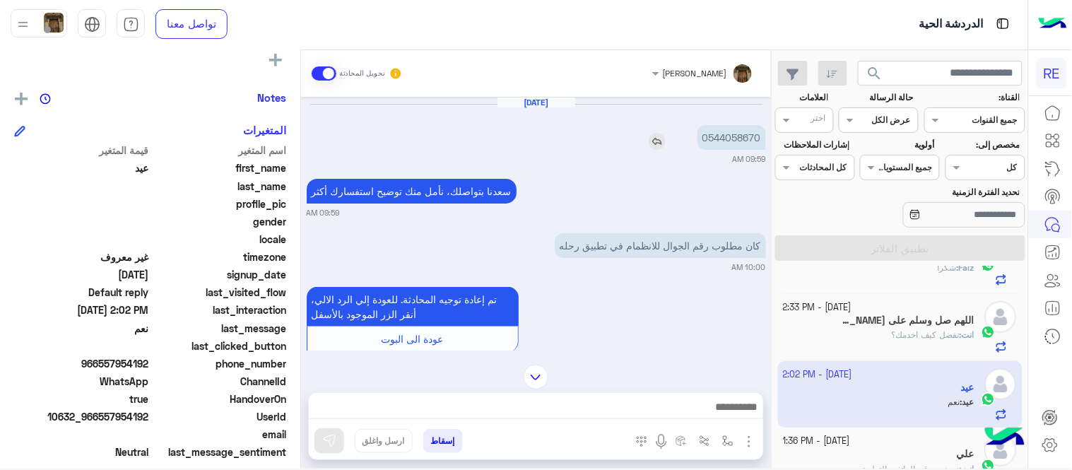
click at [714, 138] on p "0544058670" at bounding box center [732, 137] width 69 height 25
copy p "0544058670"
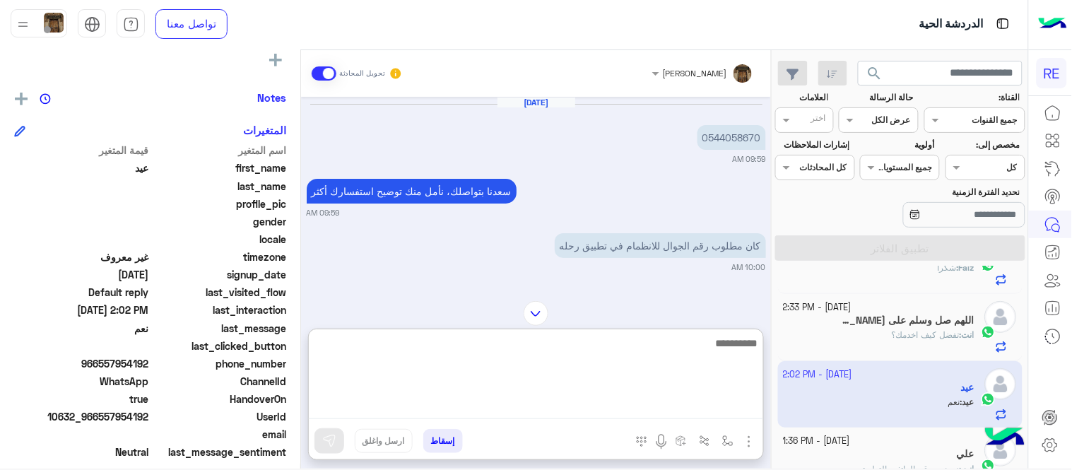
click at [613, 398] on textarea at bounding box center [536, 376] width 455 height 85
type textarea "********"
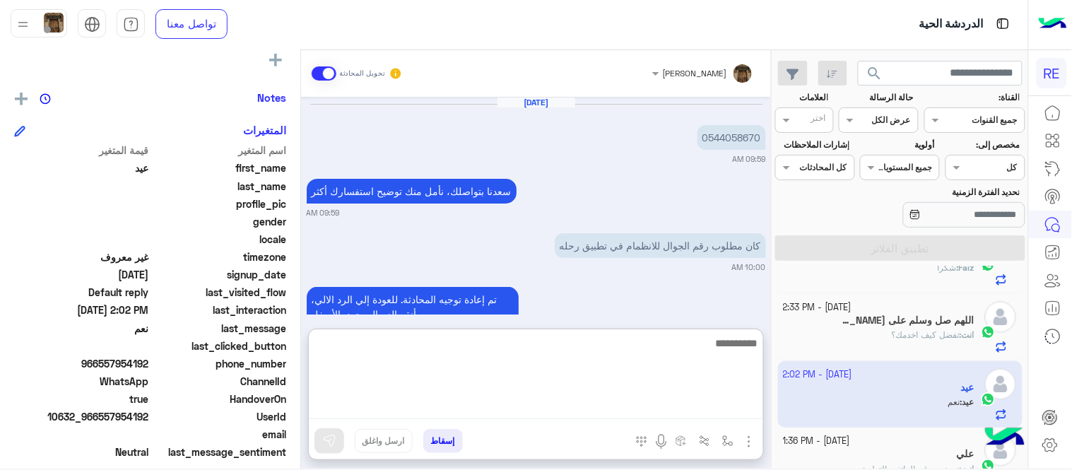
scroll to position [334, 0]
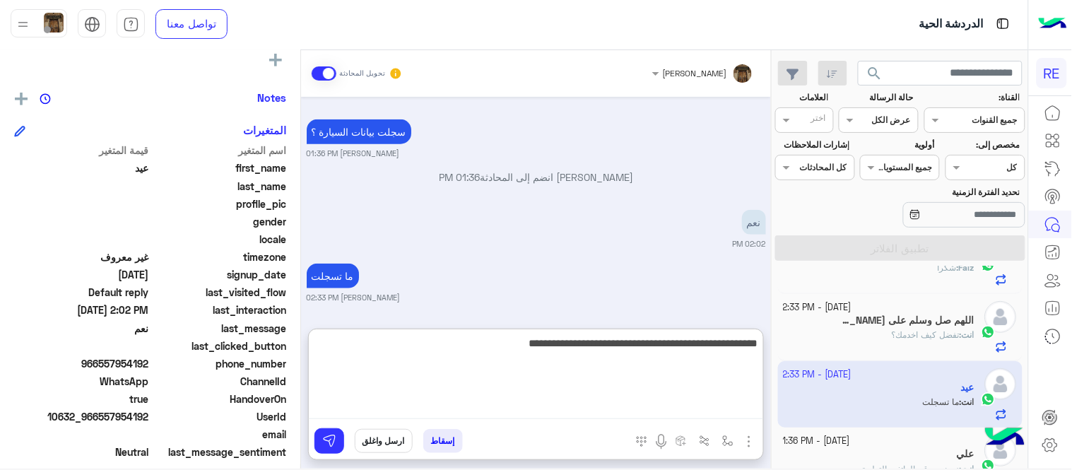
type textarea "**********"
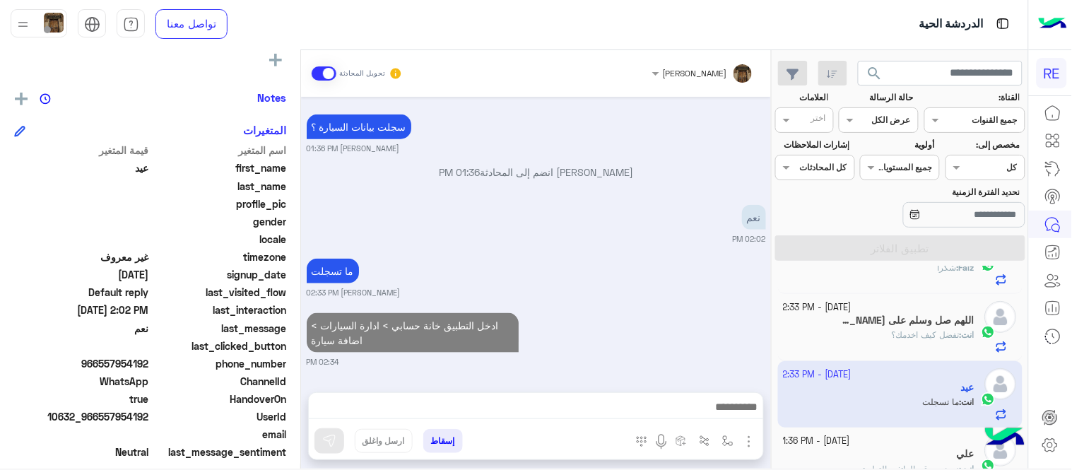
scroll to position [339, 0]
click at [645, 178] on div "[DATE] 0544058670 09:59 AM [PERSON_NAME] بتواصلك، نأمل منك توضيح استفسارك أكثر …" at bounding box center [536, 237] width 470 height 281
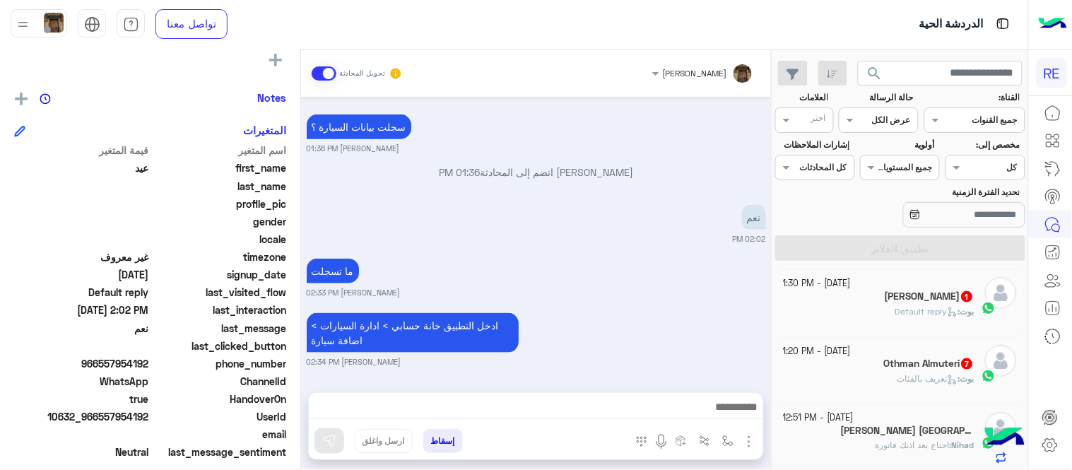
scroll to position [545, 0]
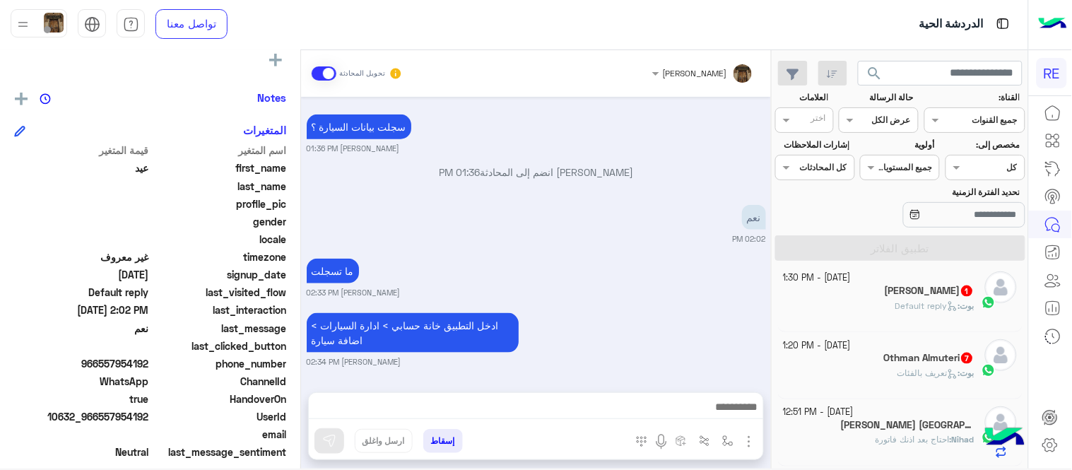
click at [831, 370] on div "بوت : تعريف بالفئات" at bounding box center [880, 379] width 192 height 25
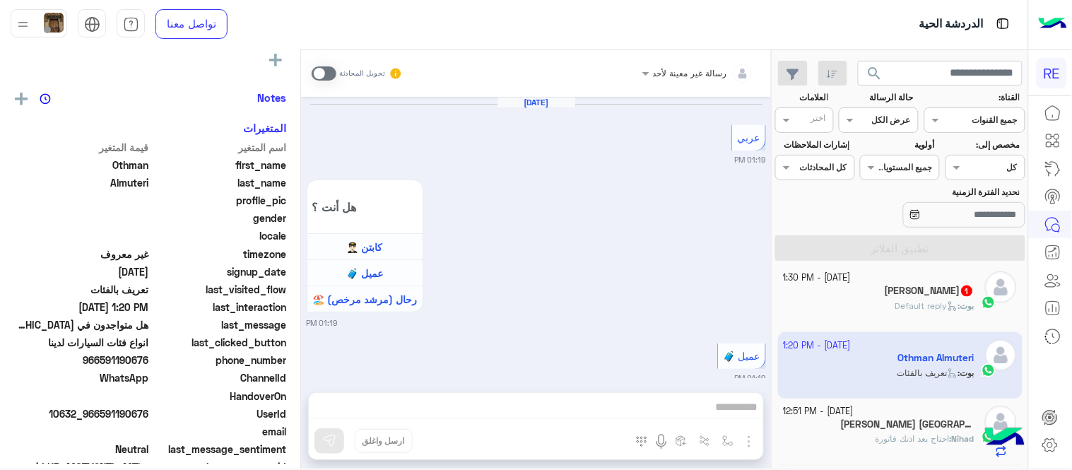
scroll to position [1283, 0]
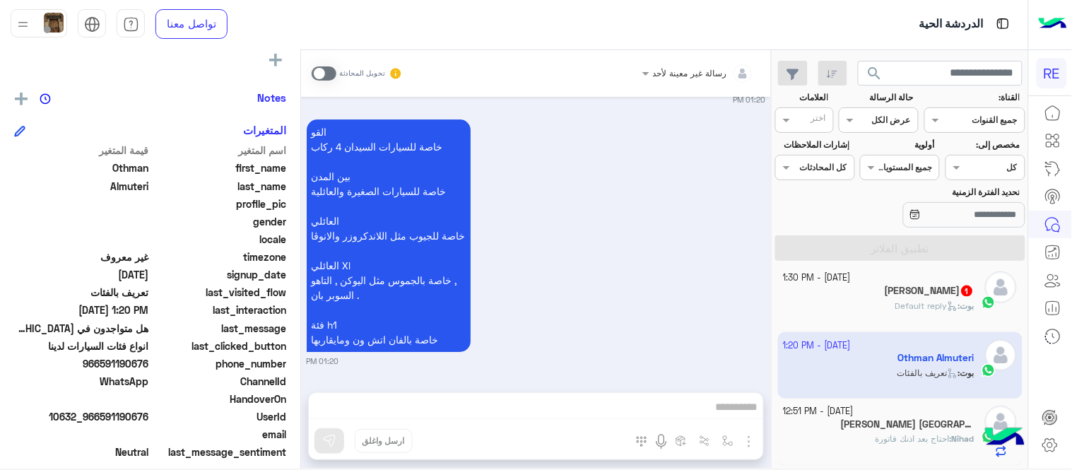
click at [322, 73] on span at bounding box center [324, 73] width 25 height 14
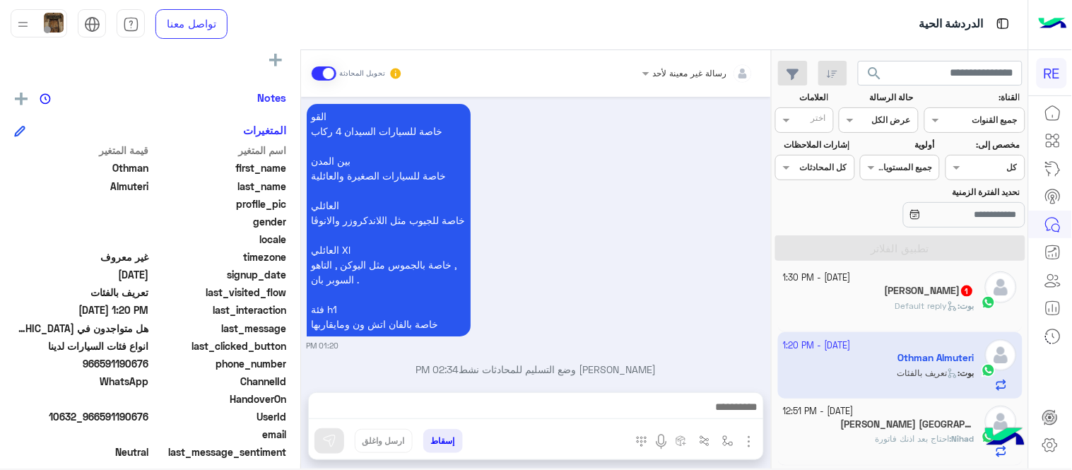
scroll to position [1319, 0]
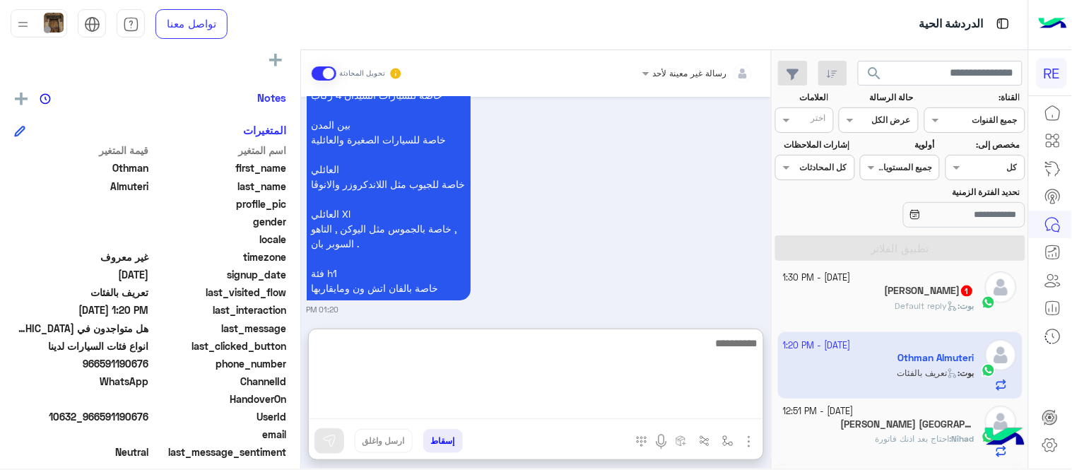
click at [534, 406] on textarea at bounding box center [536, 376] width 455 height 85
type textarea "**********"
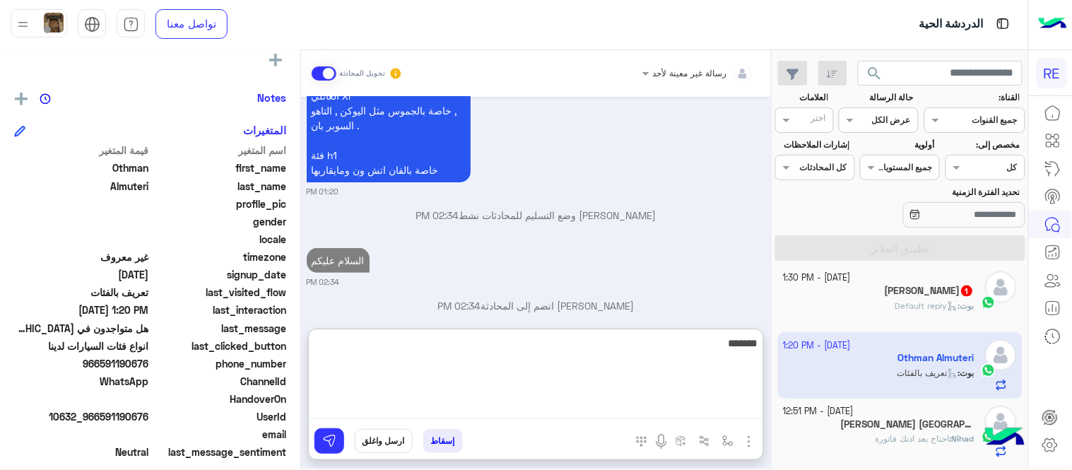
scroll to position [1473, 0]
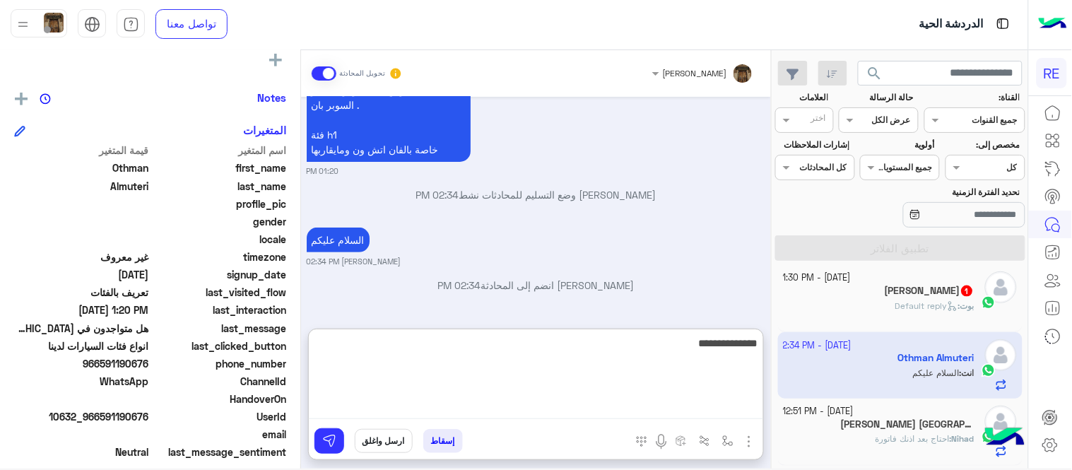
type textarea "**********"
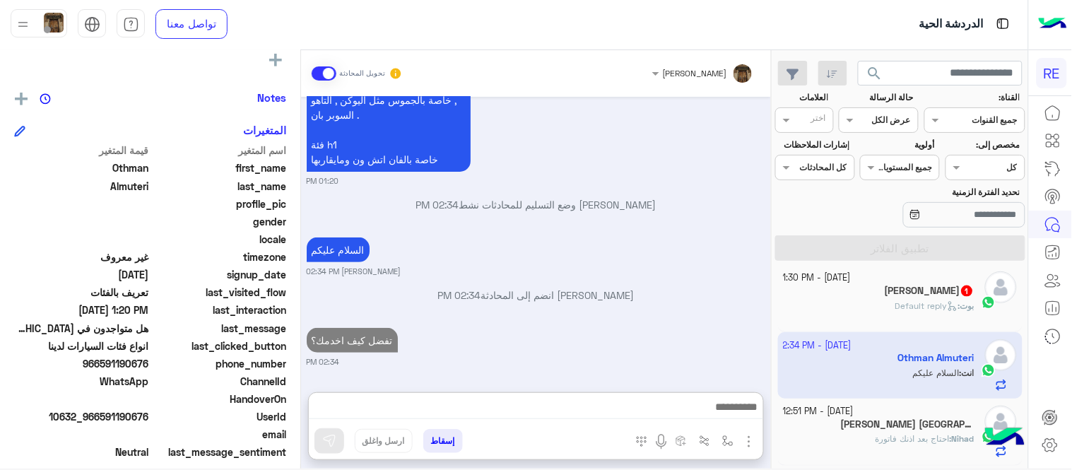
scroll to position [1495, 0]
click at [923, 284] on div "[DATE] - 1:30 PM" at bounding box center [880, 277] width 192 height 13
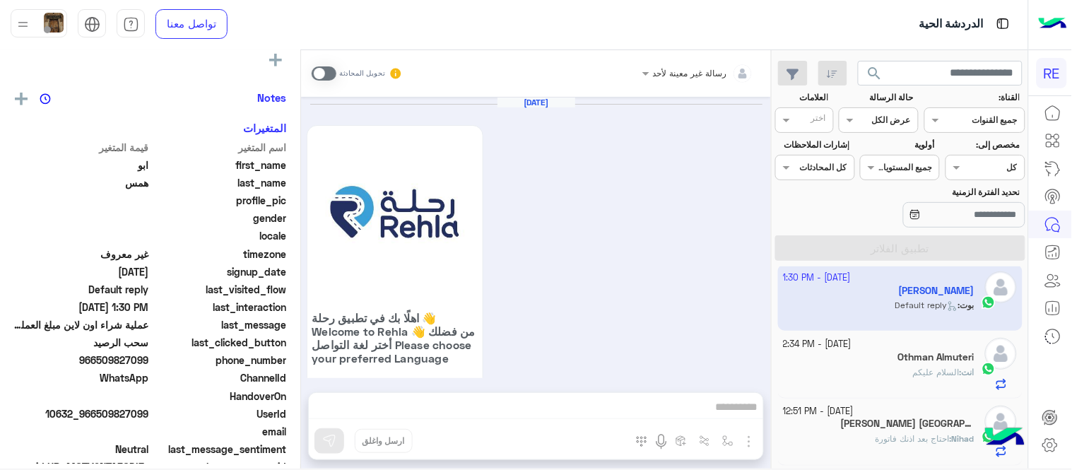
scroll to position [1146, 0]
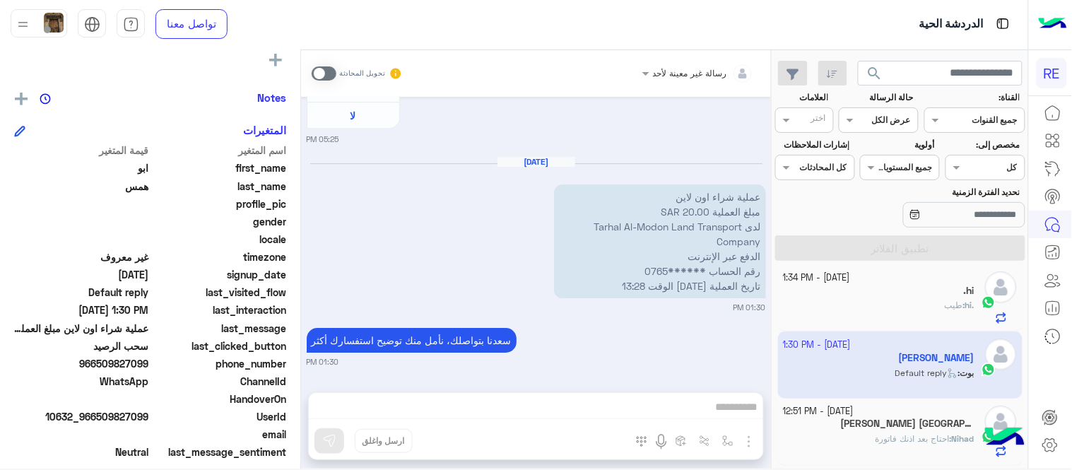
click at [318, 71] on span at bounding box center [324, 73] width 25 height 14
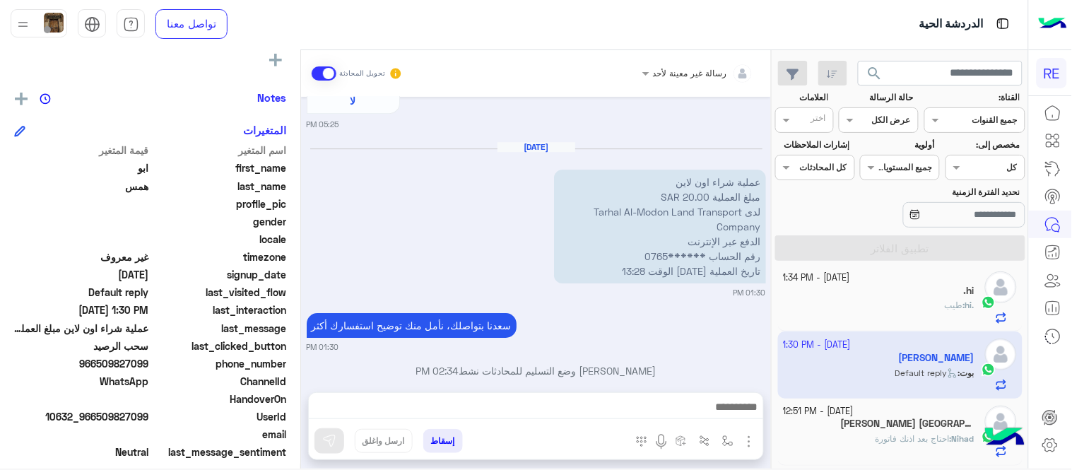
scroll to position [1182, 0]
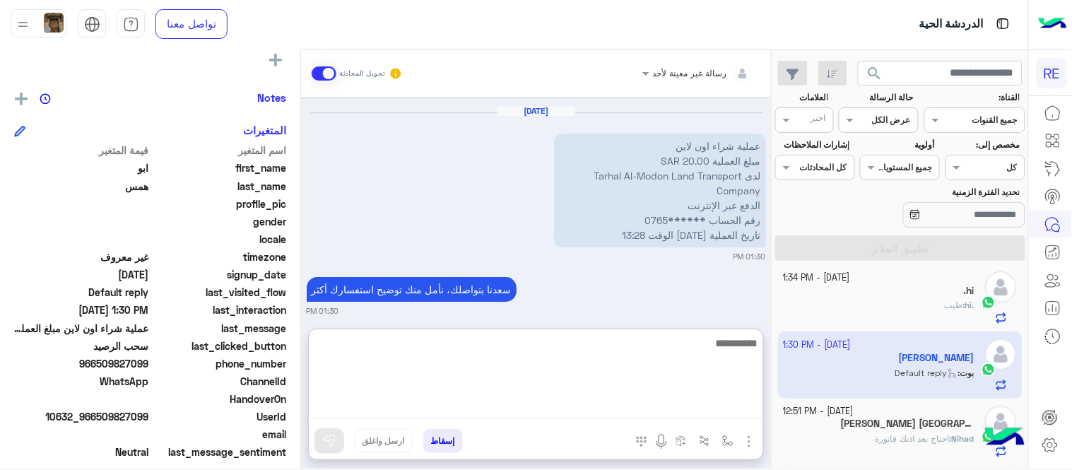
click at [539, 406] on textarea at bounding box center [536, 376] width 455 height 85
type textarea "********"
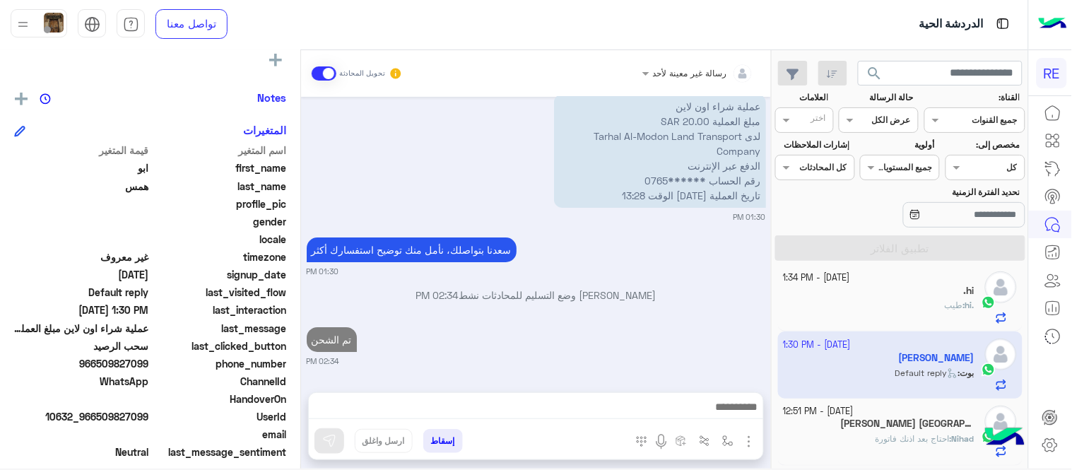
scroll to position [1236, 0]
click at [737, 276] on div "[DATE] اهلًا بك في تطبيق رحلة 👋 Welcome to [GEOGRAPHIC_DATA] 👋 من فضلك أختر لغة…" at bounding box center [536, 237] width 470 height 281
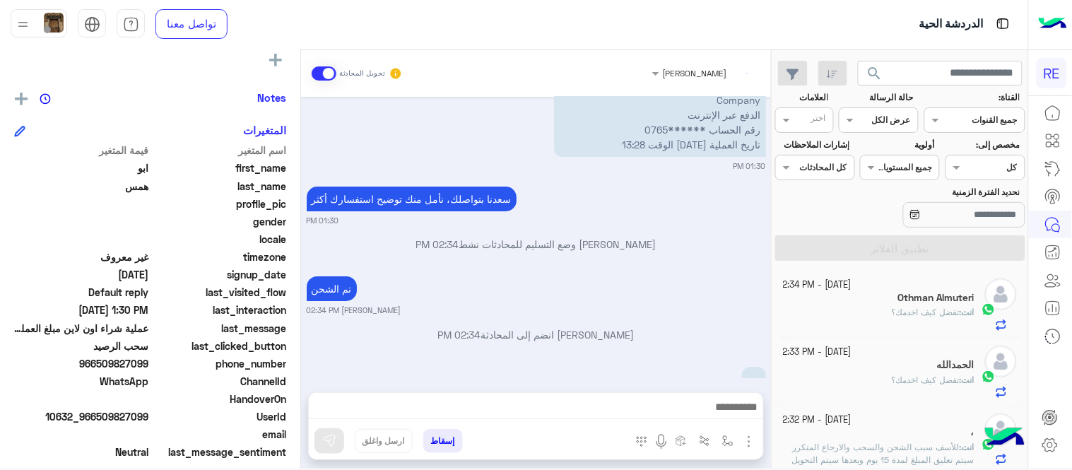
scroll to position [1326, 0]
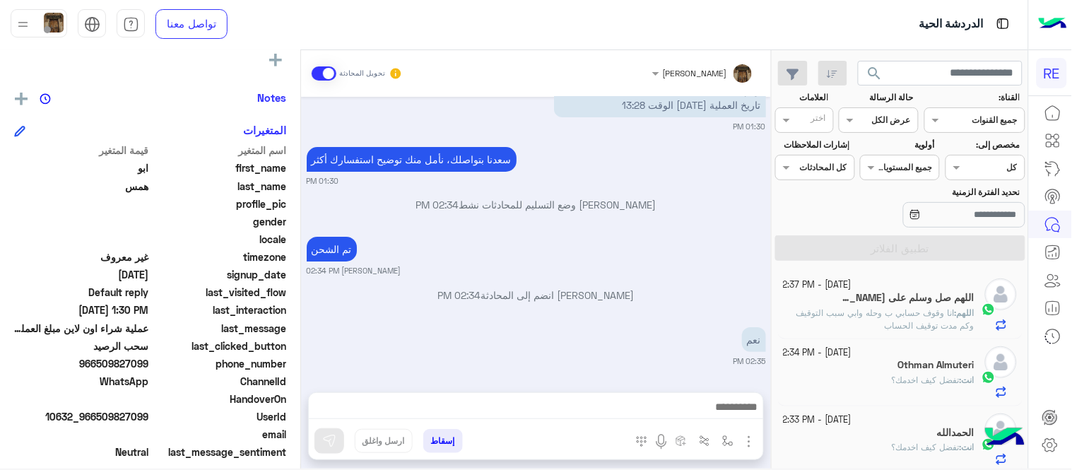
click at [828, 322] on p "اللهم : انا وقوف حسابي ب وحله وابي سبب التوقيف وكم مدت توقيف الحساب" at bounding box center [880, 319] width 192 height 25
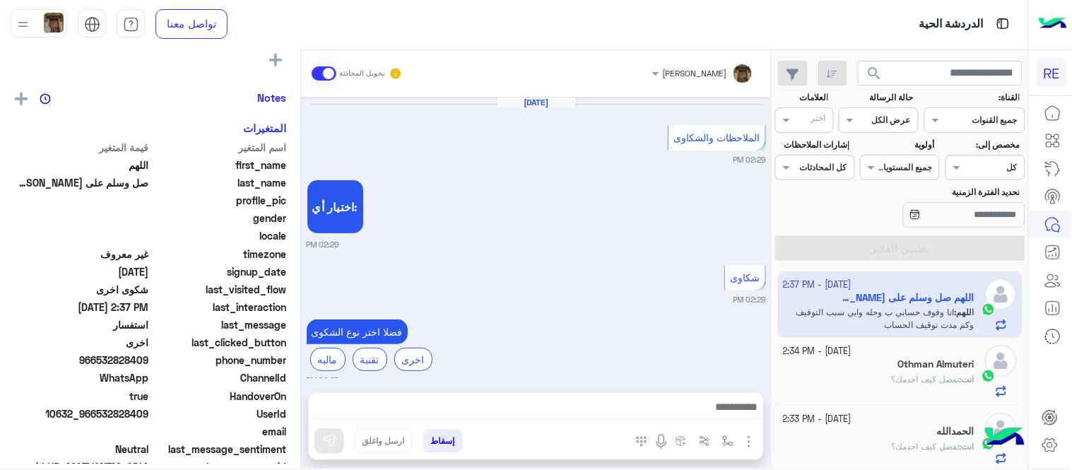
scroll to position [510, 0]
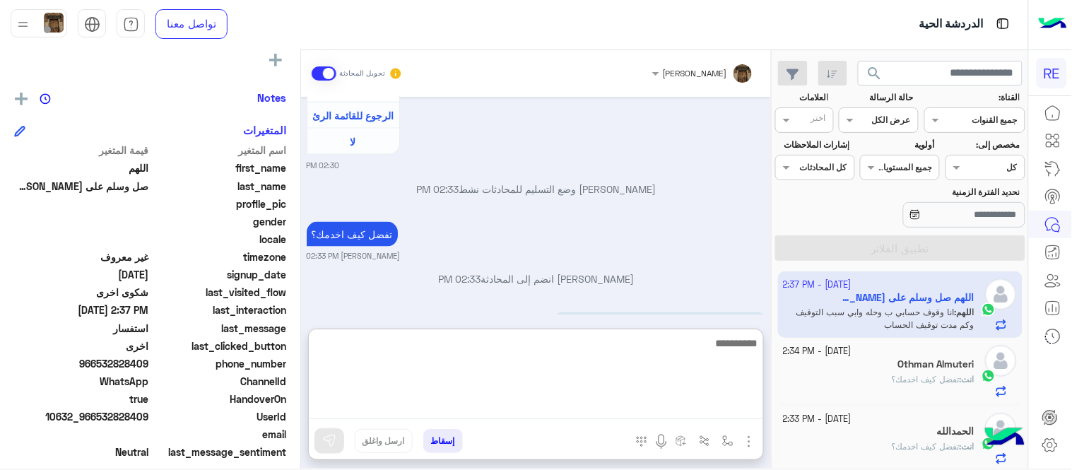
click at [660, 398] on textarea at bounding box center [536, 376] width 455 height 85
type textarea "**********"
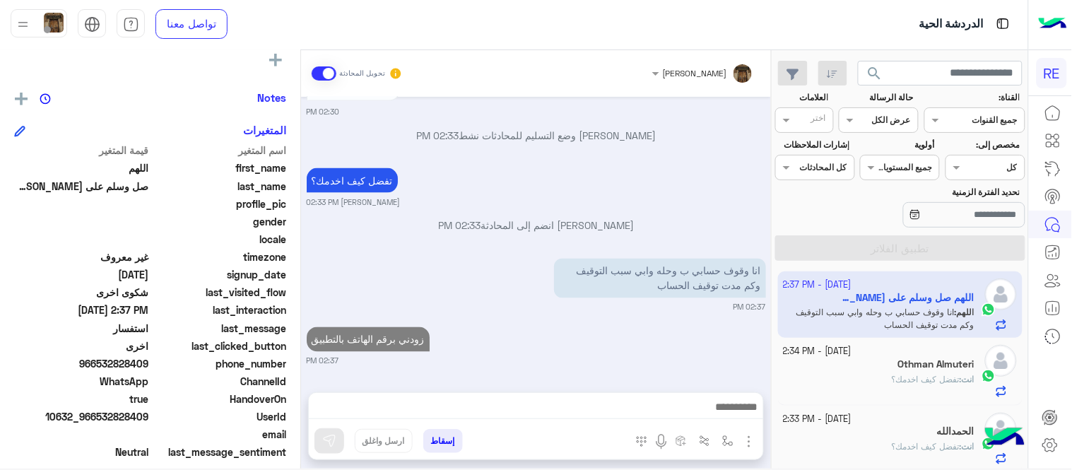
scroll to position [563, 0]
drag, startPoint x: 662, startPoint y: 300, endPoint x: 774, endPoint y: 291, distance: 112.8
click at [774, 291] on mat-drawer-container "search القناة: القناه جميع القنوات حالة الرسالة القناه عرض الكل العلامات اختر م…" at bounding box center [514, 262] width 1029 height 424
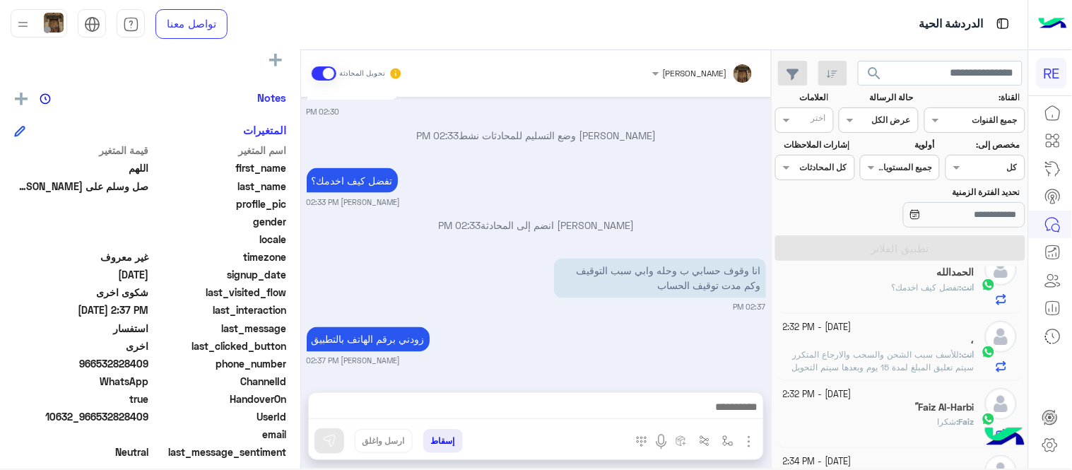
scroll to position [0, 0]
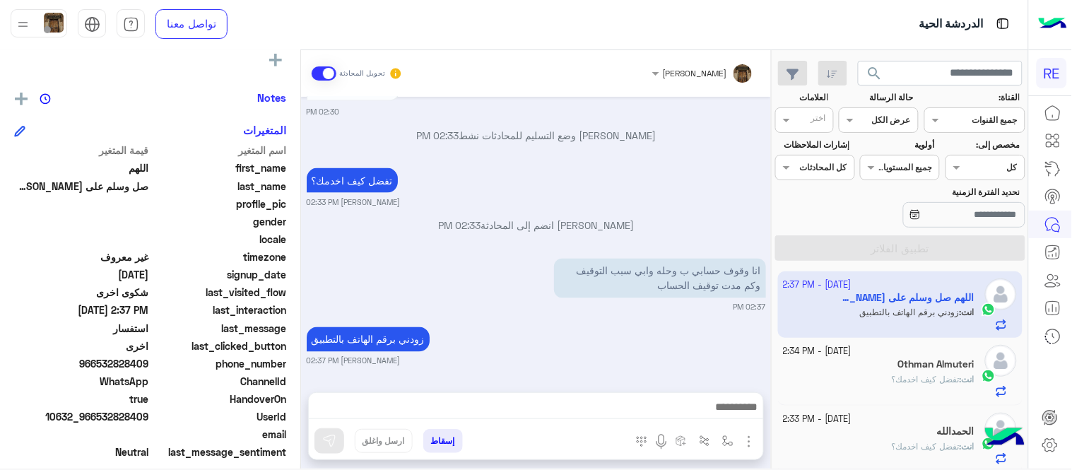
click at [718, 366] on small "[PERSON_NAME] 02:37 PM" at bounding box center [536, 361] width 459 height 11
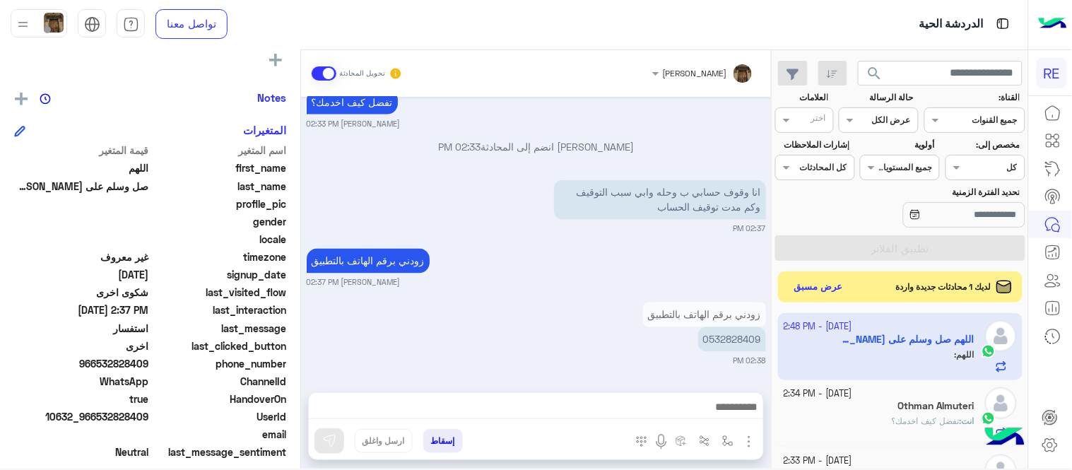
scroll to position [697, 0]
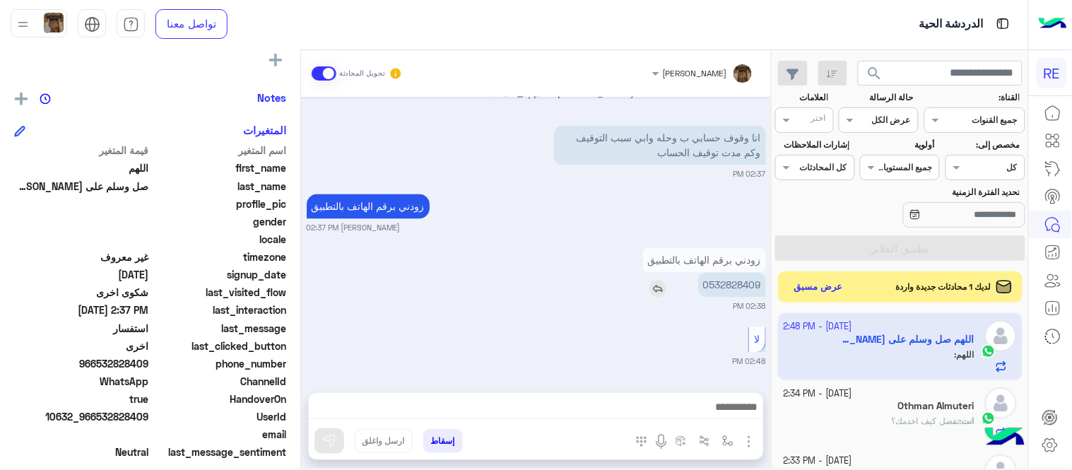
click at [732, 290] on p "0532828409" at bounding box center [732, 285] width 68 height 25
copy p "0532828409"
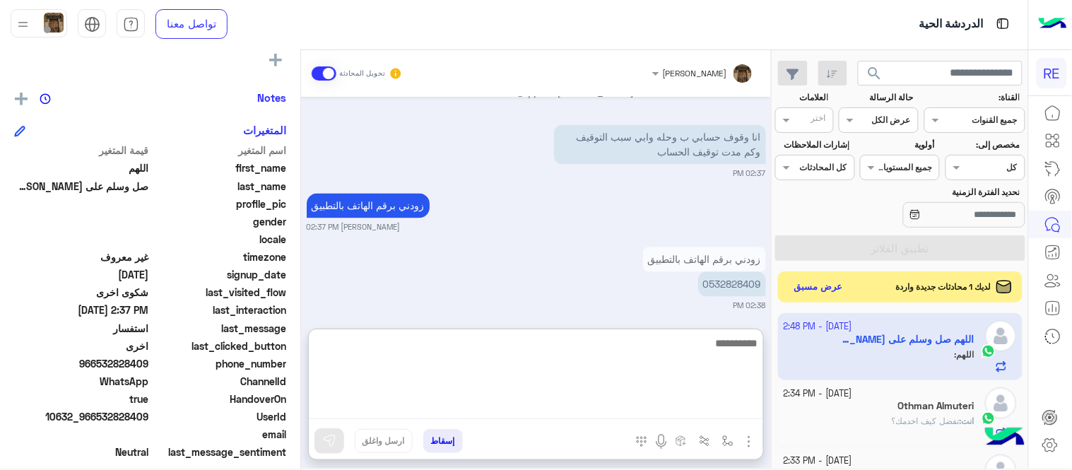
click at [634, 401] on textarea at bounding box center [536, 376] width 455 height 85
type textarea "*"
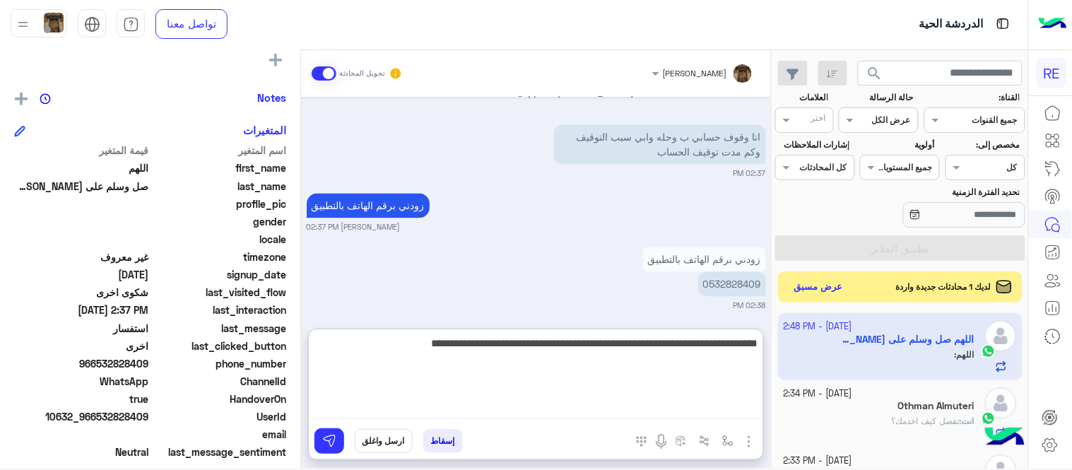
type textarea "**********"
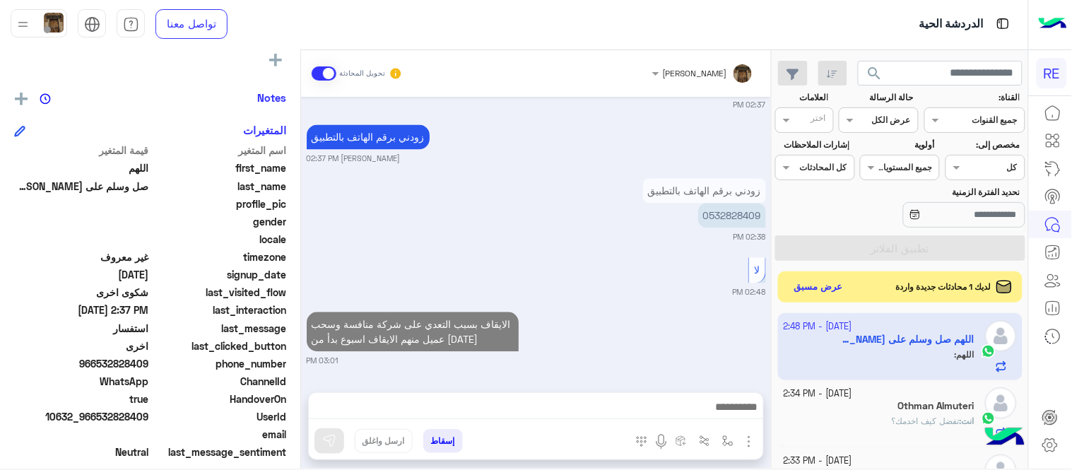
click at [711, 274] on div "[DATE] الملاحظات والشكاوى 02:29 PM اختيار أي: 02:29 PM شكاوى 02:29 PM فضلا اختر…" at bounding box center [536, 237] width 470 height 281
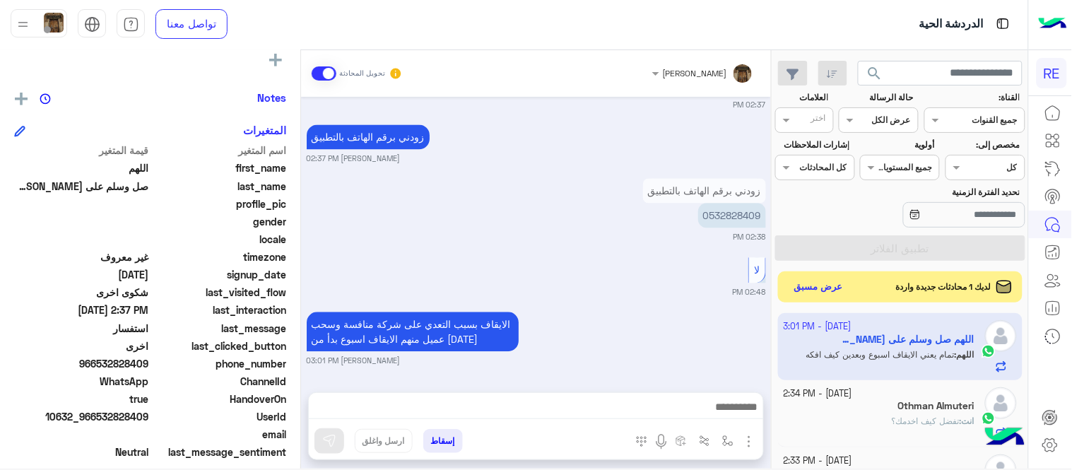
scroll to position [859, 0]
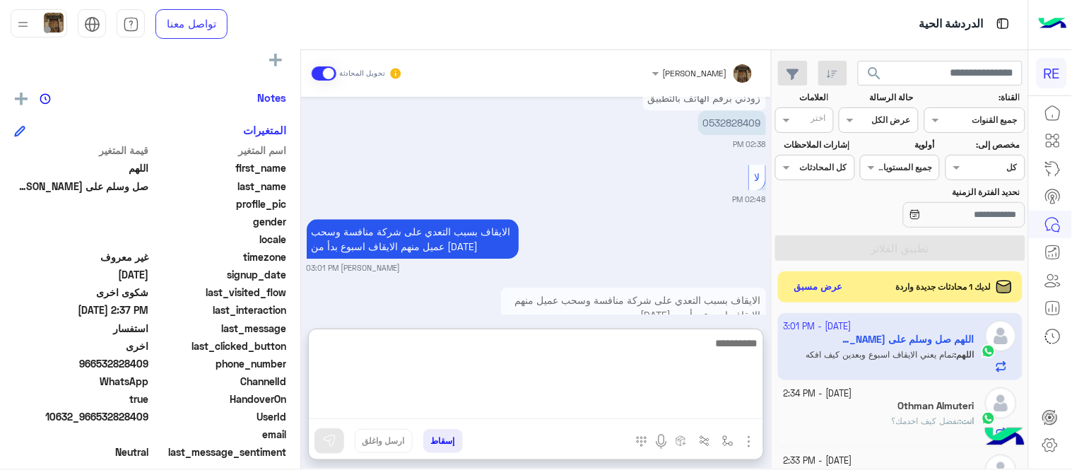
click at [641, 400] on textarea at bounding box center [536, 376] width 455 height 85
click at [666, 342] on textarea "**********" at bounding box center [536, 376] width 455 height 85
click at [703, 341] on textarea "**********" at bounding box center [536, 376] width 455 height 85
type textarea "**********"
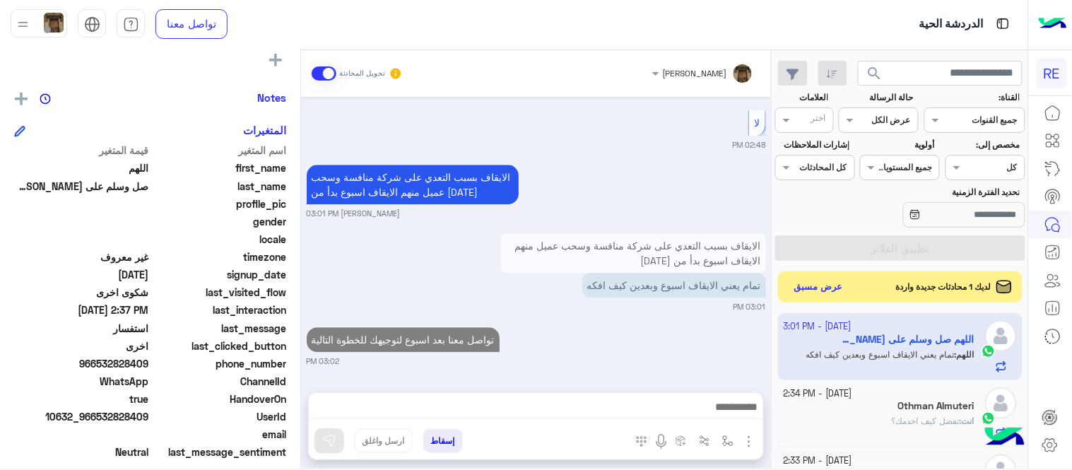
click at [705, 267] on div "[DATE] الملاحظات والشكاوى 02:29 PM اختيار أي: 02:29 PM شكاوى 02:29 PM فضلا اختر…" at bounding box center [536, 237] width 470 height 281
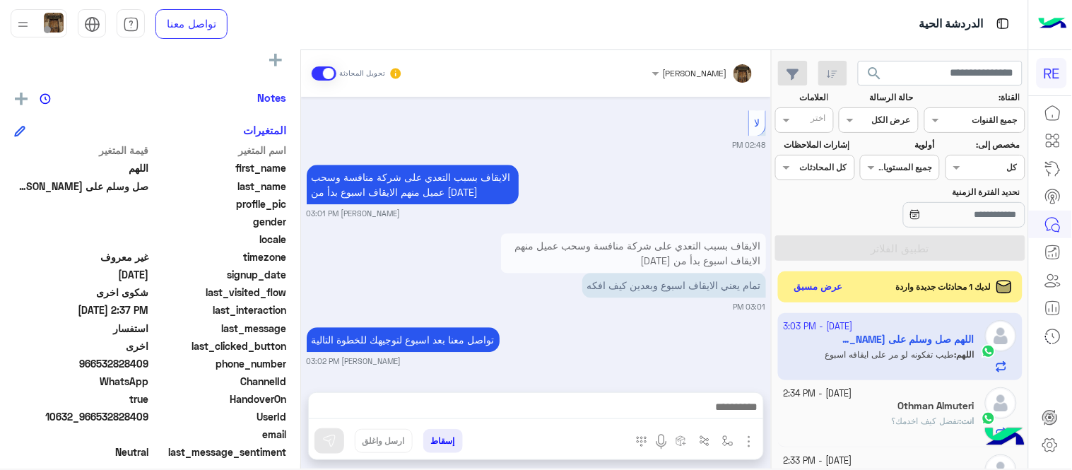
scroll to position [992, 0]
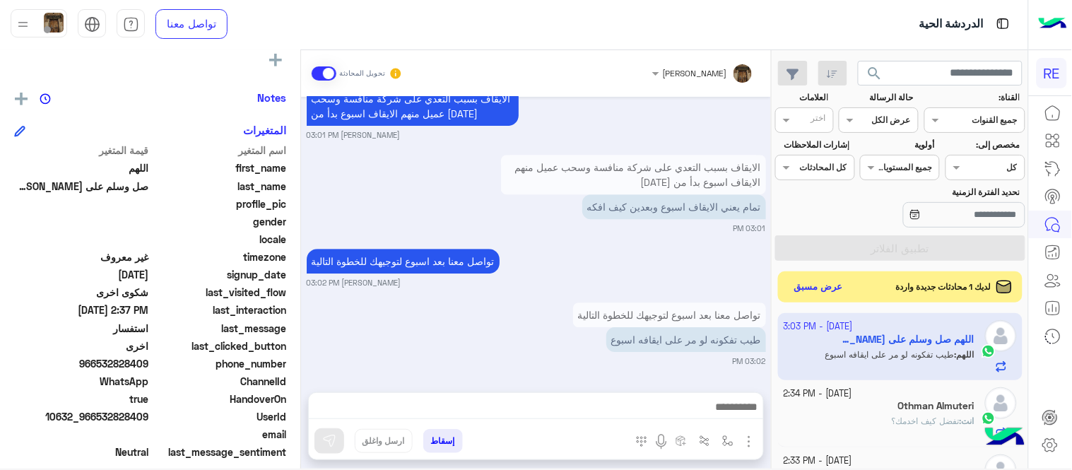
click at [669, 284] on small "[PERSON_NAME] 03:02 PM" at bounding box center [536, 282] width 459 height 11
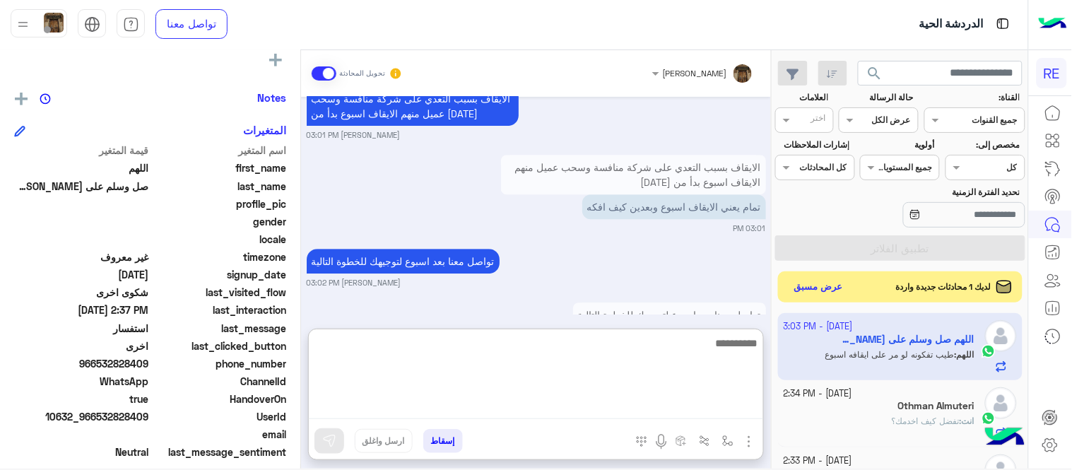
click at [687, 413] on textarea at bounding box center [536, 376] width 455 height 85
type textarea "**********"
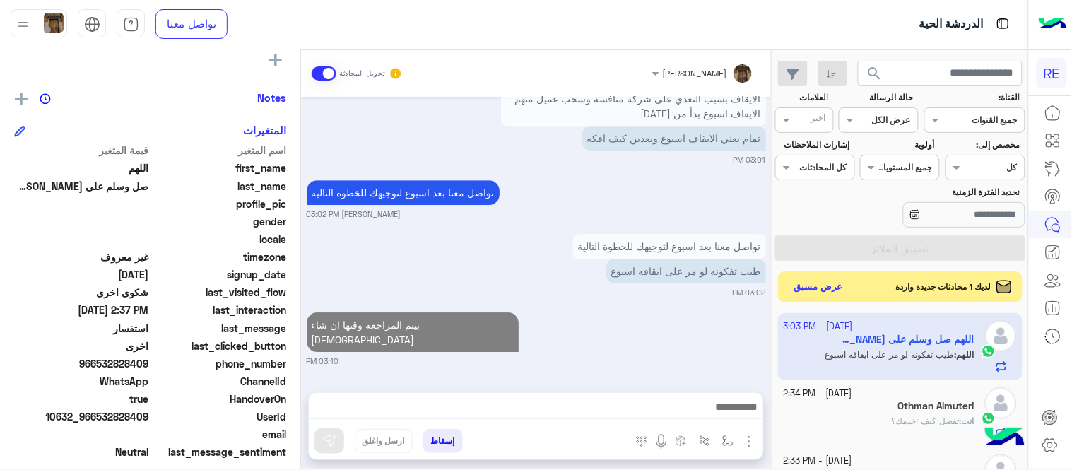
click at [752, 315] on div "[PERSON_NAME] تحويل المحادثة [DATE] الملاحظات والشكاوى 02:29 PM اختيار أي: 02:2…" at bounding box center [536, 262] width 470 height 424
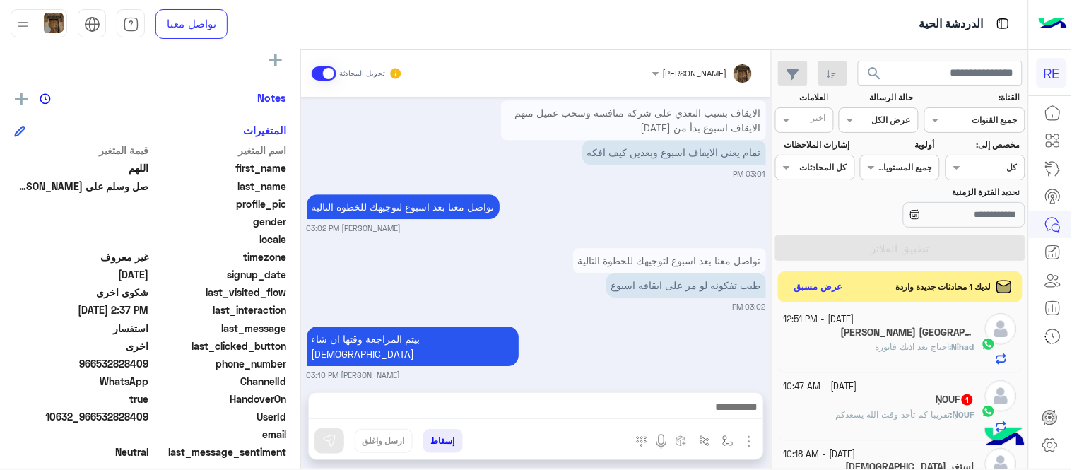
scroll to position [681, 0]
click at [865, 335] on div "[PERSON_NAME] [GEOGRAPHIC_DATA]" at bounding box center [880, 333] width 192 height 15
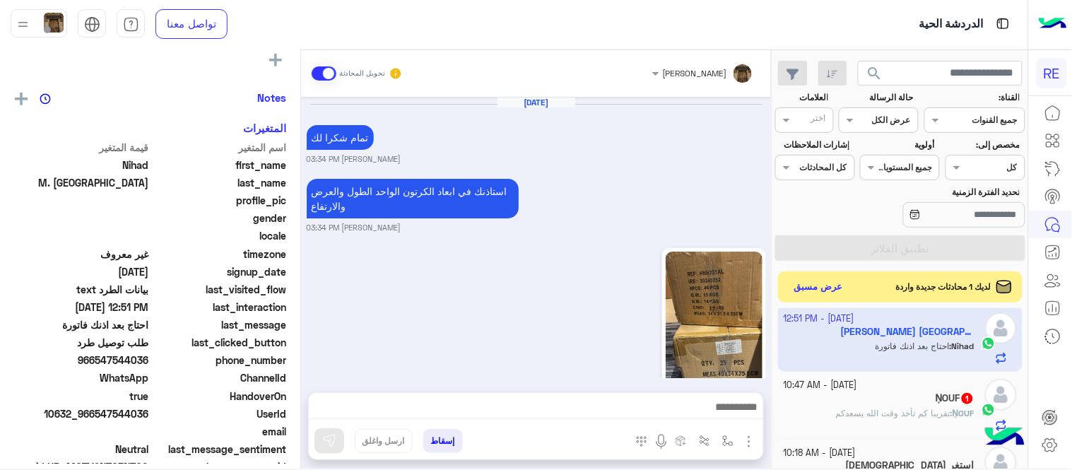
scroll to position [505, 0]
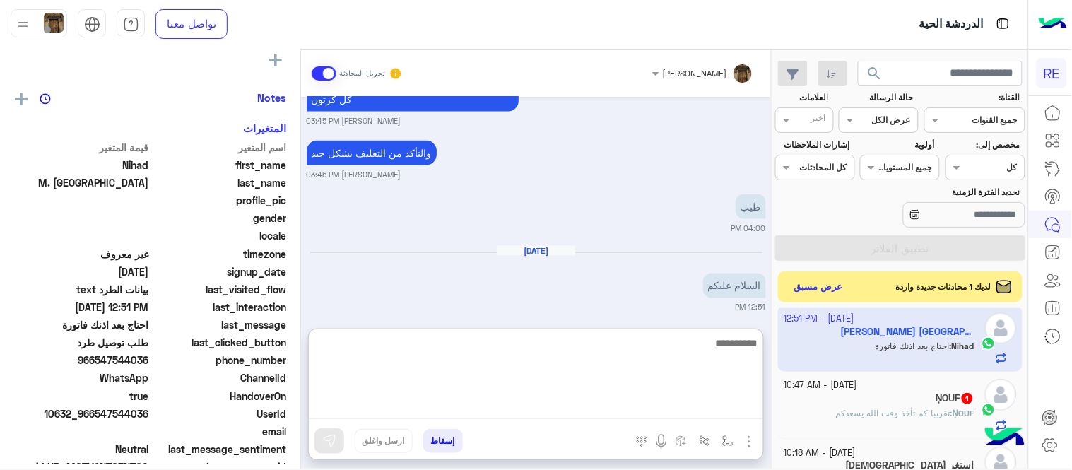
click at [584, 401] on textarea at bounding box center [536, 376] width 455 height 85
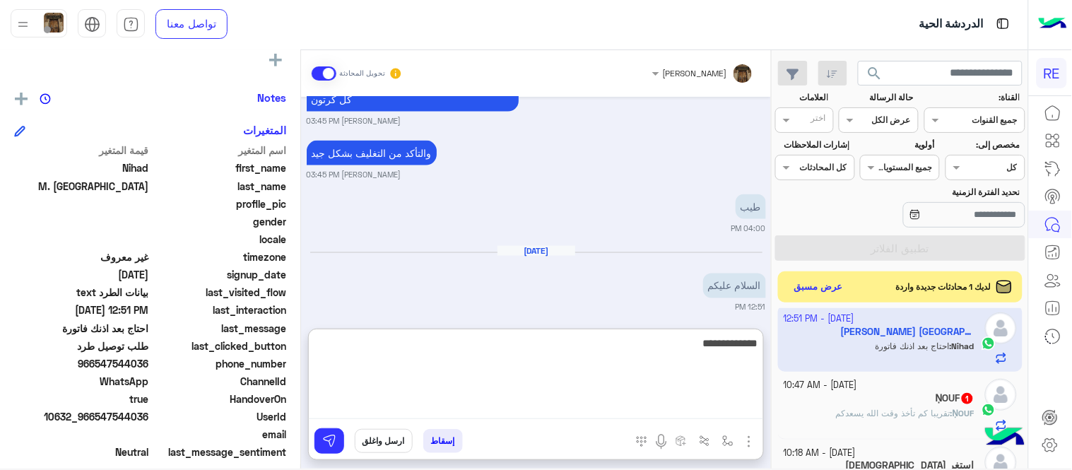
type textarea "**********"
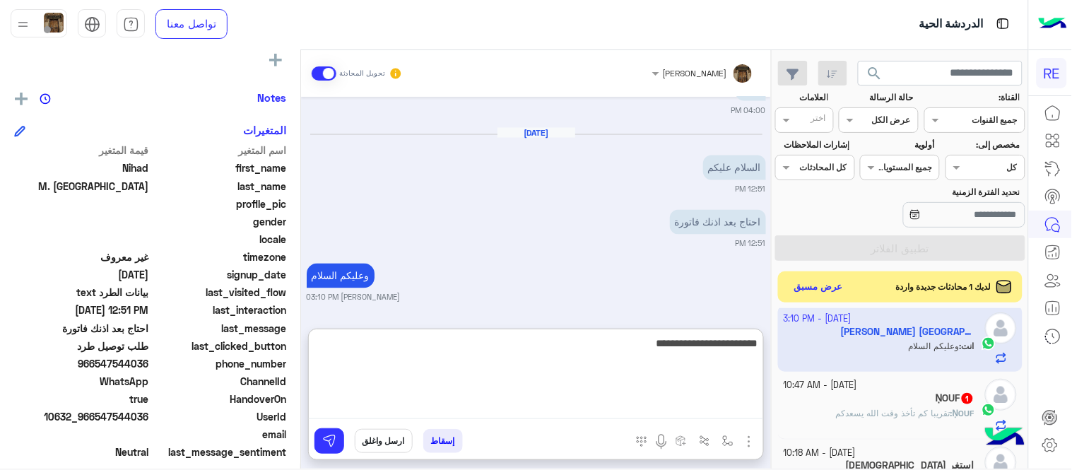
click at [758, 349] on textarea "**********" at bounding box center [536, 376] width 455 height 85
type textarea "**********"
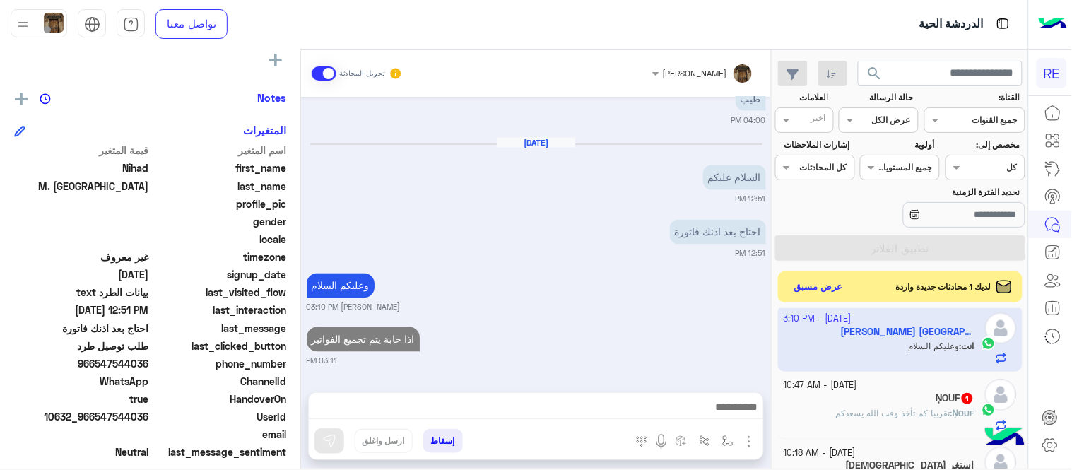
click at [667, 253] on div "[DATE] تمام شكرا لك [PERSON_NAME] 03:34 PM استاذنك في ابعاد الكرتون الواحد الطو…" at bounding box center [536, 237] width 470 height 281
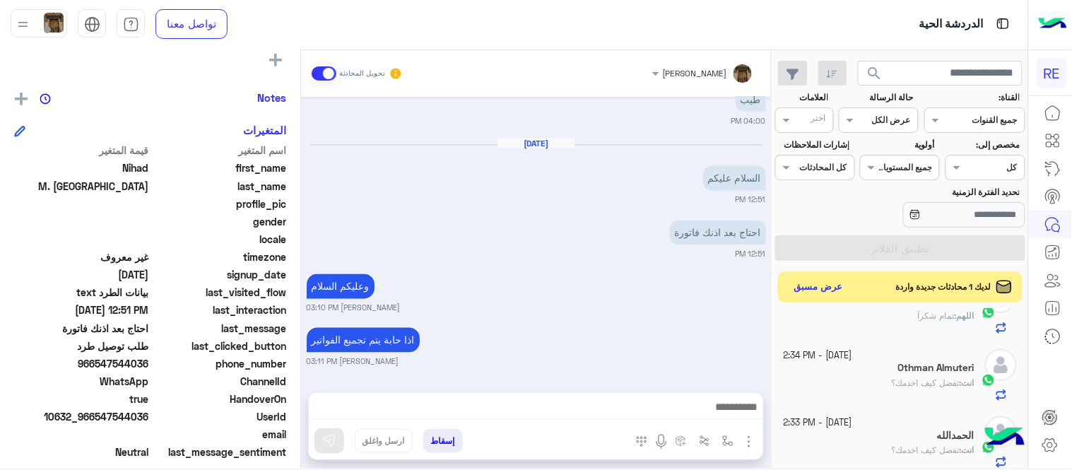
scroll to position [0, 0]
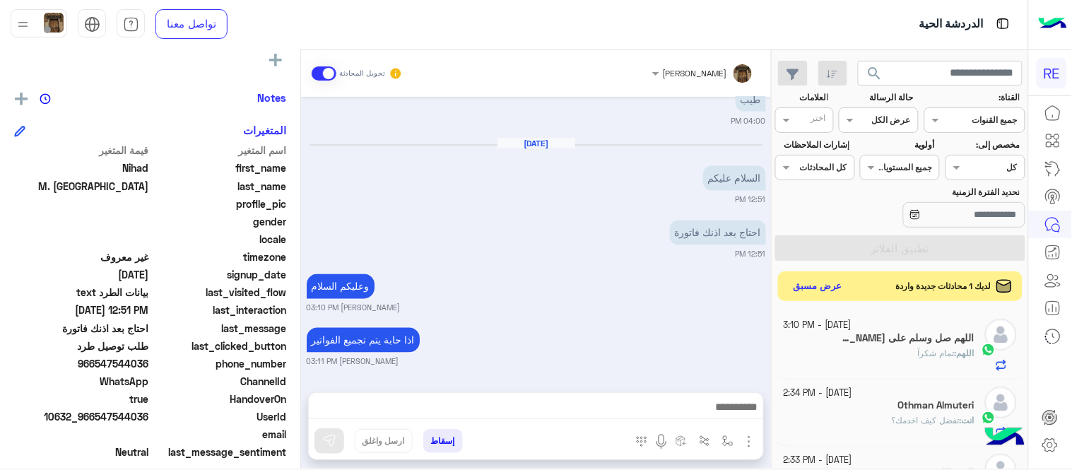
click at [814, 280] on button "عرض مسبق" at bounding box center [818, 286] width 59 height 19
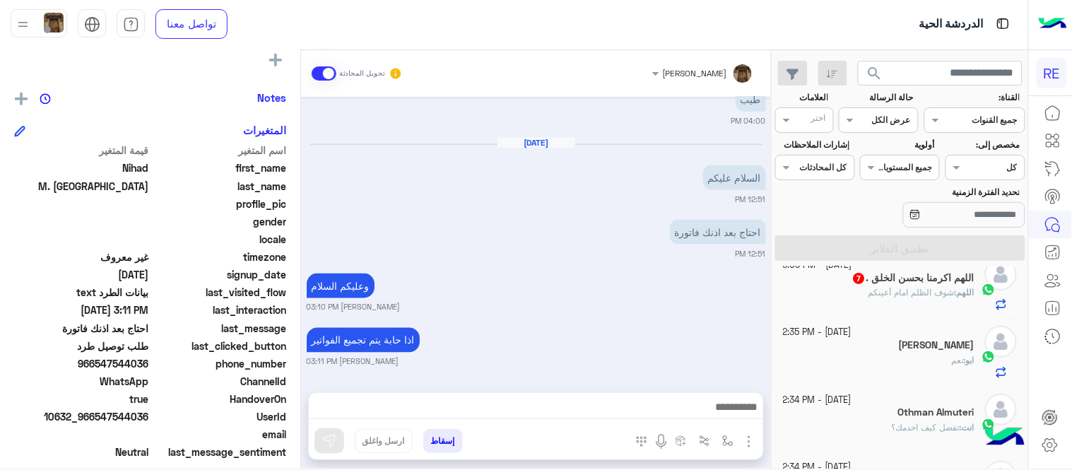
scroll to position [148, 0]
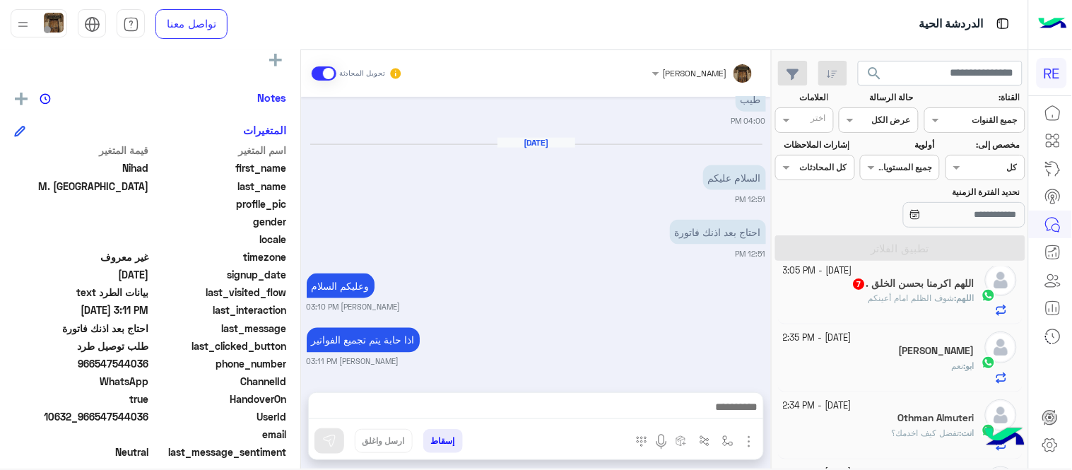
click at [869, 301] on span "شوف الظلم امام أعينكم" at bounding box center [912, 298] width 86 height 11
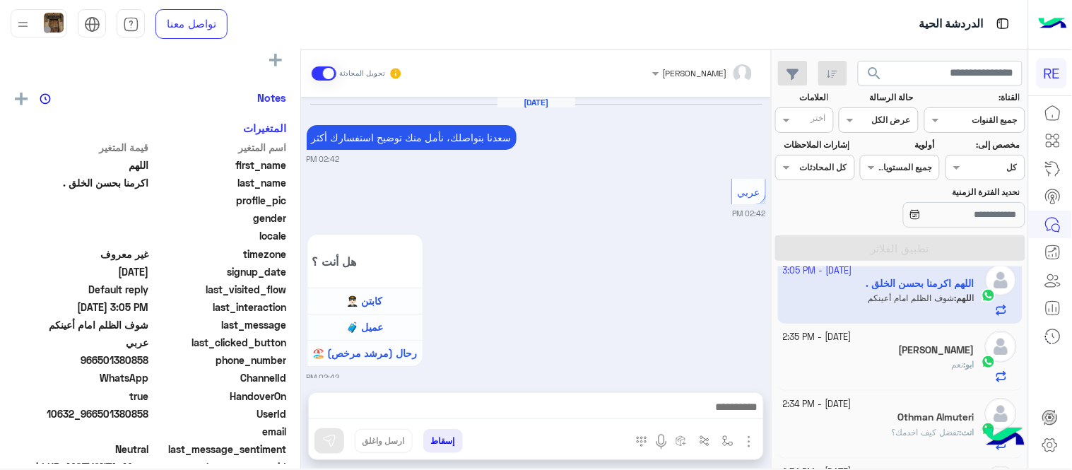
scroll to position [869, 0]
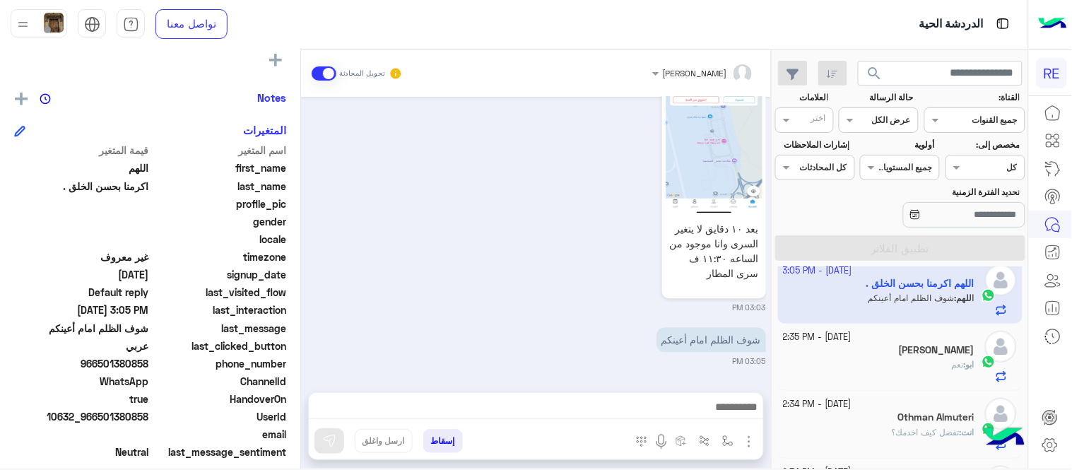
click at [305, 355] on div "[DATE] [PERSON_NAME] بتواصلك، نأمل منك توضيح استفسارك أكثر 02:42 PM عربي 02:42 …" at bounding box center [536, 237] width 470 height 281
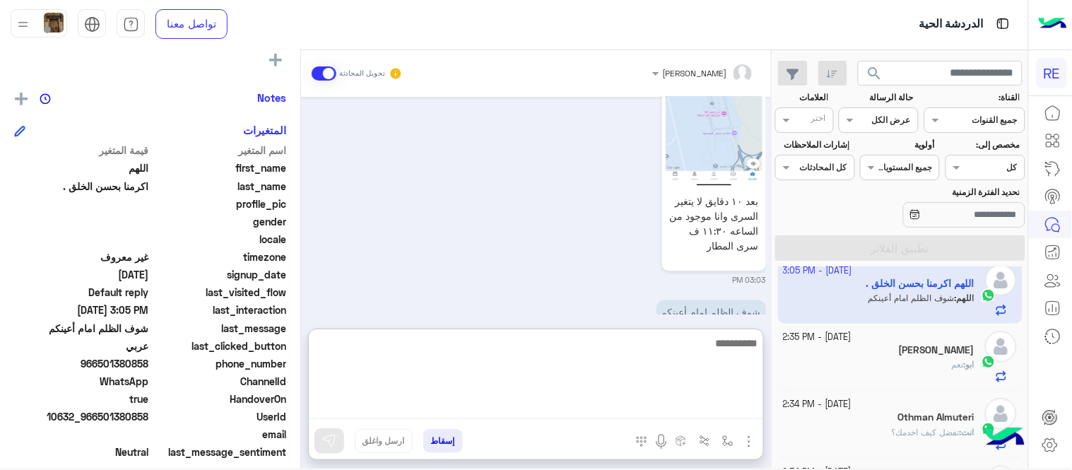
click at [556, 401] on textarea at bounding box center [536, 376] width 455 height 85
type textarea "********"
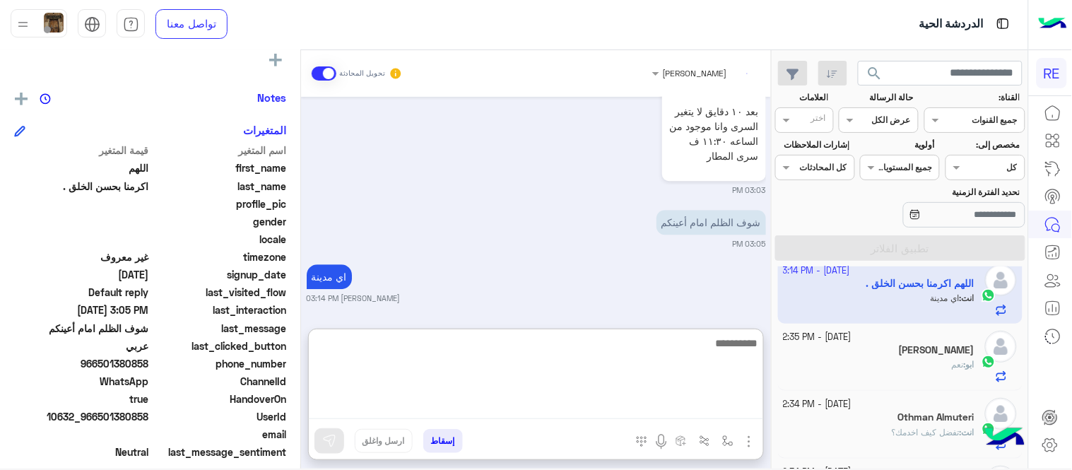
scroll to position [1023, 0]
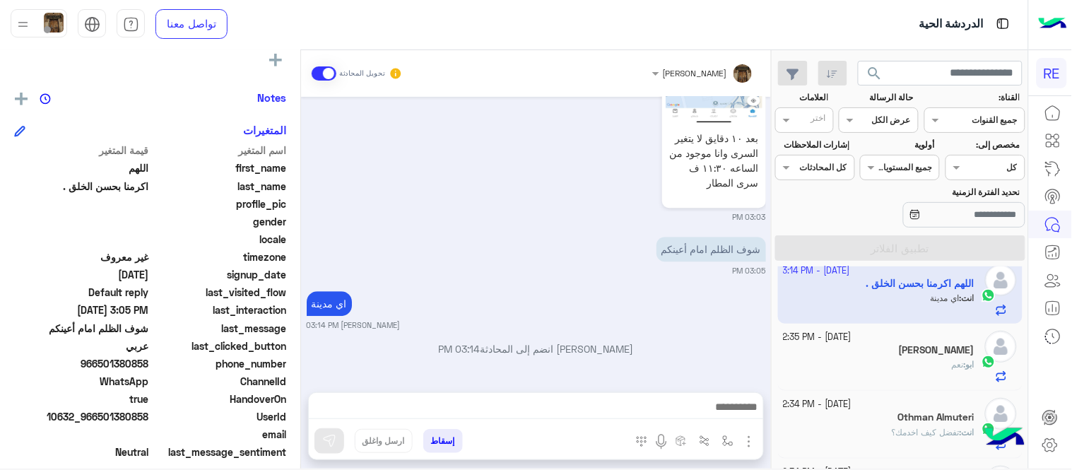
click at [582, 272] on div "[DATE] [PERSON_NAME] بتواصلك، نأمل منك توضيح استفسارك أكثر 02:42 PM عربي 02:42 …" at bounding box center [536, 237] width 470 height 281
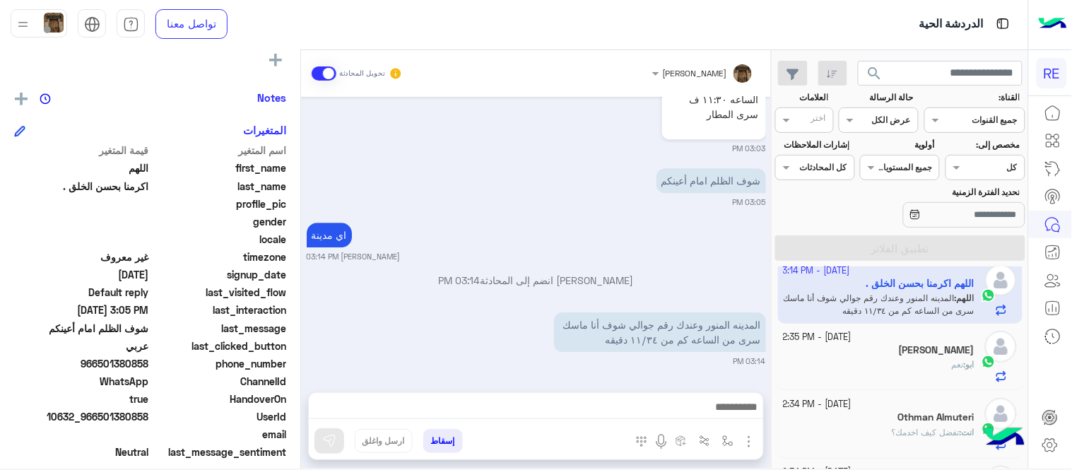
click at [305, 361] on div "[DATE] [PERSON_NAME] بتواصلك، نأمل منك توضيح استفسارك أكثر 02:42 PM عربي 02:42 …" at bounding box center [536, 237] width 470 height 281
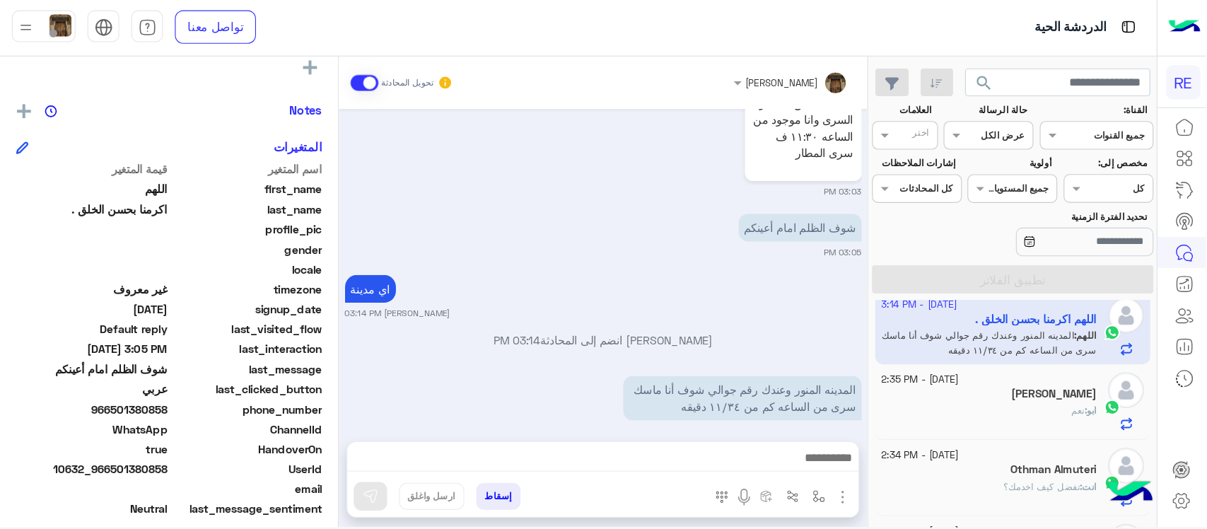
scroll to position [231, 0]
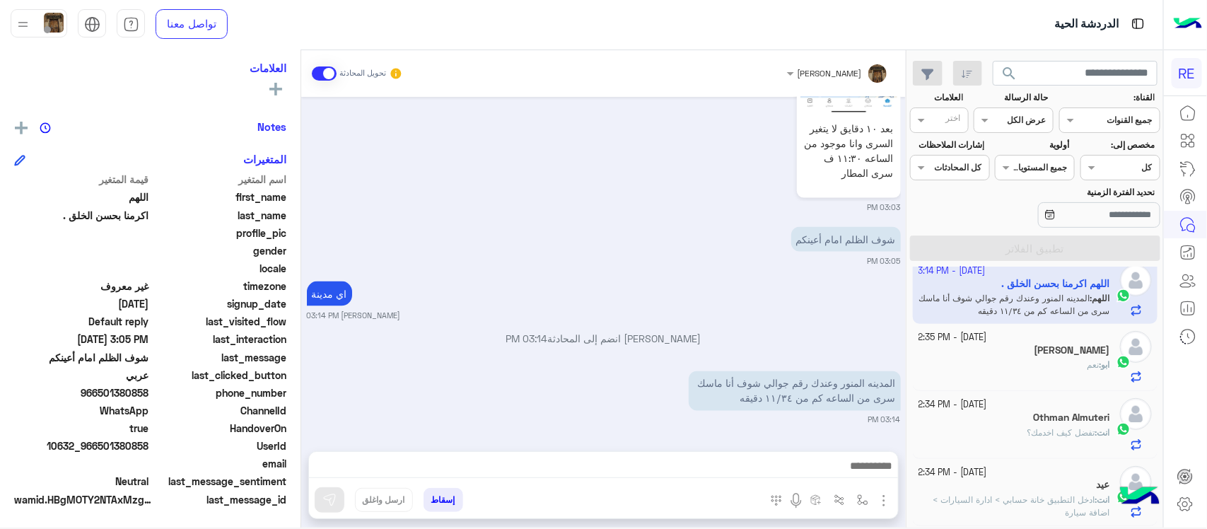
drag, startPoint x: 8, startPoint y: 2, endPoint x: 556, endPoint y: 315, distance: 630.7
click at [556, 315] on small "[PERSON_NAME] 03:14 PM" at bounding box center [604, 315] width 594 height 11
drag, startPoint x: 100, startPoint y: 390, endPoint x: 153, endPoint y: 402, distance: 54.4
click at [153, 402] on div "اسم المتغير قيمة المتغير first_name اللهم last_name [PERSON_NAME] الخلق . profi…" at bounding box center [150, 340] width 272 height 337
copy span "501380858"
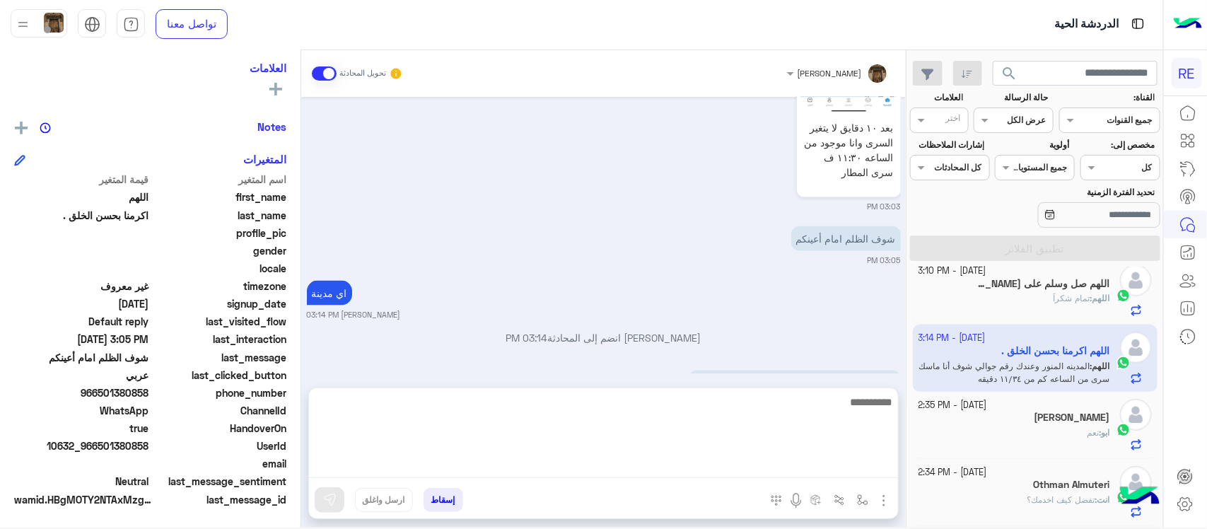
click at [704, 467] on textarea at bounding box center [603, 435] width 589 height 85
type textarea "**********"
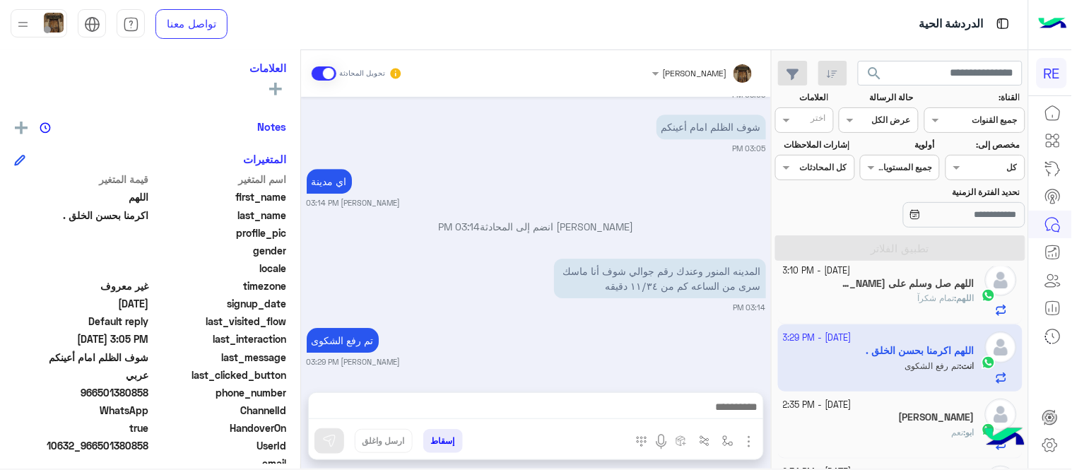
drag, startPoint x: 332, startPoint y: 1, endPoint x: 414, endPoint y: 315, distance: 324.9
click at [414, 315] on div "[PERSON_NAME] تحويل المحادثة [DATE] [PERSON_NAME] بتواصلك، نأمل منك توضيح استفس…" at bounding box center [536, 262] width 470 height 424
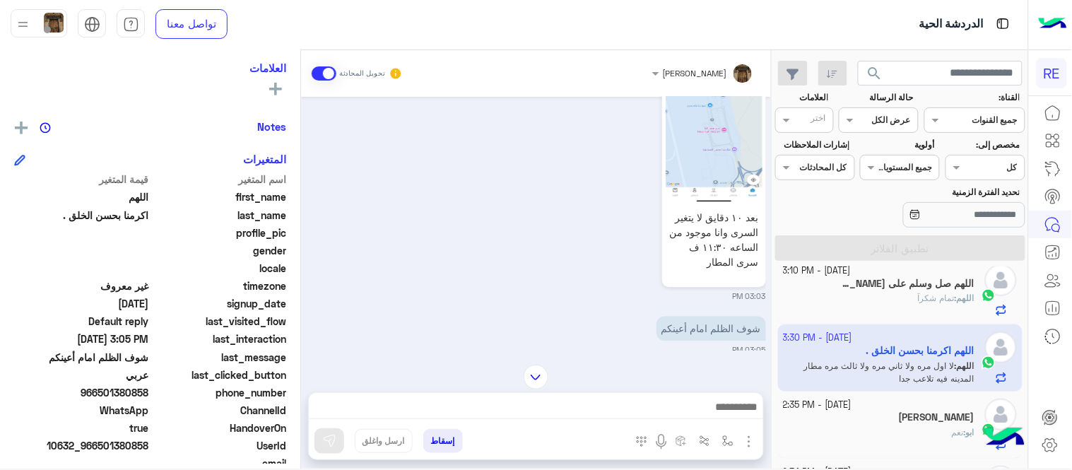
scroll to position [872, 0]
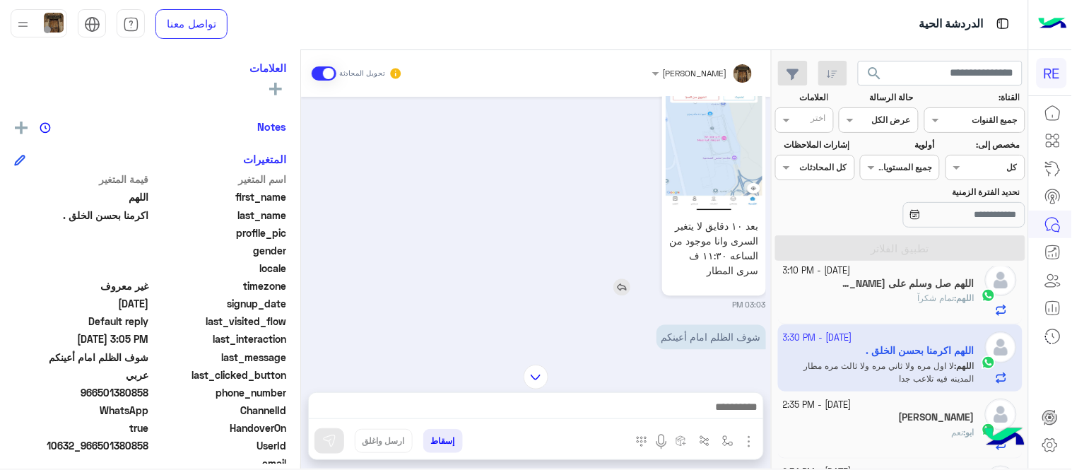
click at [727, 167] on img at bounding box center [714, 126] width 97 height 172
click at [540, 382] on img at bounding box center [536, 377] width 25 height 25
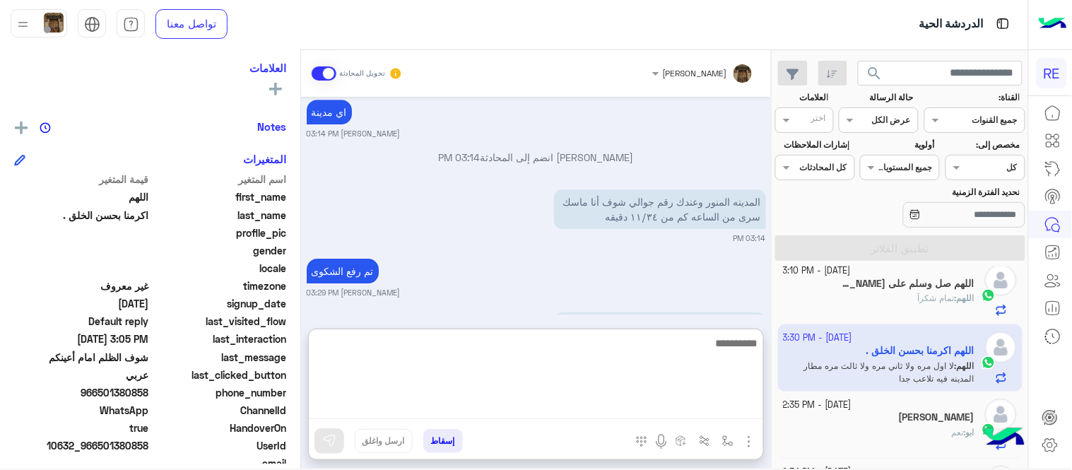
click at [596, 418] on textarea at bounding box center [536, 376] width 455 height 85
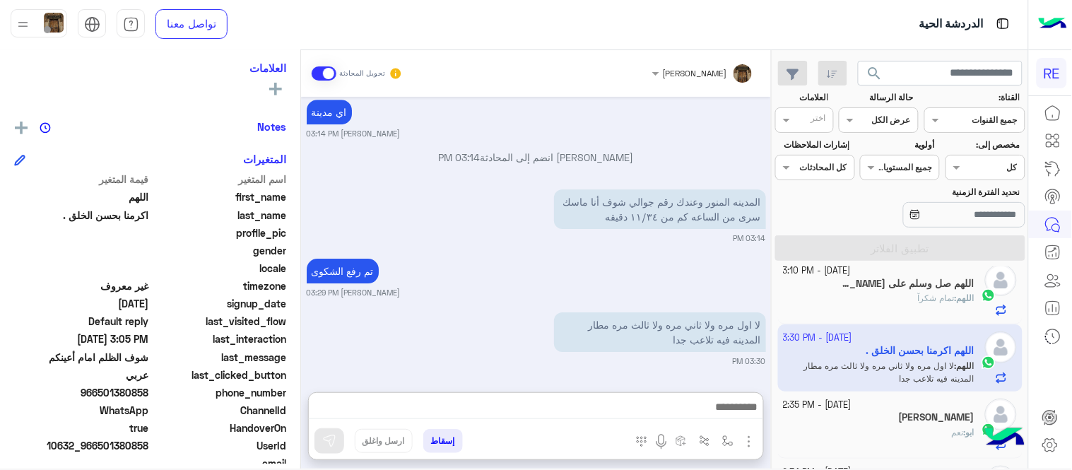
click at [508, 295] on small "[PERSON_NAME] 03:29 PM" at bounding box center [536, 292] width 459 height 11
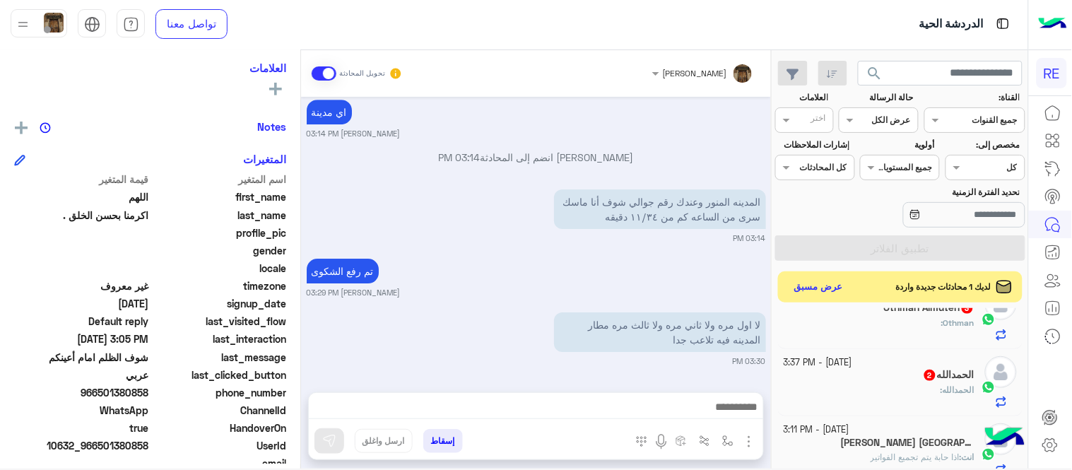
scroll to position [0, 0]
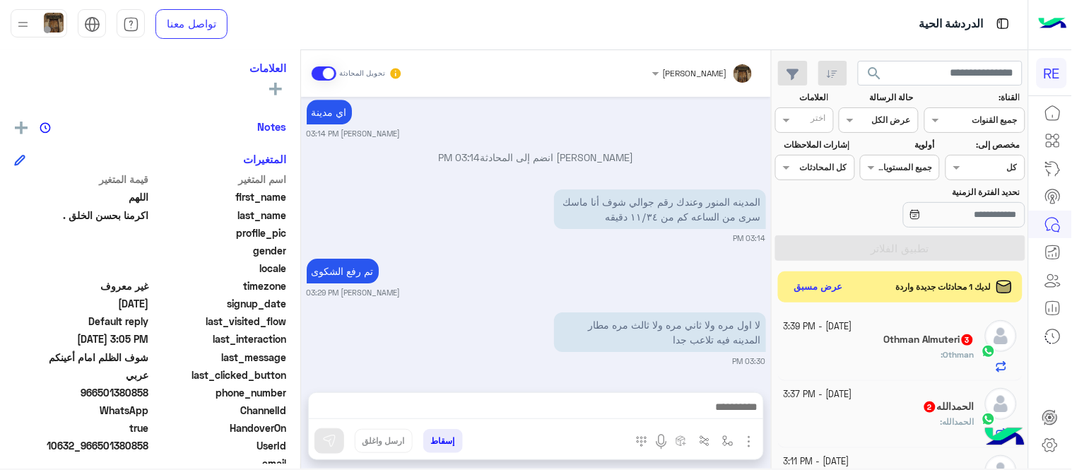
click at [877, 361] on div "Othman :" at bounding box center [880, 361] width 192 height 25
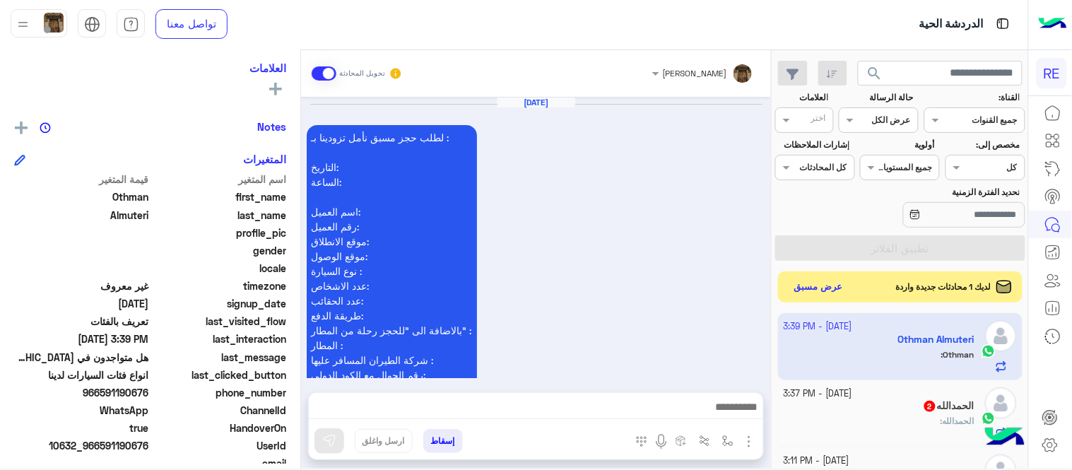
scroll to position [922, 0]
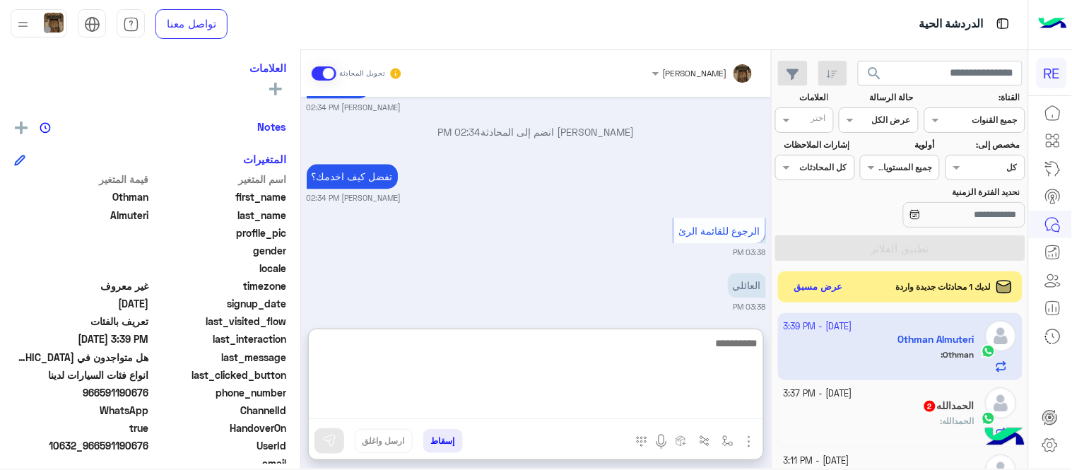
click at [532, 401] on textarea at bounding box center [536, 376] width 455 height 85
type textarea "*"
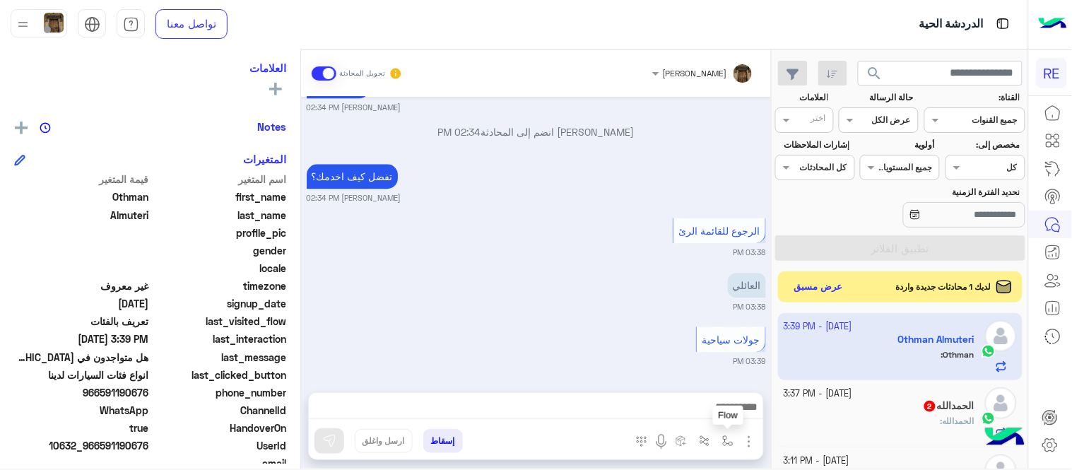
click at [720, 442] on button "button" at bounding box center [728, 440] width 23 height 23
click at [691, 426] on div "أدخل اسم مجموعة الرسائل" at bounding box center [678, 410] width 123 height 37
click at [684, 418] on div "أدخل اسم مجموعة الرسائل" at bounding box center [679, 409] width 122 height 25
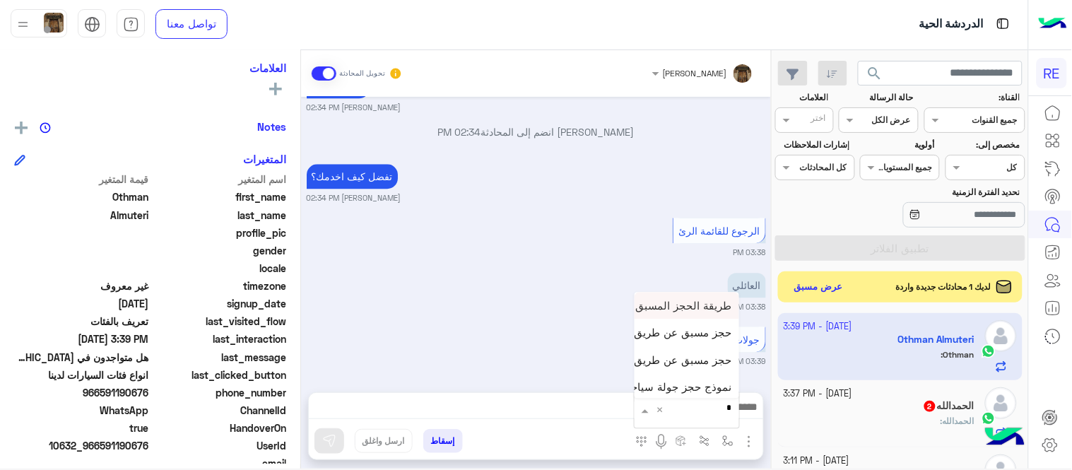
type input "**"
click at [676, 363] on span "حجز مسبق عن طريق التطبيق" at bounding box center [665, 359] width 136 height 13
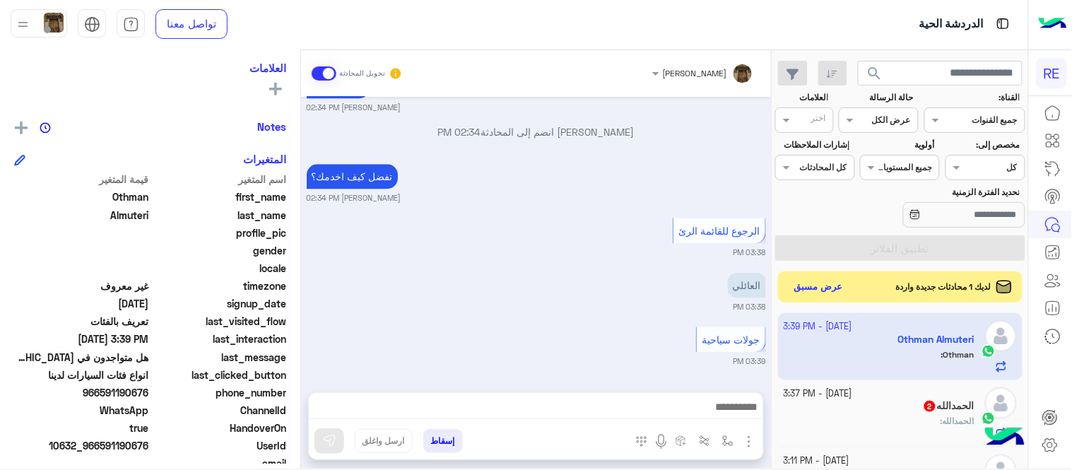
type textarea "**********"
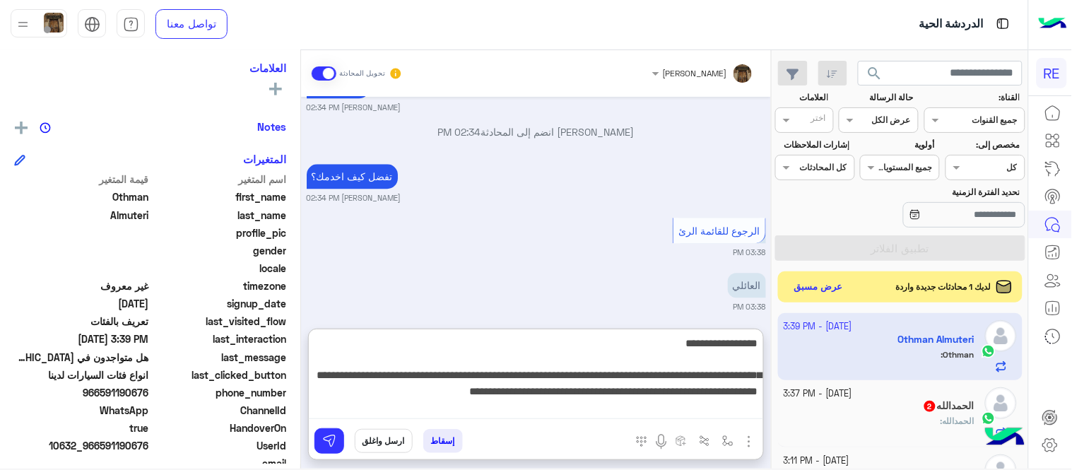
click at [652, 413] on textarea "**********" at bounding box center [536, 376] width 455 height 85
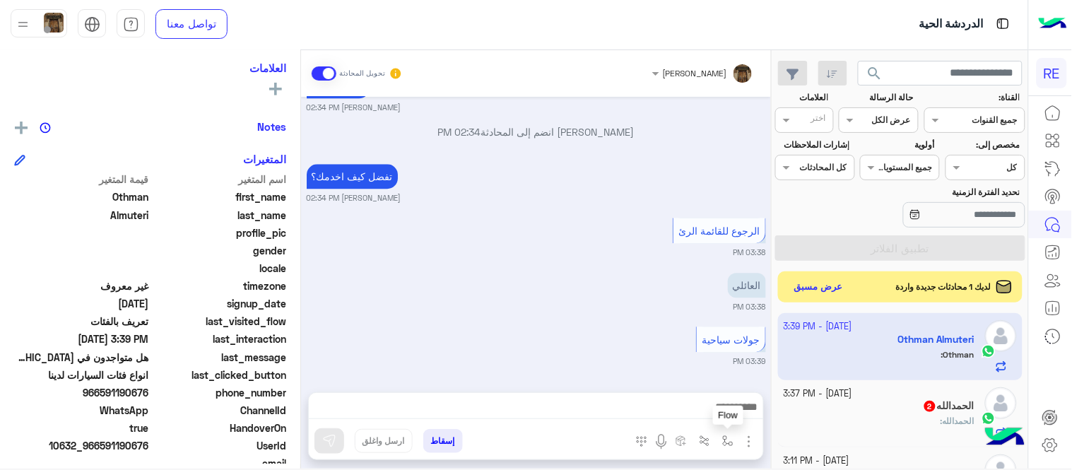
click at [730, 440] on img "button" at bounding box center [727, 440] width 11 height 11
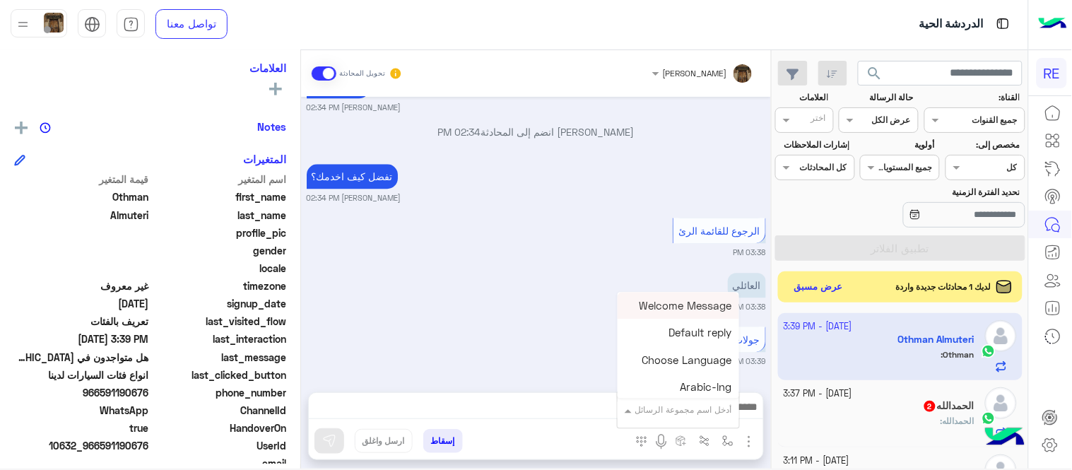
click at [689, 412] on input "text" at bounding box center [696, 408] width 71 height 13
type input "**"
click at [655, 337] on span "حجز مسبق عن طريق الواتساب غير مكتمل" at bounding box center [636, 333] width 192 height 13
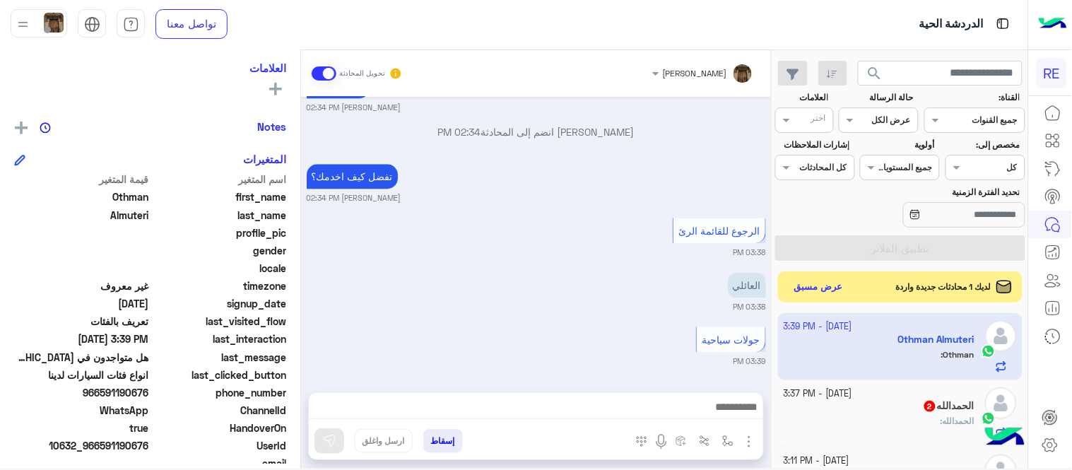
type textarea "**********"
click at [328, 421] on div "**********" at bounding box center [536, 409] width 455 height 37
click at [329, 429] on button at bounding box center [330, 440] width 30 height 25
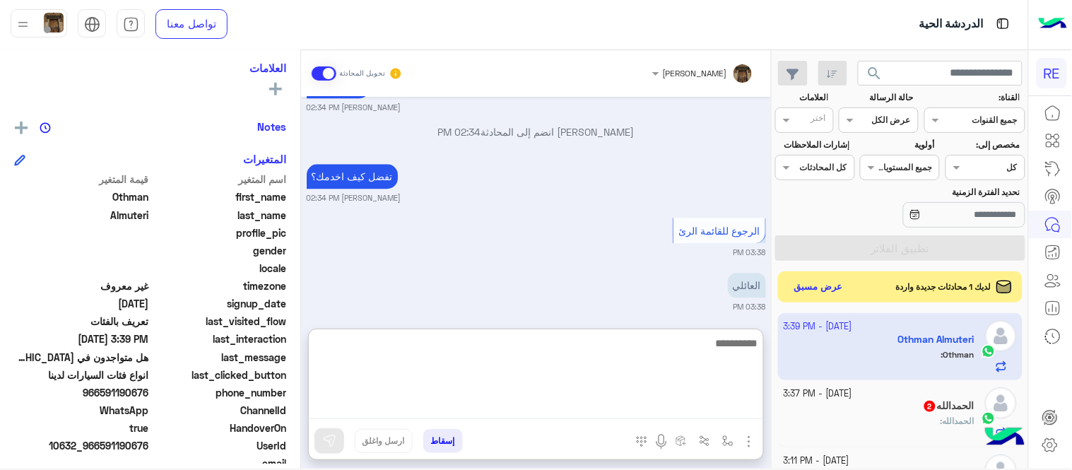
click at [391, 412] on textarea at bounding box center [536, 376] width 455 height 85
click at [754, 343] on textarea "**********" at bounding box center [536, 376] width 455 height 85
type textarea "**********"
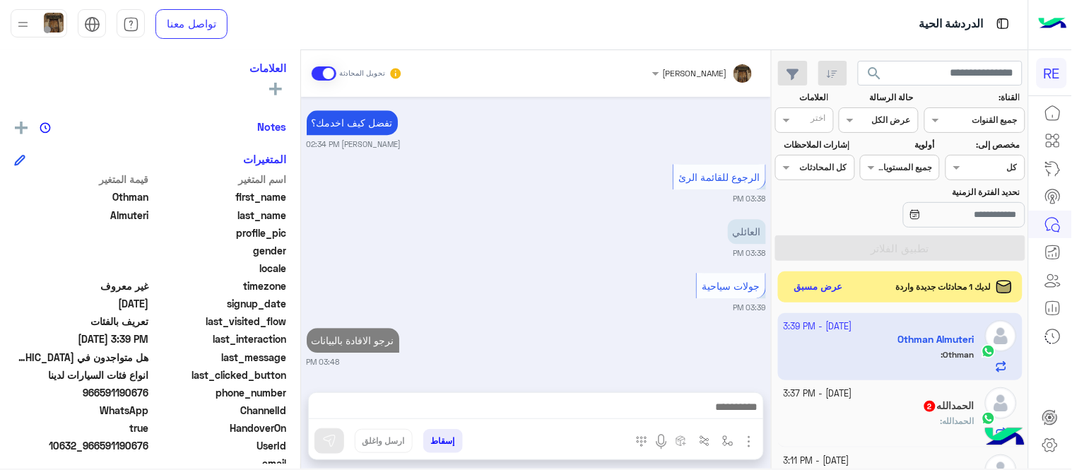
scroll to position [976, 0]
click at [729, 297] on div "[DATE] لطلب حجز مسبق نأمل تزودينا بـ : التاريخ: الساعة: اسم العميل: رقم العميل:…" at bounding box center [536, 237] width 470 height 281
click at [845, 402] on div "ال[PERSON_NAME] 2" at bounding box center [880, 407] width 192 height 15
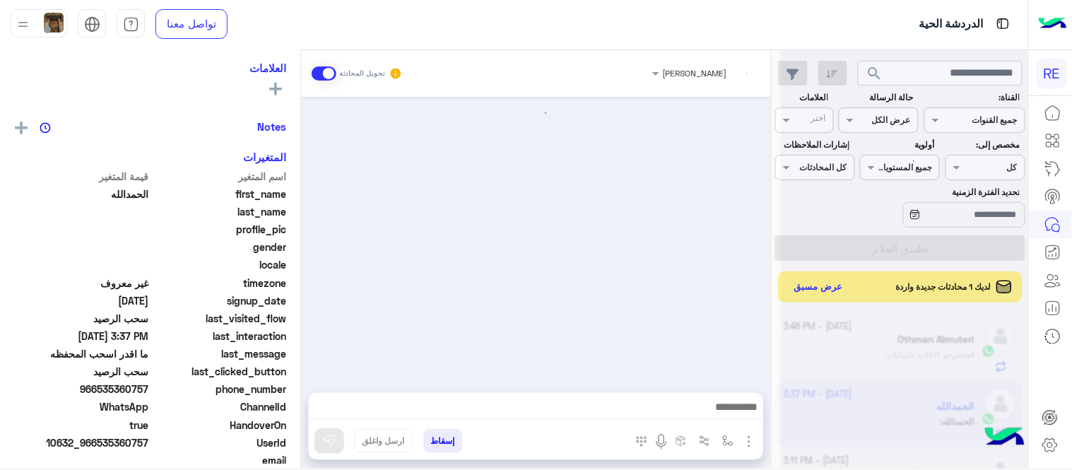
scroll to position [602, 0]
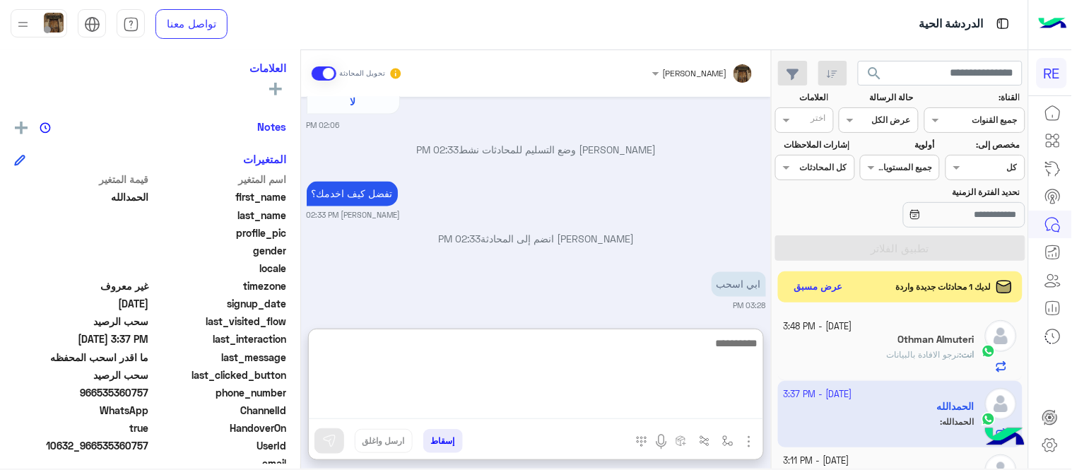
click at [611, 402] on textarea at bounding box center [536, 376] width 455 height 85
type textarea "**********"
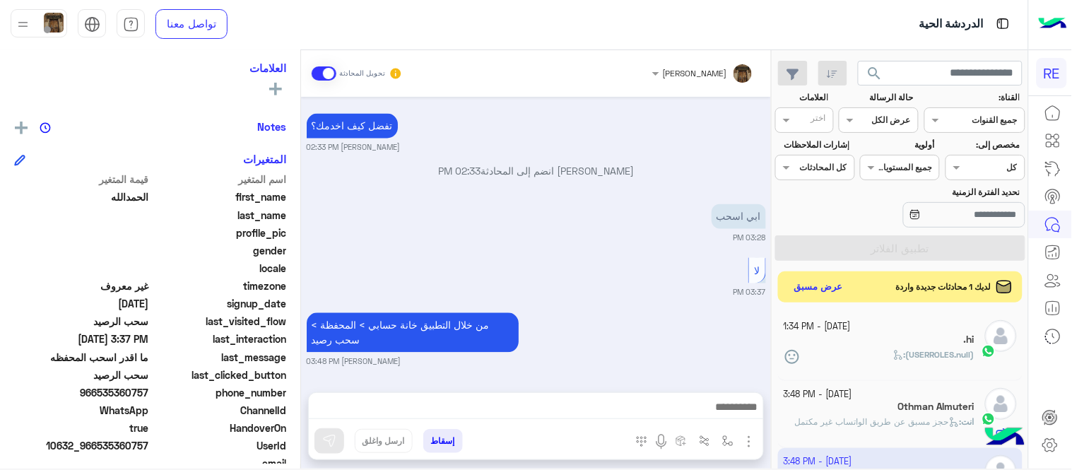
scroll to position [669, 0]
click at [643, 271] on div "[DATE] [PERSON_NAME] بتواصلك، نأمل منك توضيح استفسارك أكثر 02:06 PM الرجوع للقا…" at bounding box center [536, 237] width 470 height 281
click at [894, 332] on div "[DATE] - 1:34 PM" at bounding box center [880, 326] width 192 height 13
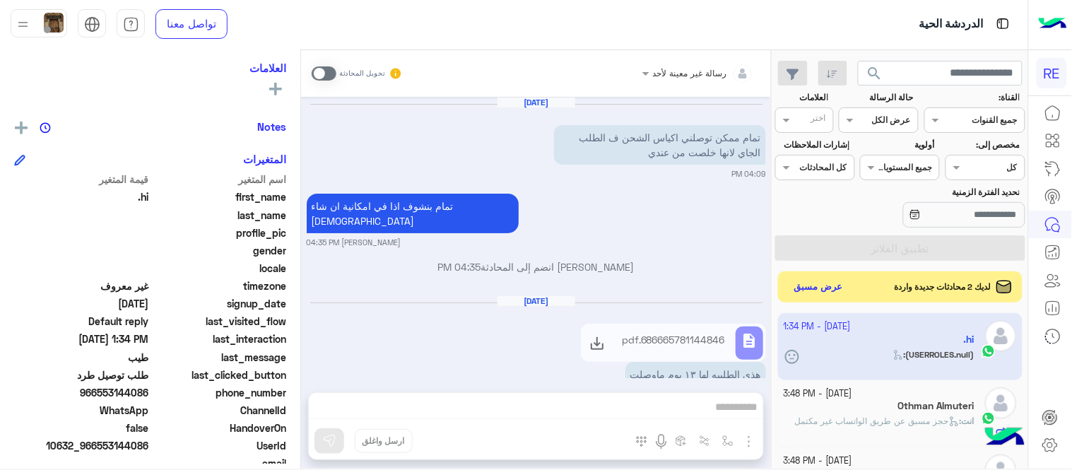
scroll to position [356, 0]
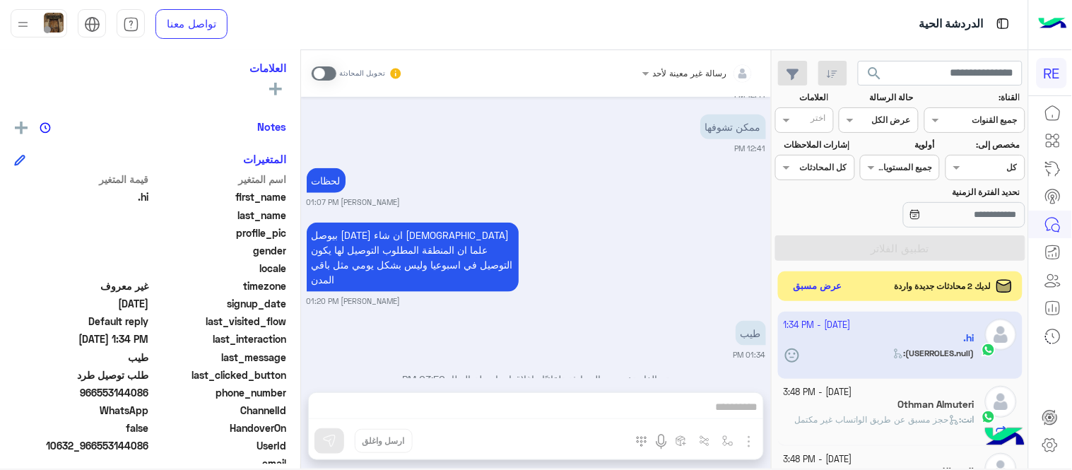
click at [818, 290] on button "عرض مسبق" at bounding box center [818, 286] width 59 height 19
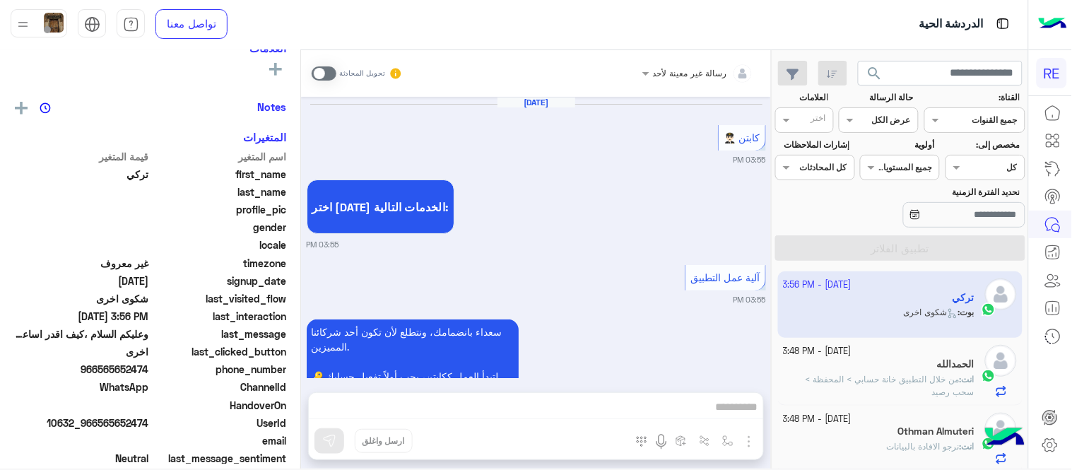
scroll to position [231, 0]
